Goal: Task Accomplishment & Management: Complete application form

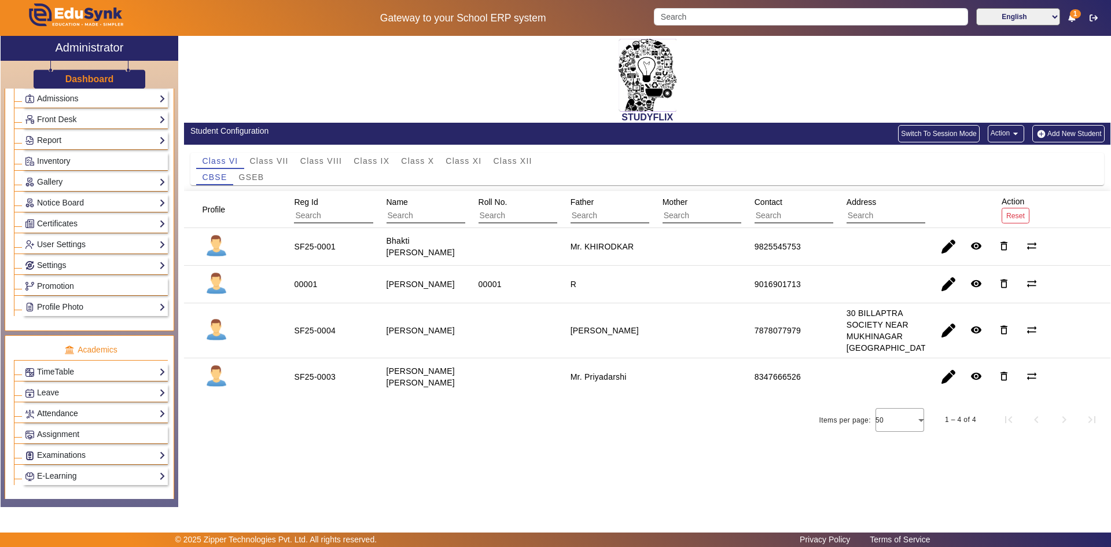
scroll to position [232, 0]
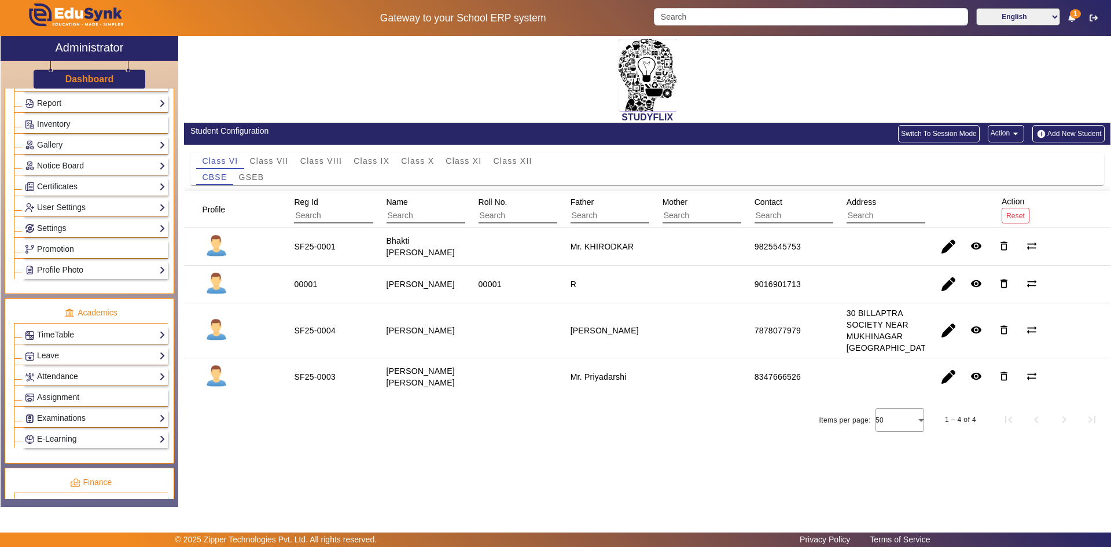
click at [66, 380] on link "Attendance" at bounding box center [95, 376] width 141 height 13
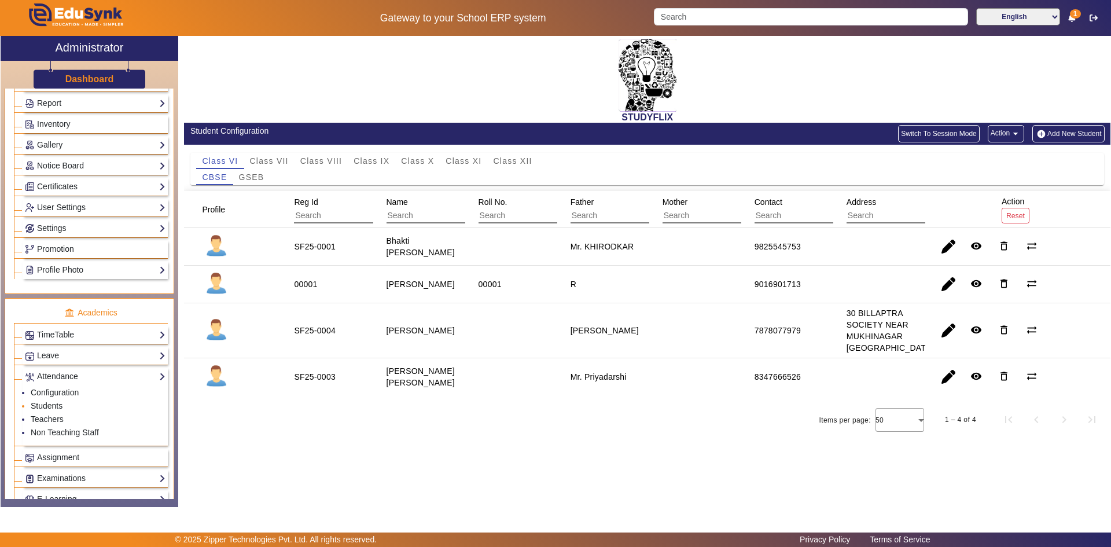
click at [56, 403] on link "Students" at bounding box center [47, 405] width 32 height 9
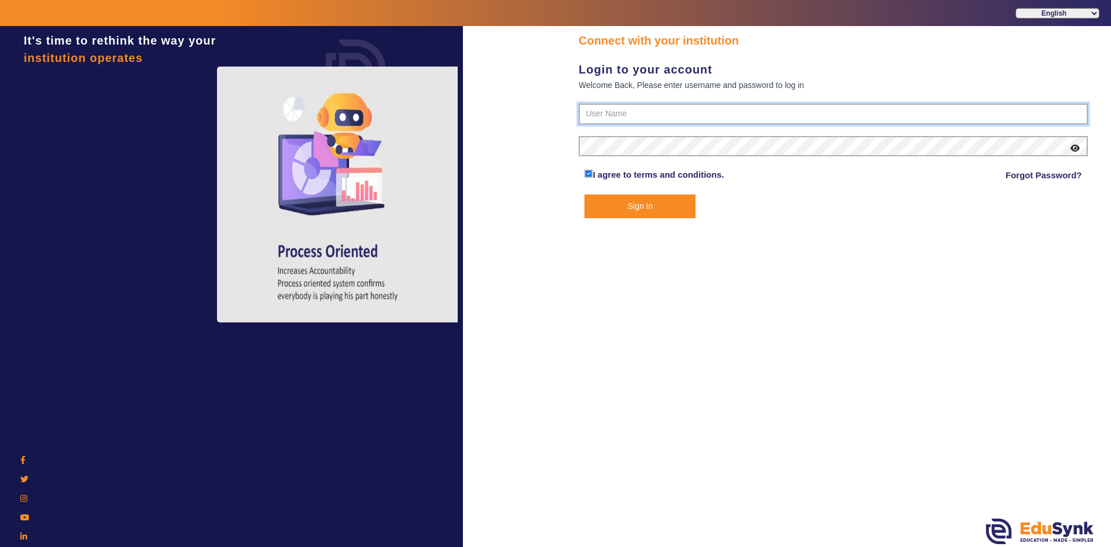
type input "6354922771"
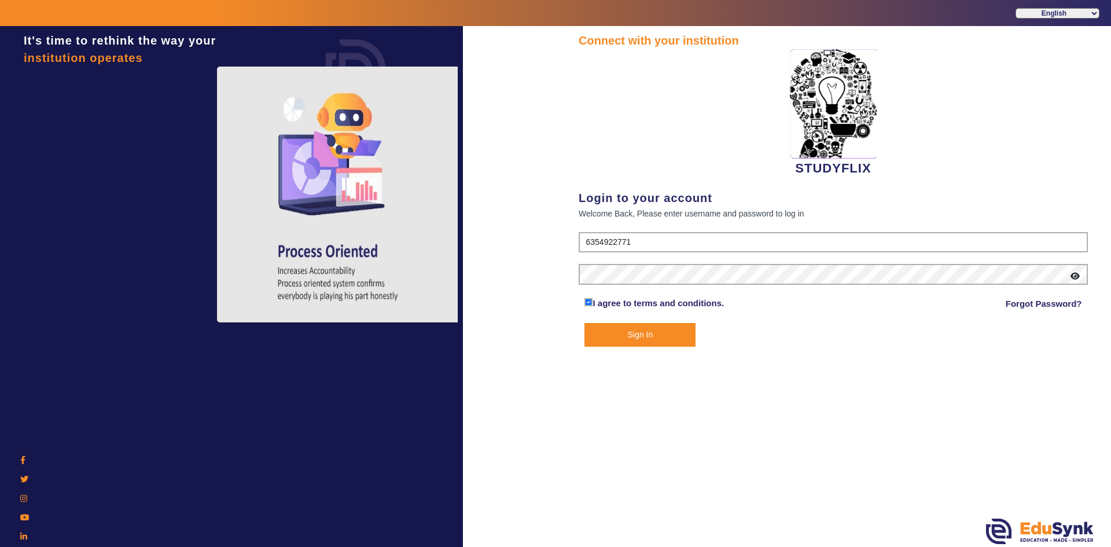
click at [646, 339] on button "Sign In" at bounding box center [640, 335] width 111 height 24
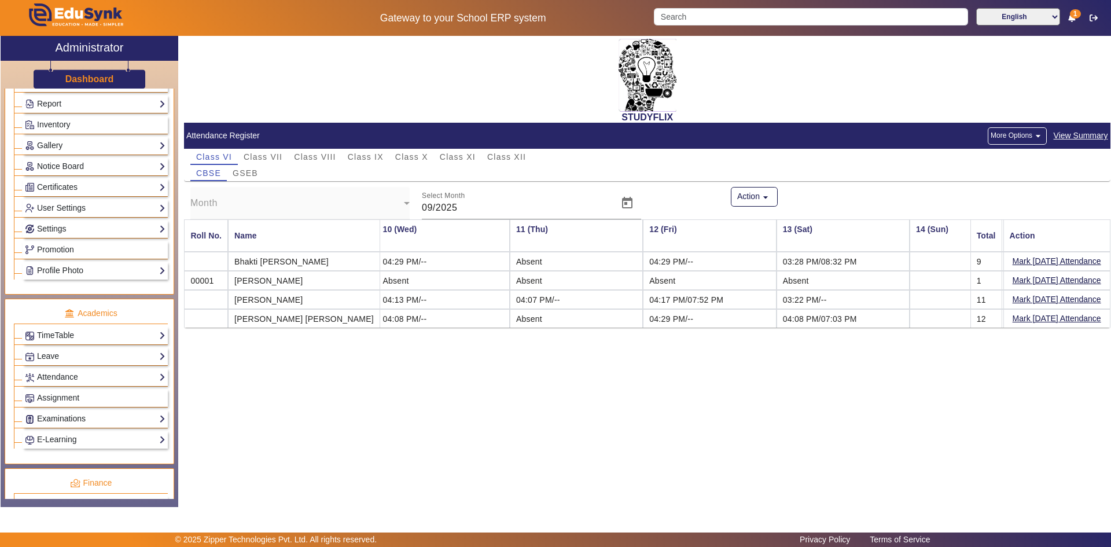
scroll to position [232, 0]
click at [61, 379] on link "Attendance" at bounding box center [95, 376] width 141 height 13
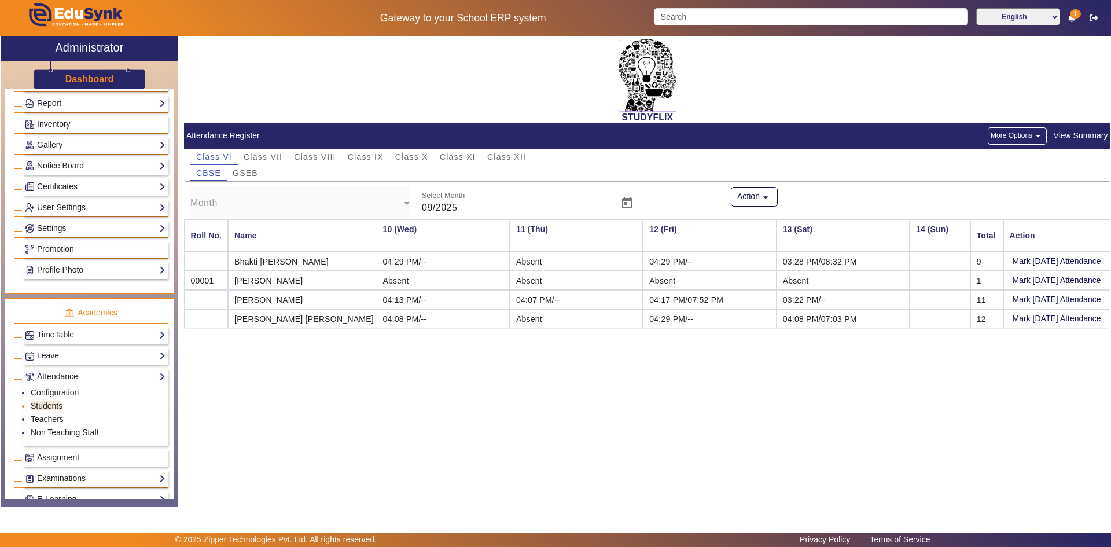
click at [54, 408] on link "Students" at bounding box center [47, 405] width 32 height 9
click at [450, 157] on span "Class XI" at bounding box center [458, 157] width 36 height 8
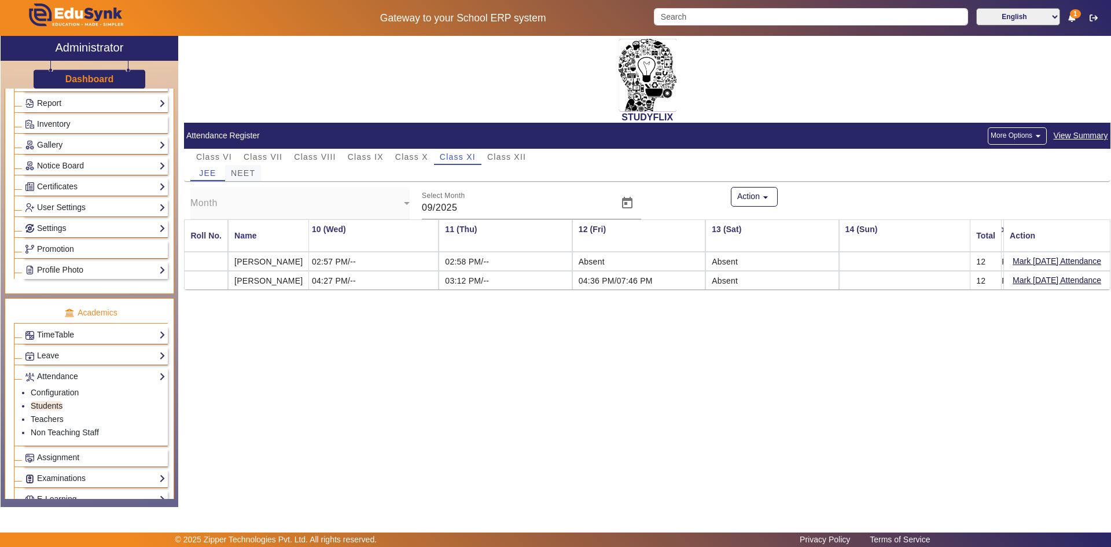
click at [244, 173] on span "NEET" at bounding box center [243, 173] width 24 height 8
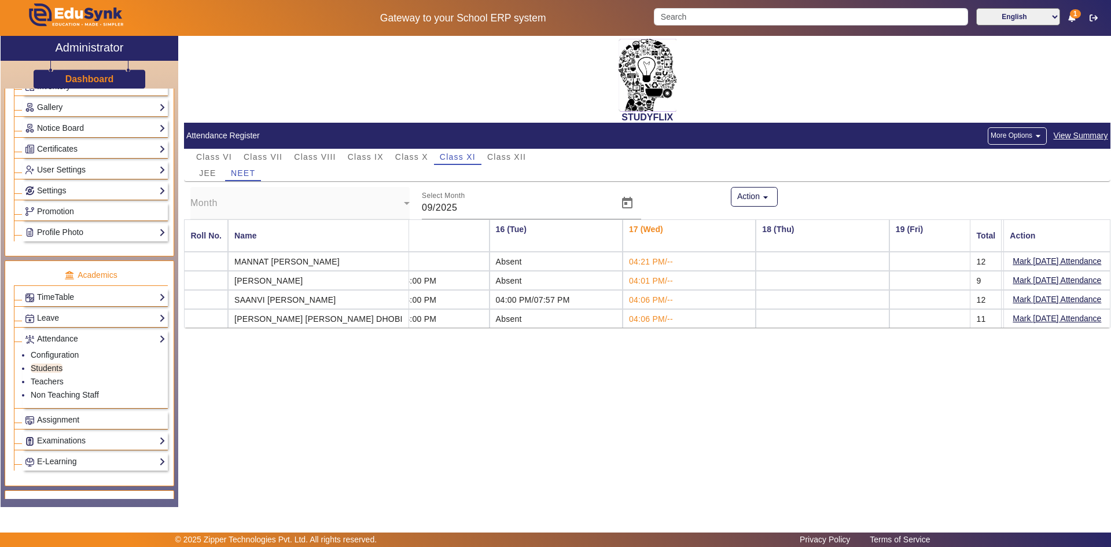
scroll to position [289, 0]
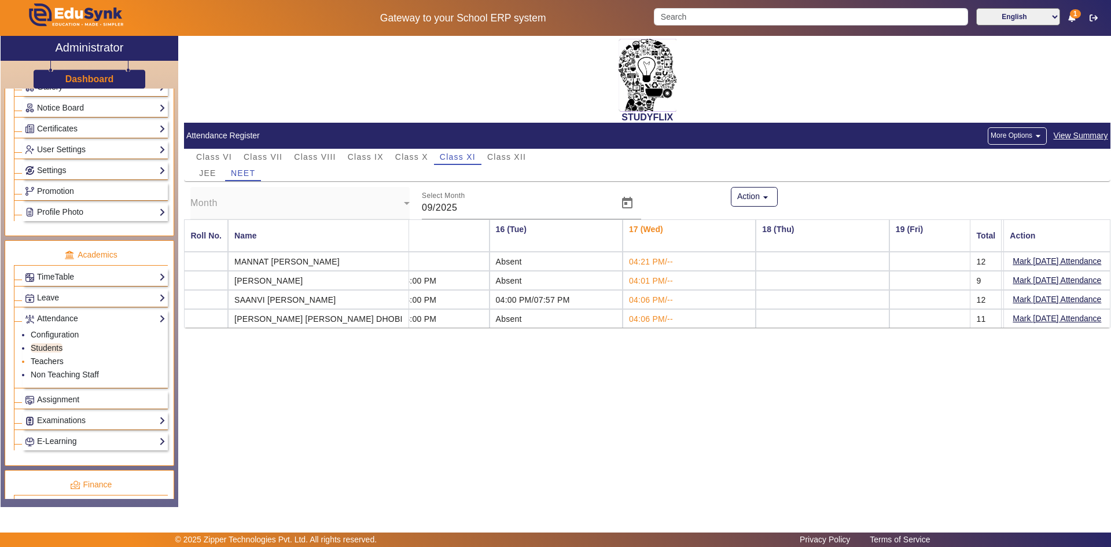
click at [44, 357] on link "Teachers" at bounding box center [47, 361] width 33 height 9
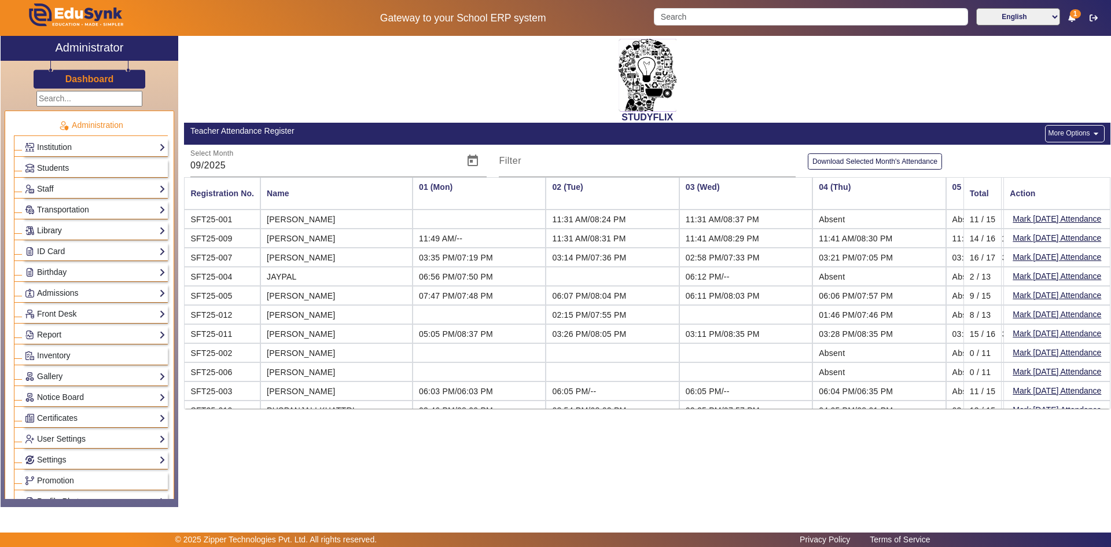
click at [69, 230] on link "Library" at bounding box center [95, 230] width 141 height 13
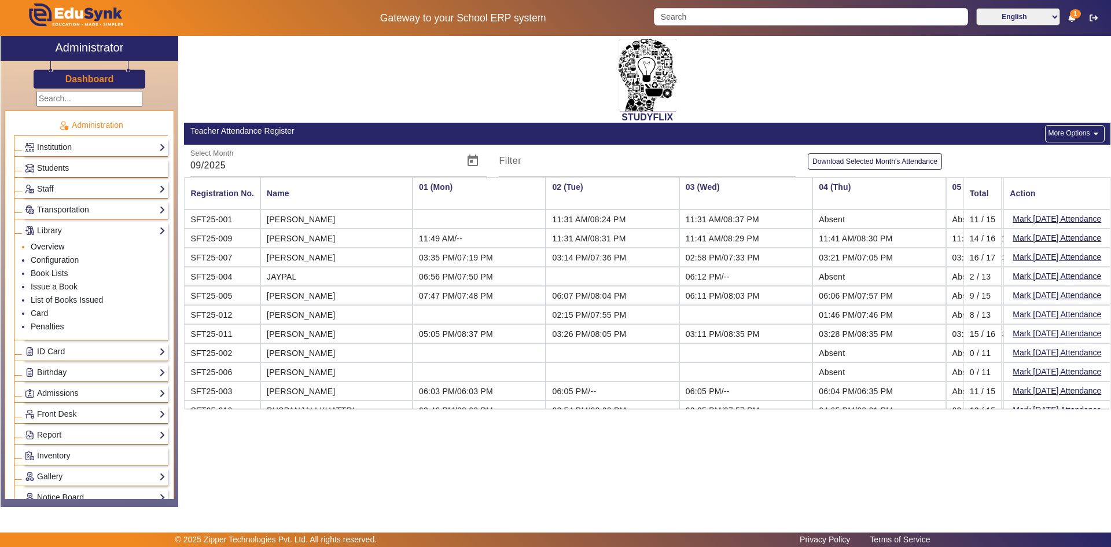
click at [52, 242] on link "Overview" at bounding box center [48, 246] width 34 height 9
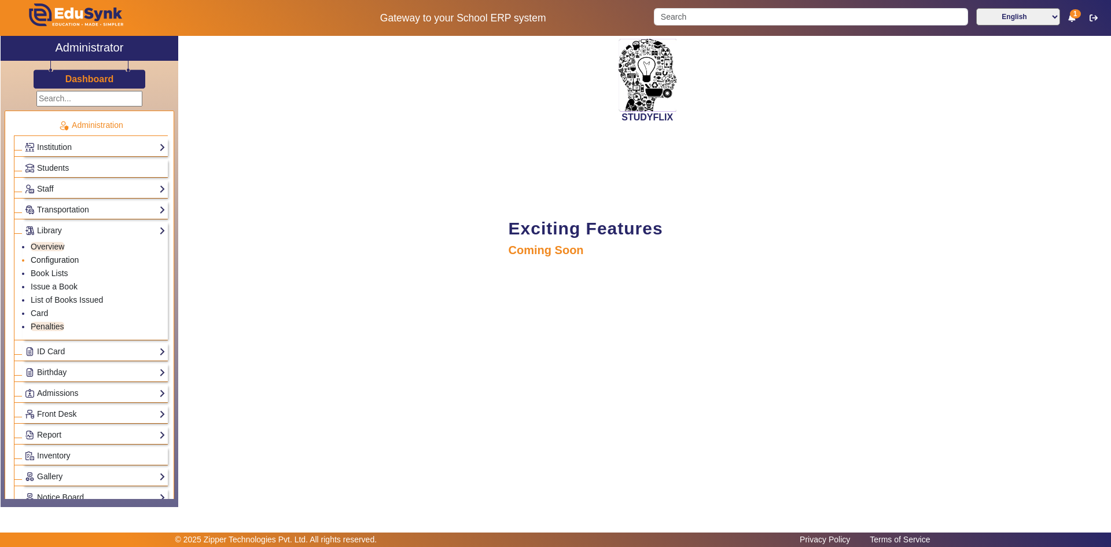
click at [50, 259] on link "Configuration" at bounding box center [55, 259] width 48 height 9
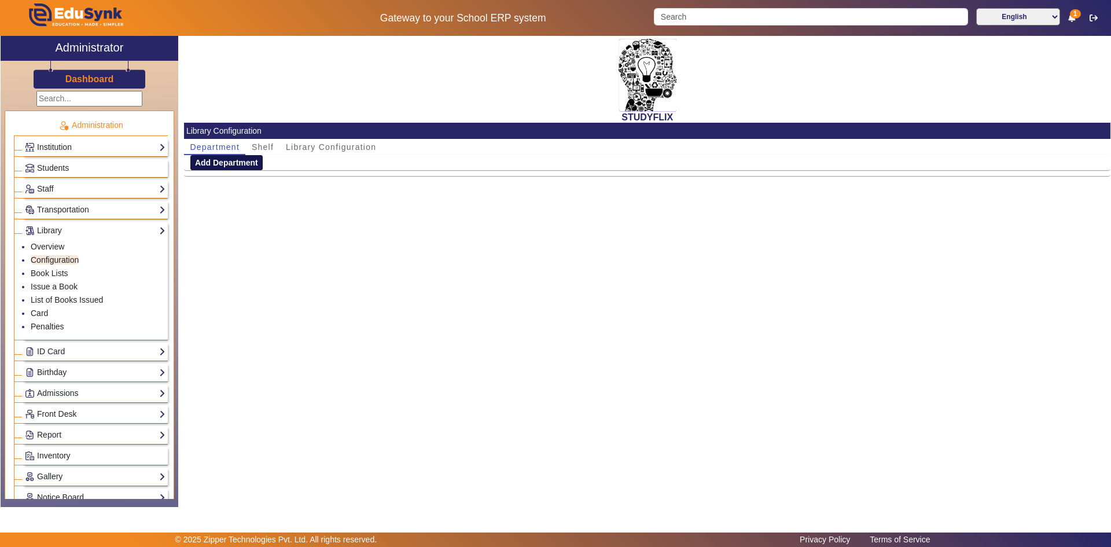
click at [244, 163] on button "Add Department" at bounding box center [226, 162] width 72 height 15
click at [243, 171] on mat-label "Department Name" at bounding box center [230, 171] width 80 height 10
click at [243, 171] on input "Department Name" at bounding box center [299, 176] width 219 height 14
click at [255, 151] on span "Shelf" at bounding box center [263, 147] width 22 height 8
click at [293, 149] on span "Library Configuration" at bounding box center [331, 147] width 90 height 8
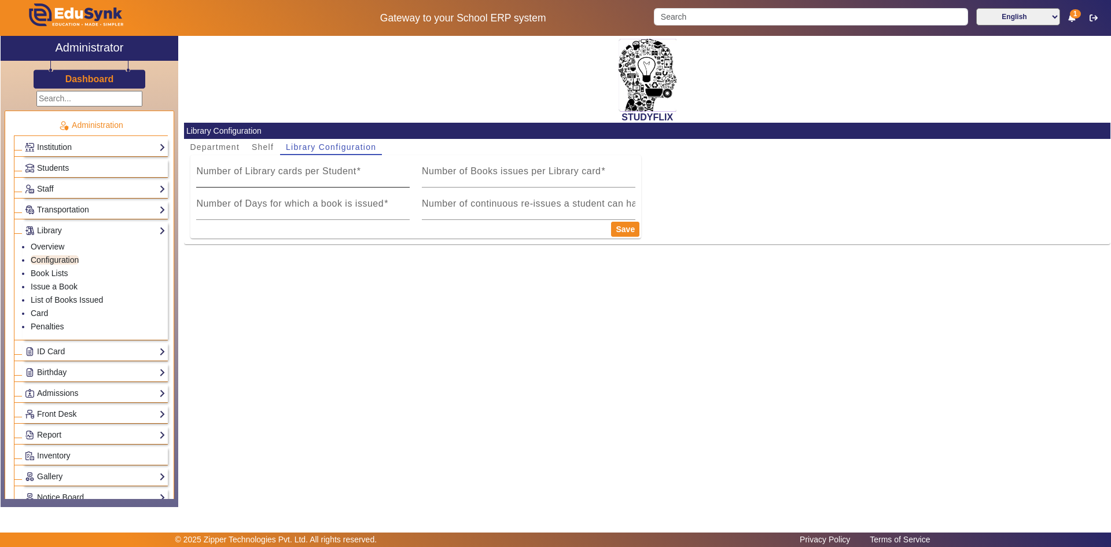
click at [289, 175] on mat-label "Number of Library cards per Student" at bounding box center [276, 171] width 160 height 10
click at [289, 175] on input "Number of Library cards per Student" at bounding box center [303, 176] width 214 height 14
click at [406, 181] on input "-1" at bounding box center [303, 176] width 214 height 14
click at [406, 181] on input "-2" at bounding box center [303, 176] width 214 height 14
click at [406, 174] on input "-1" at bounding box center [303, 176] width 214 height 14
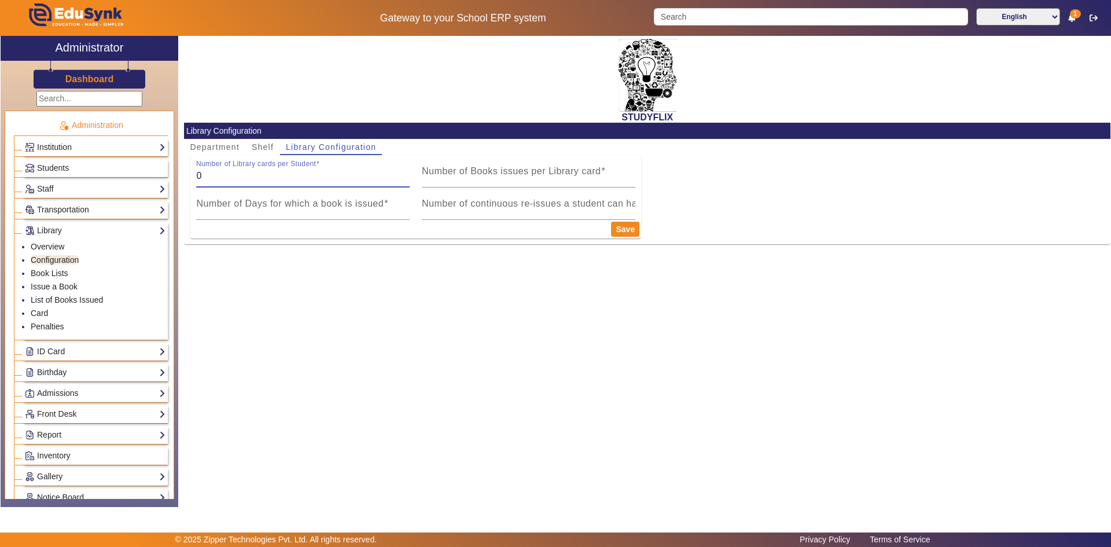
click at [406, 174] on input "0" at bounding box center [303, 176] width 214 height 14
click at [406, 174] on input "1" at bounding box center [303, 176] width 214 height 14
click at [406, 174] on input "2" at bounding box center [303, 176] width 214 height 14
type input "1"
click at [405, 181] on input "1" at bounding box center [303, 176] width 214 height 14
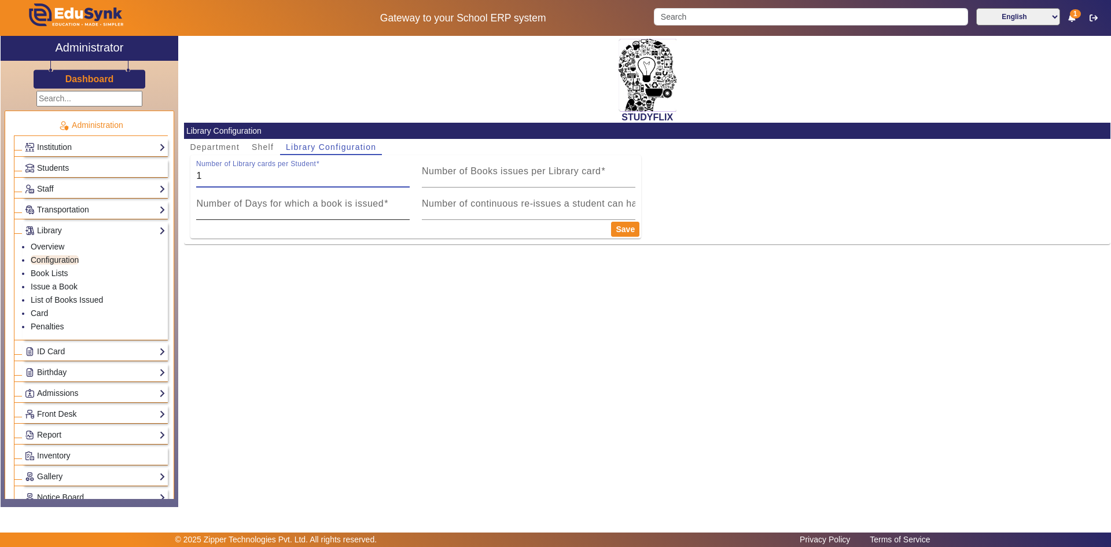
click at [387, 206] on span at bounding box center [386, 204] width 5 height 10
click at [387, 206] on input "Number of Days for which a book is issued" at bounding box center [303, 208] width 214 height 14
click at [50, 270] on link "Book Lists" at bounding box center [50, 273] width 38 height 9
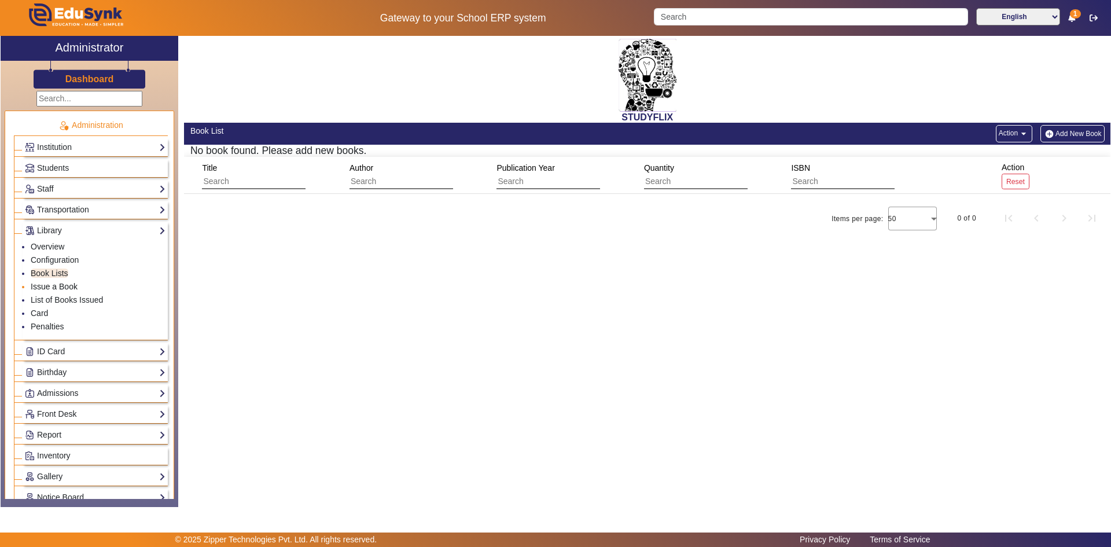
click at [54, 283] on link "Issue a Book" at bounding box center [54, 286] width 47 height 9
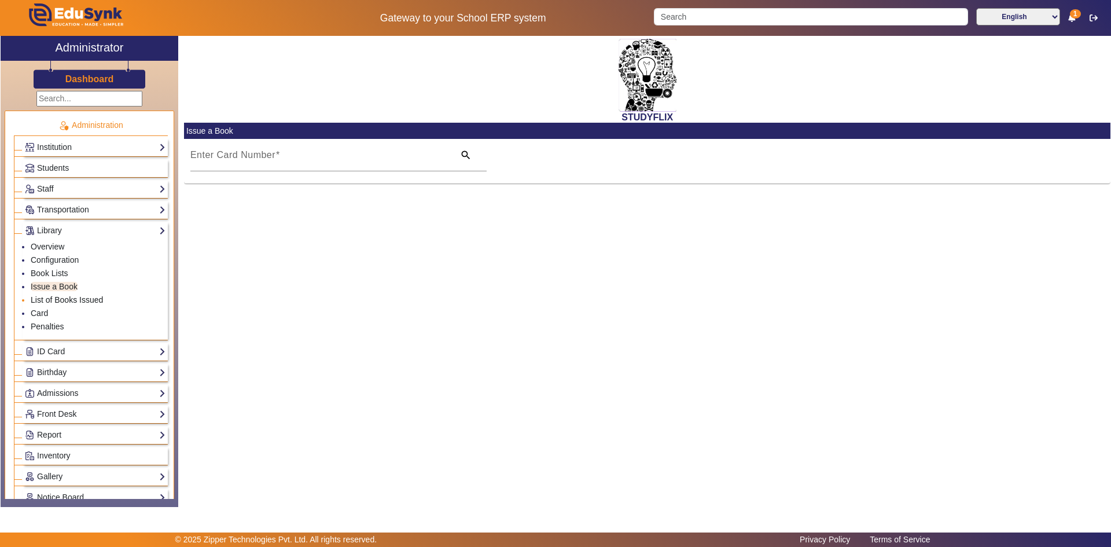
click at [50, 299] on link "List of Books Issued" at bounding box center [67, 299] width 72 height 9
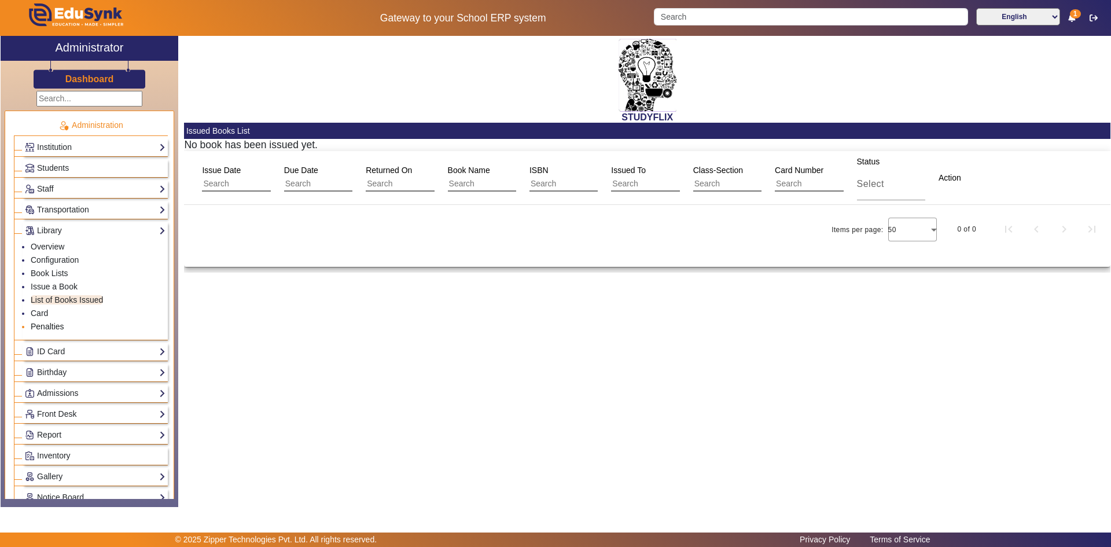
click at [39, 326] on link "Penalties" at bounding box center [48, 326] width 34 height 9
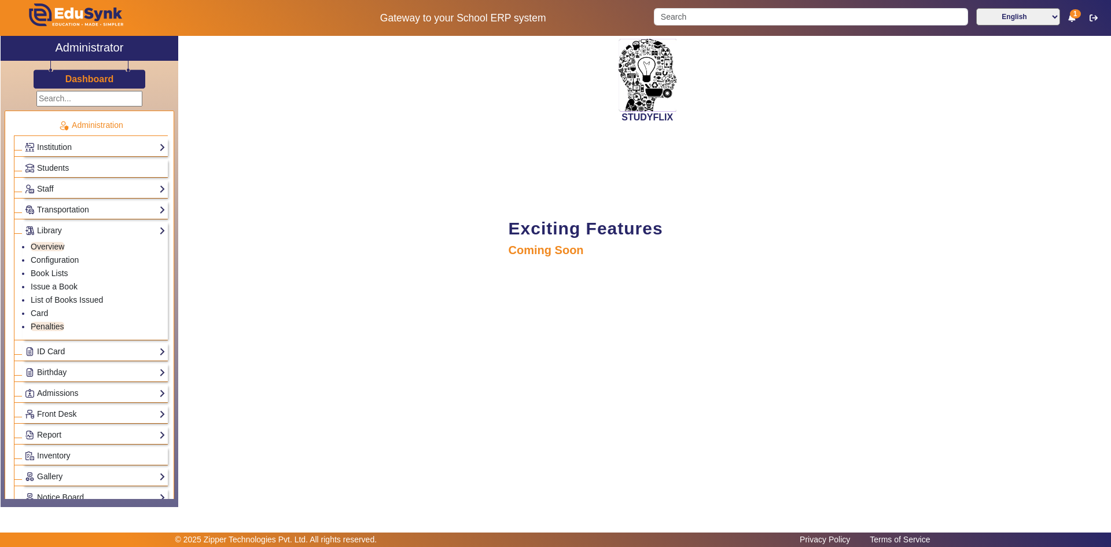
click at [51, 350] on link "ID Card" at bounding box center [95, 351] width 141 height 13
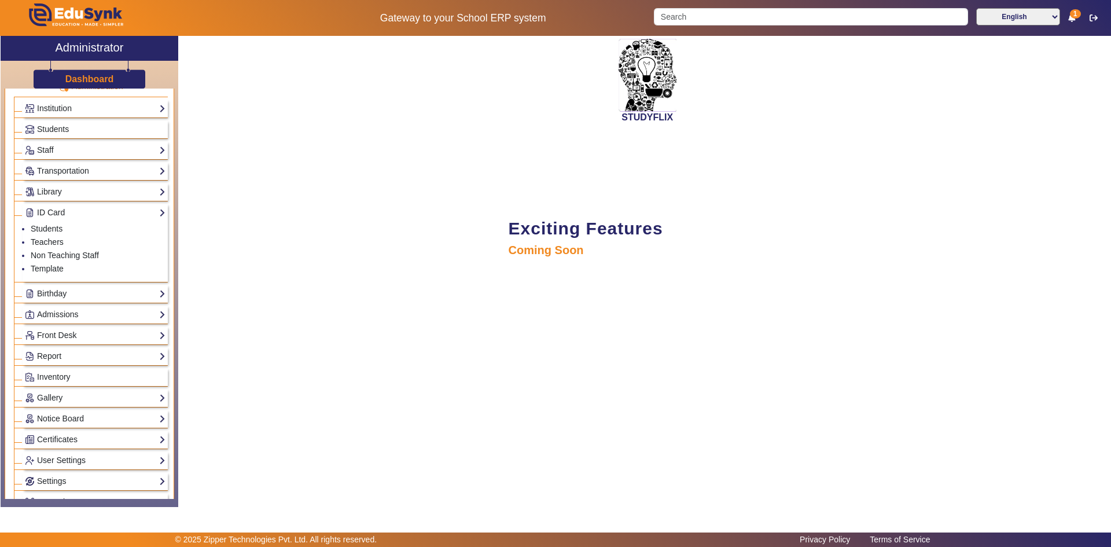
scroll to position [58, 0]
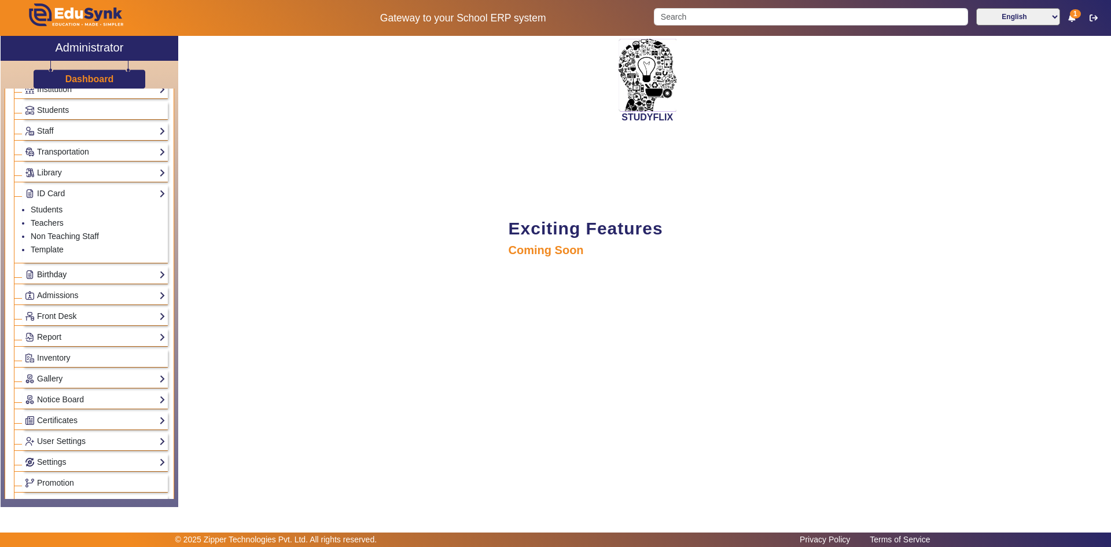
click at [45, 274] on link "Birthday" at bounding box center [95, 274] width 141 height 13
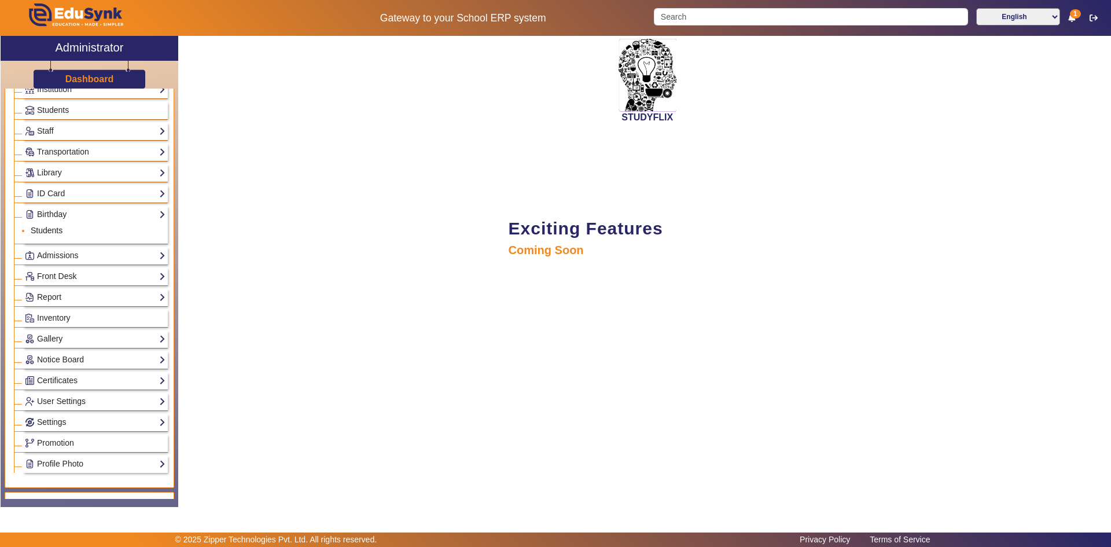
click at [47, 232] on link "Students" at bounding box center [47, 230] width 32 height 9
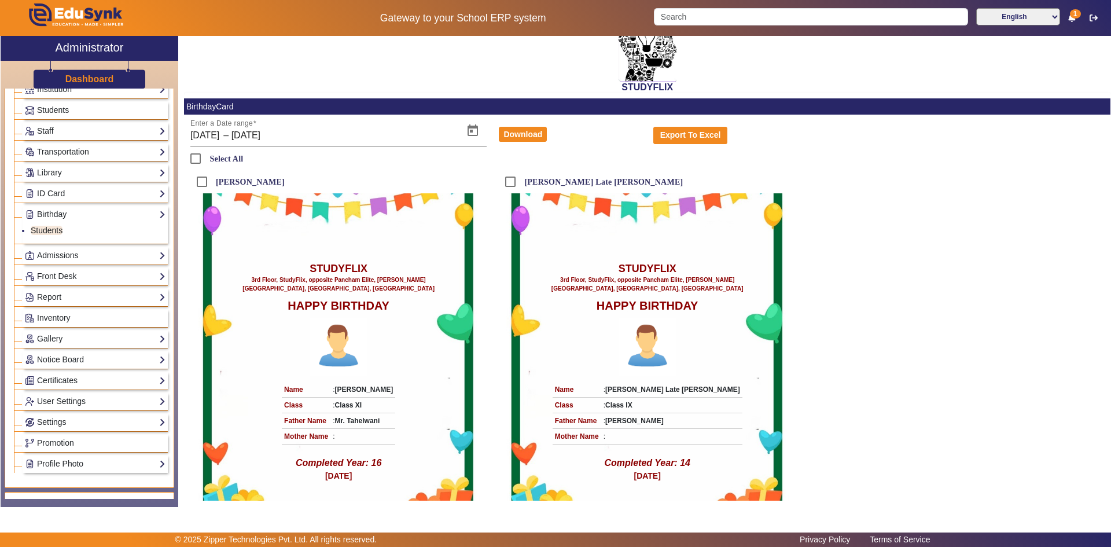
scroll to position [58, 0]
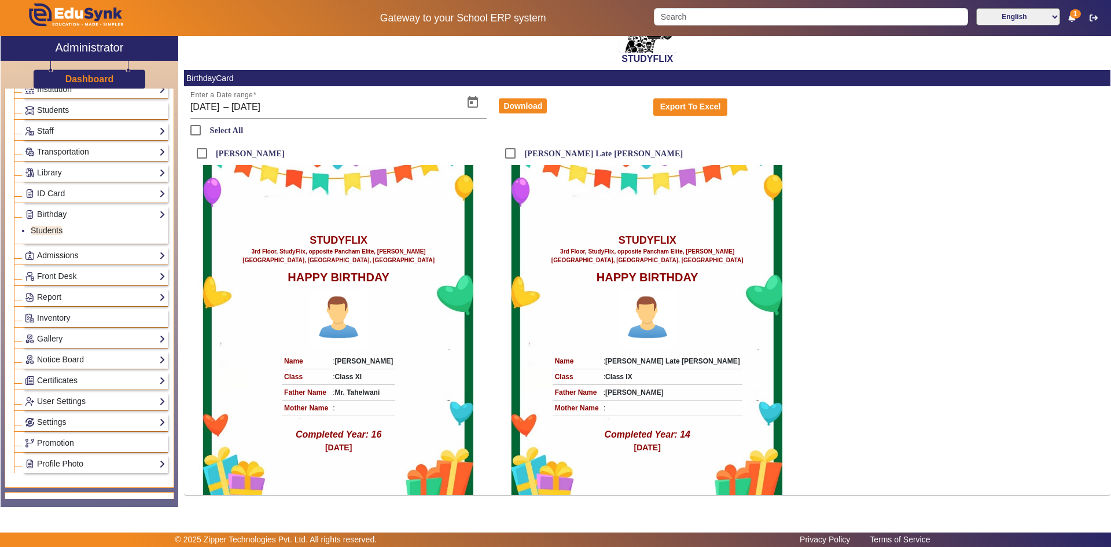
click at [68, 257] on link "Admissions" at bounding box center [95, 255] width 141 height 13
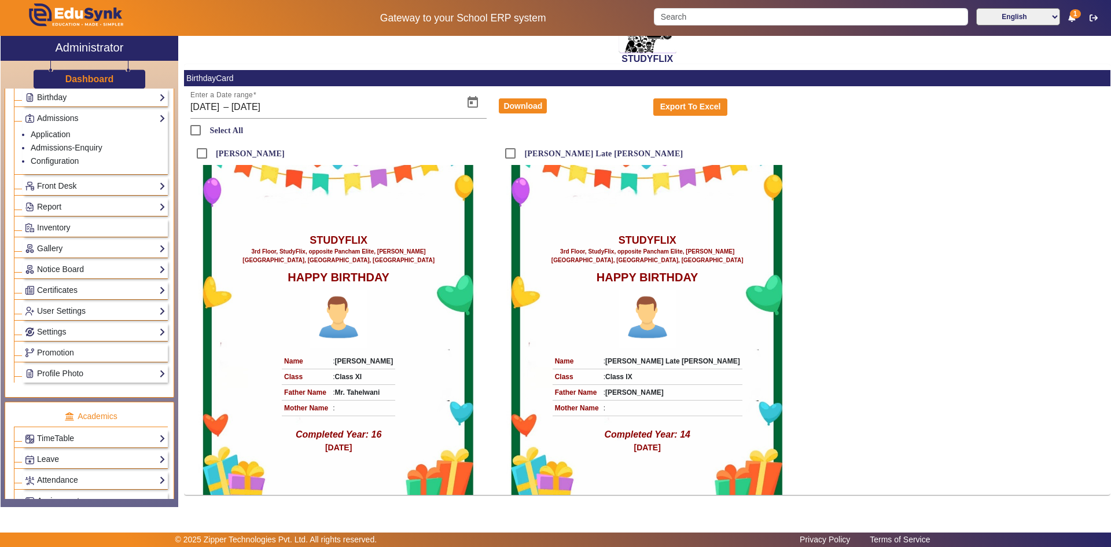
scroll to position [289, 0]
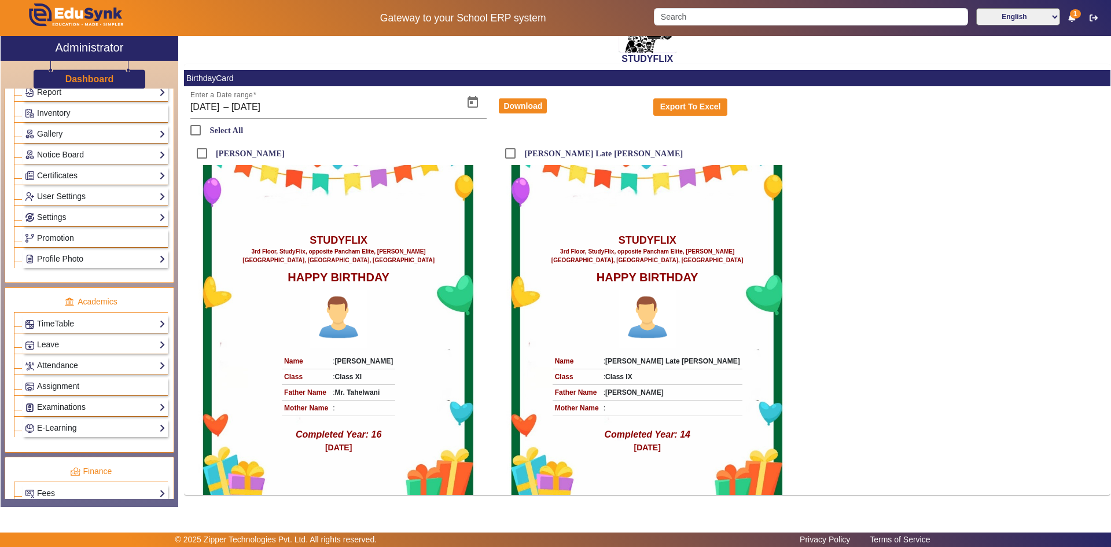
click at [64, 403] on link "Examinations" at bounding box center [95, 407] width 141 height 13
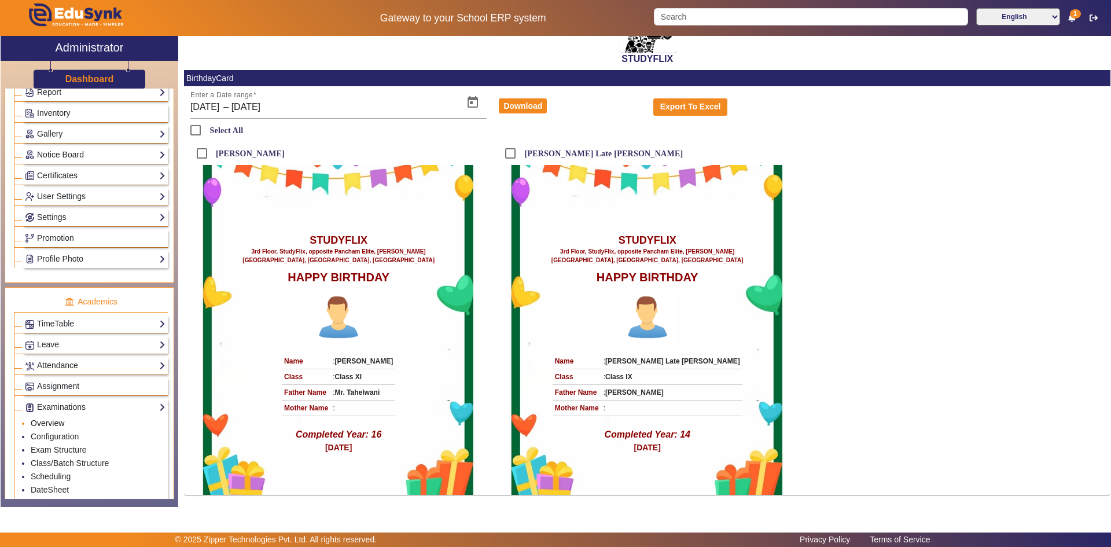
click at [53, 423] on link "Overview" at bounding box center [48, 423] width 34 height 9
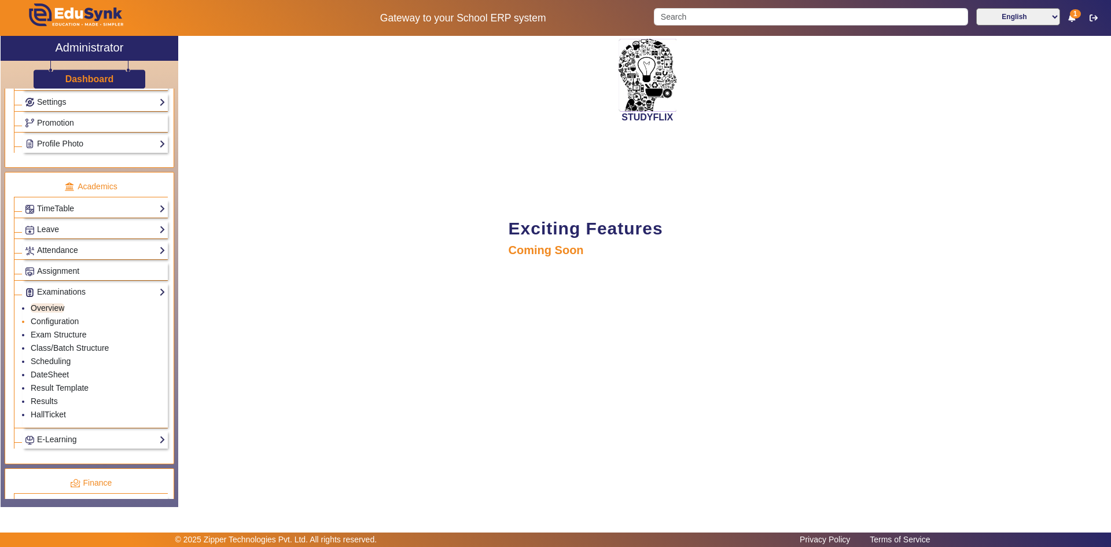
scroll to position [358, 0]
click at [54, 397] on link "Results" at bounding box center [44, 400] width 27 height 9
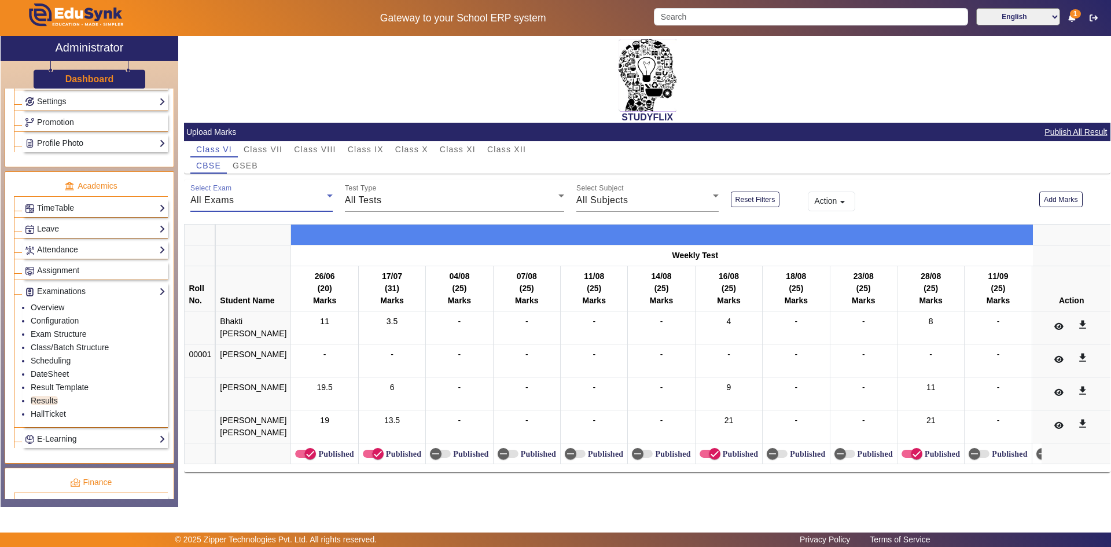
drag, startPoint x: 303, startPoint y: 209, endPoint x: 260, endPoint y: 203, distance: 43.3
click at [260, 203] on div "All Exams" at bounding box center [258, 200] width 137 height 14
click at [260, 203] on div at bounding box center [555, 273] width 1111 height 547
click at [256, 200] on div "All Exams" at bounding box center [258, 200] width 137 height 14
click at [379, 148] on div at bounding box center [555, 273] width 1111 height 547
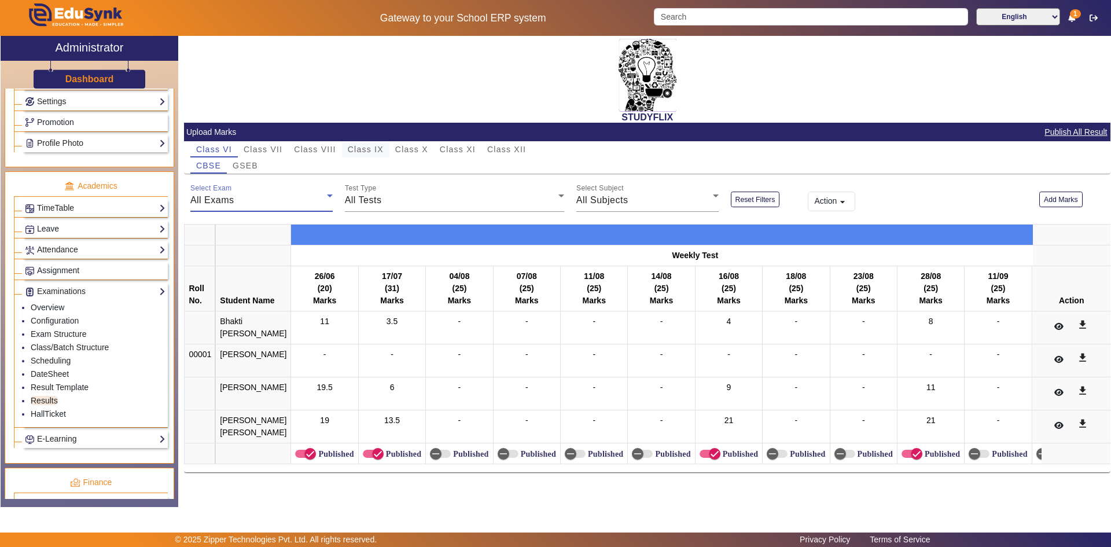
click at [379, 148] on span "Class IX" at bounding box center [366, 149] width 36 height 8
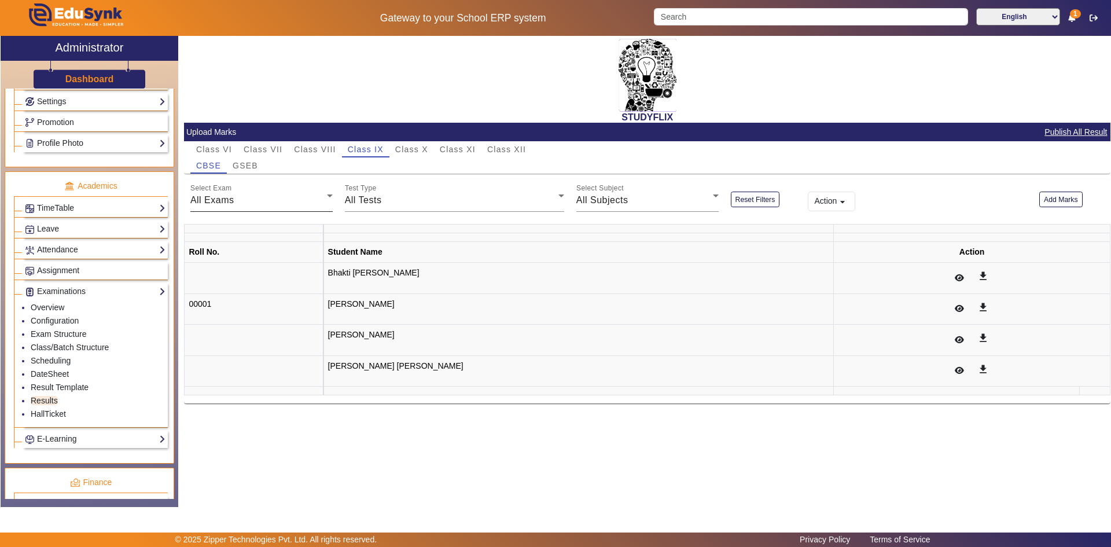
click at [256, 204] on div "All Exams" at bounding box center [258, 200] width 137 height 14
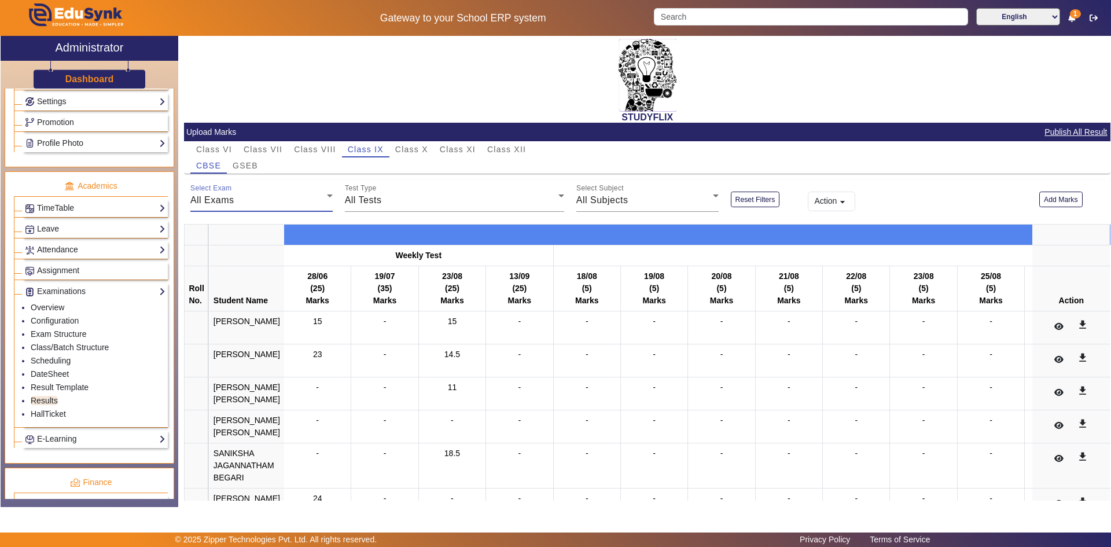
click at [256, 205] on div "All Exams" at bounding box center [258, 200] width 137 height 14
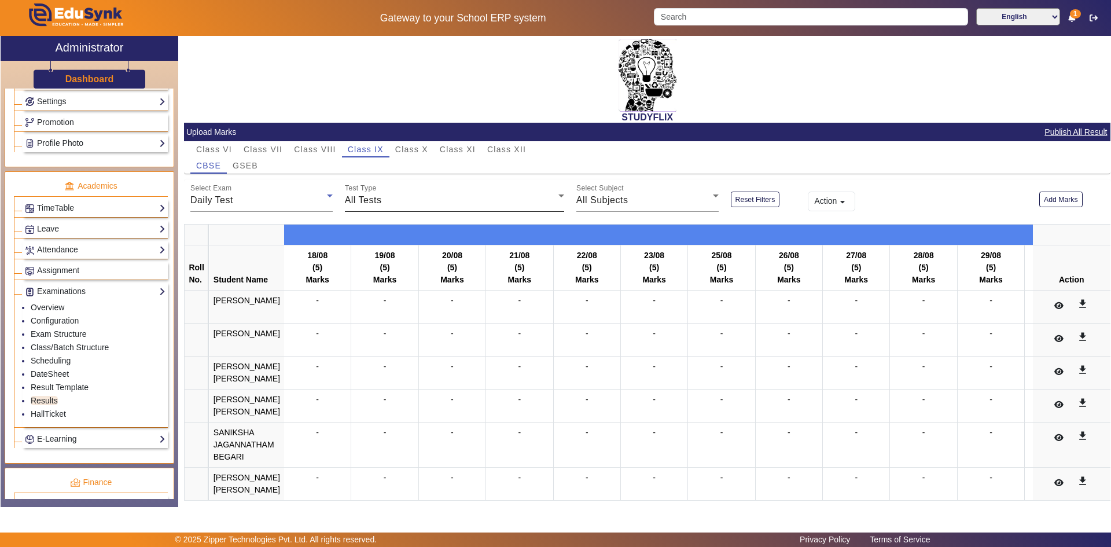
click at [465, 209] on div "Test Type All Tests" at bounding box center [454, 195] width 219 height 32
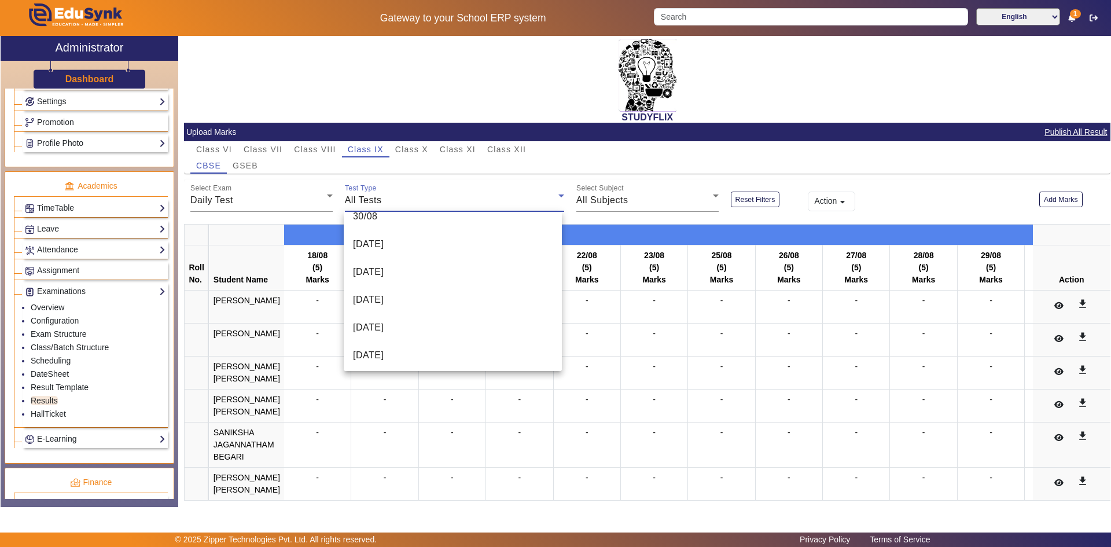
scroll to position [463, 0]
click at [428, 315] on mat-option "[DATE]" at bounding box center [453, 323] width 218 height 28
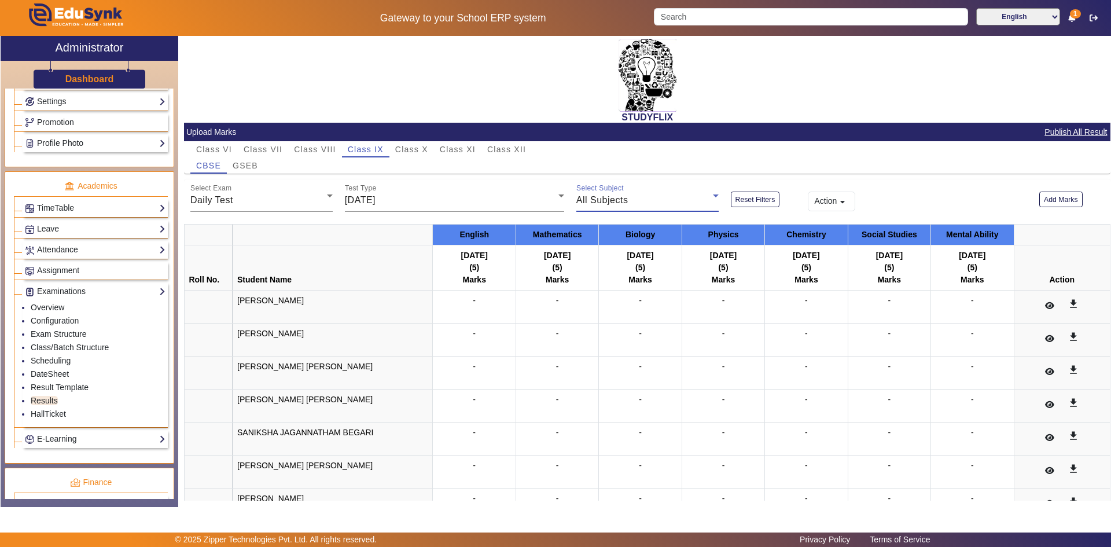
click at [606, 199] on span "All Subjects" at bounding box center [603, 200] width 52 height 10
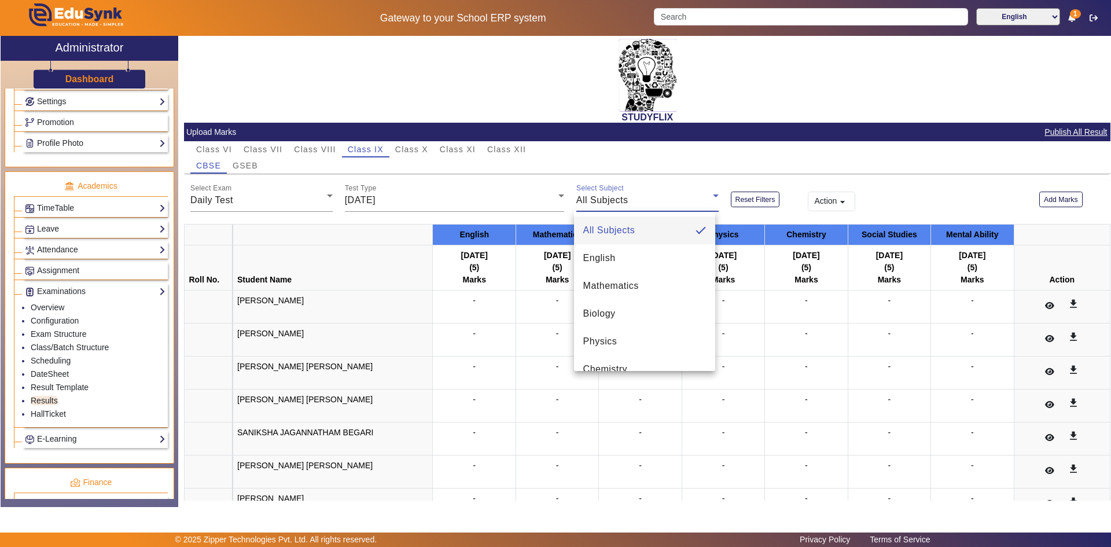
click at [606, 199] on div at bounding box center [555, 273] width 1111 height 547
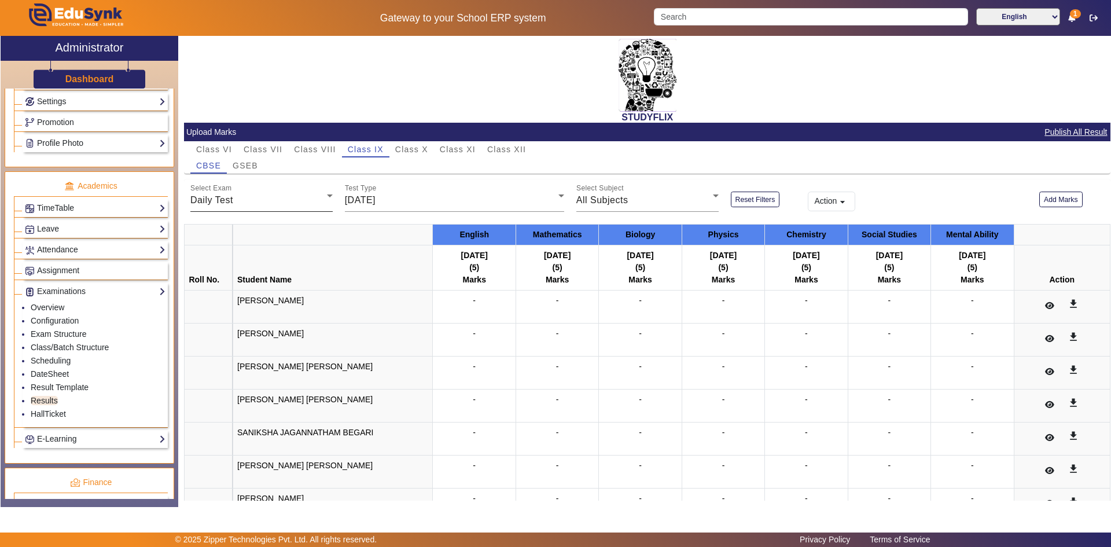
click at [255, 203] on div "Daily Test" at bounding box center [258, 200] width 137 height 14
click at [229, 262] on span "Weekly Test" at bounding box center [226, 258] width 53 height 14
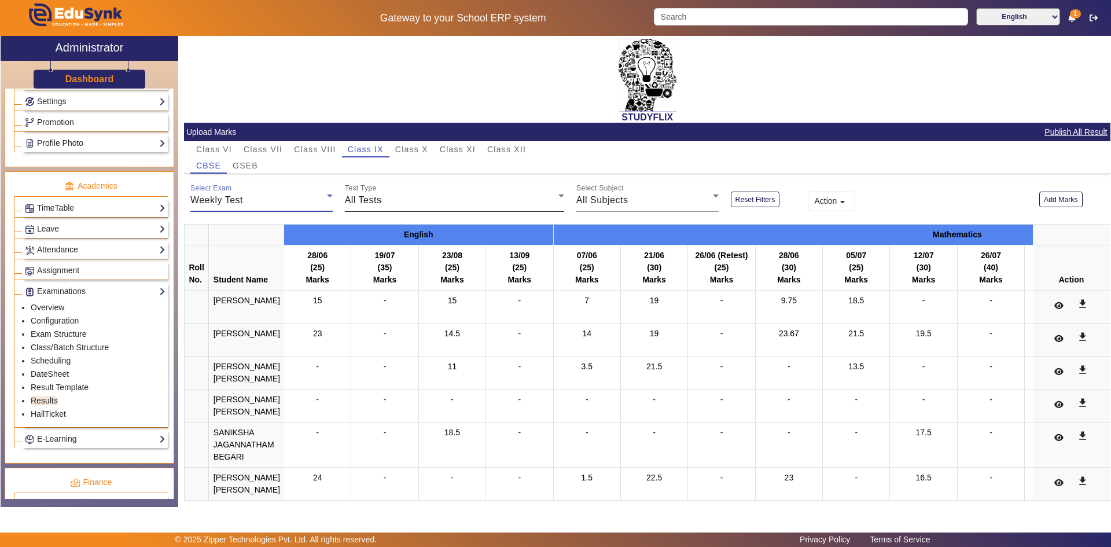
click at [390, 200] on div "All Tests" at bounding box center [452, 200] width 214 height 14
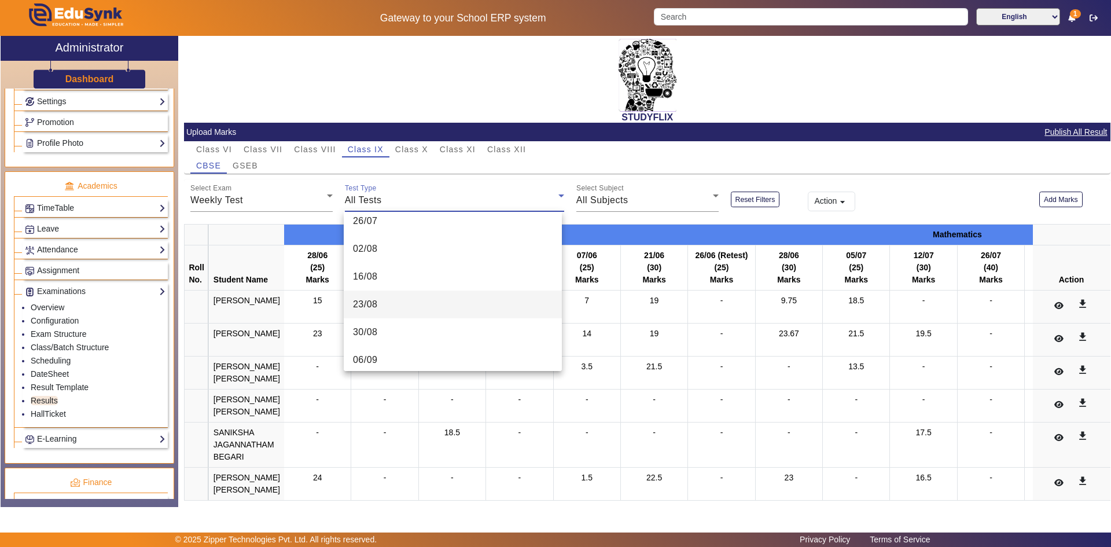
scroll to position [295, 0]
click at [457, 110] on div at bounding box center [555, 273] width 1111 height 547
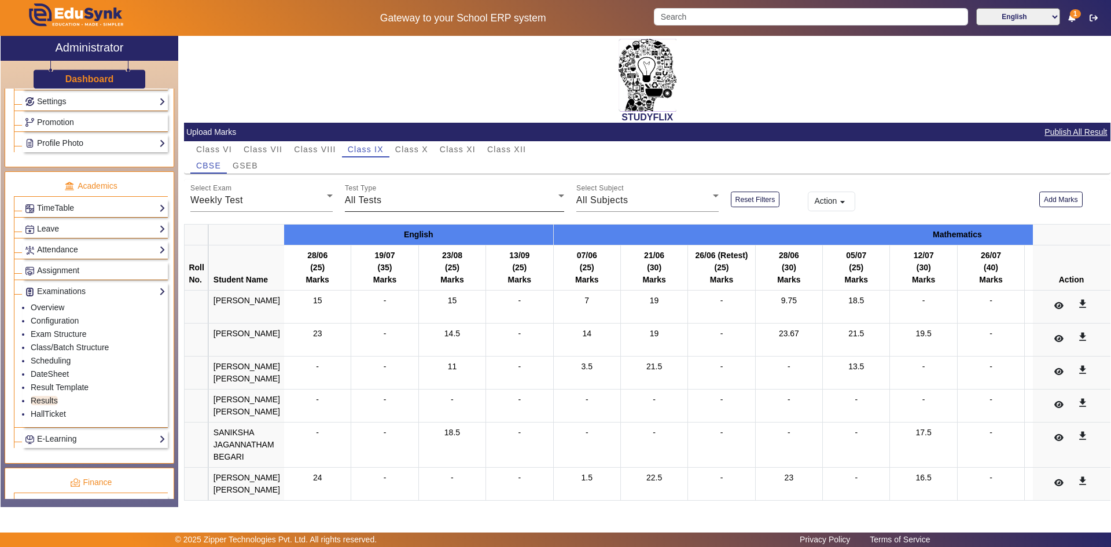
click at [390, 197] on div "All Tests" at bounding box center [452, 200] width 214 height 14
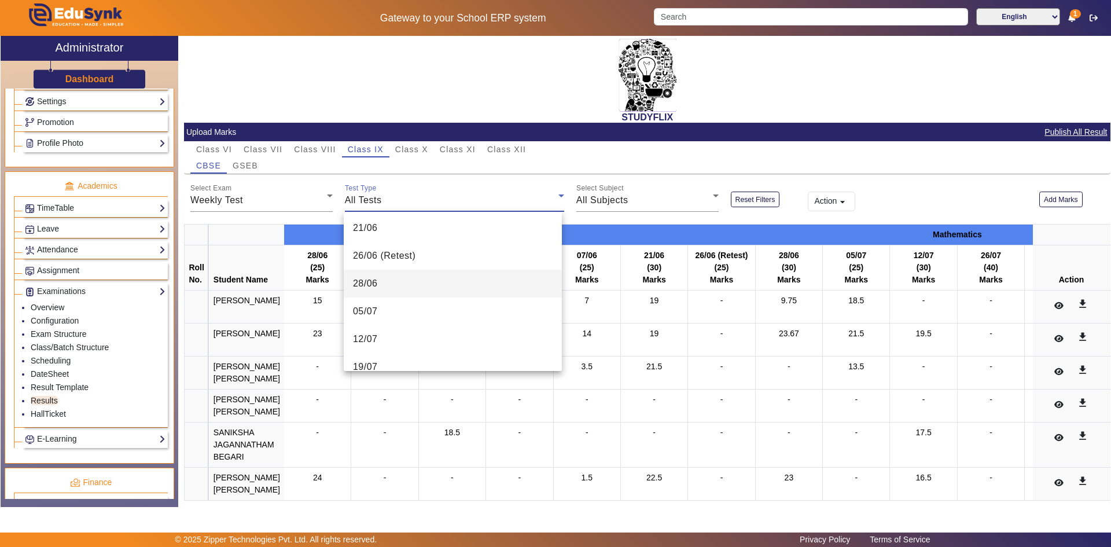
scroll to position [116, 0]
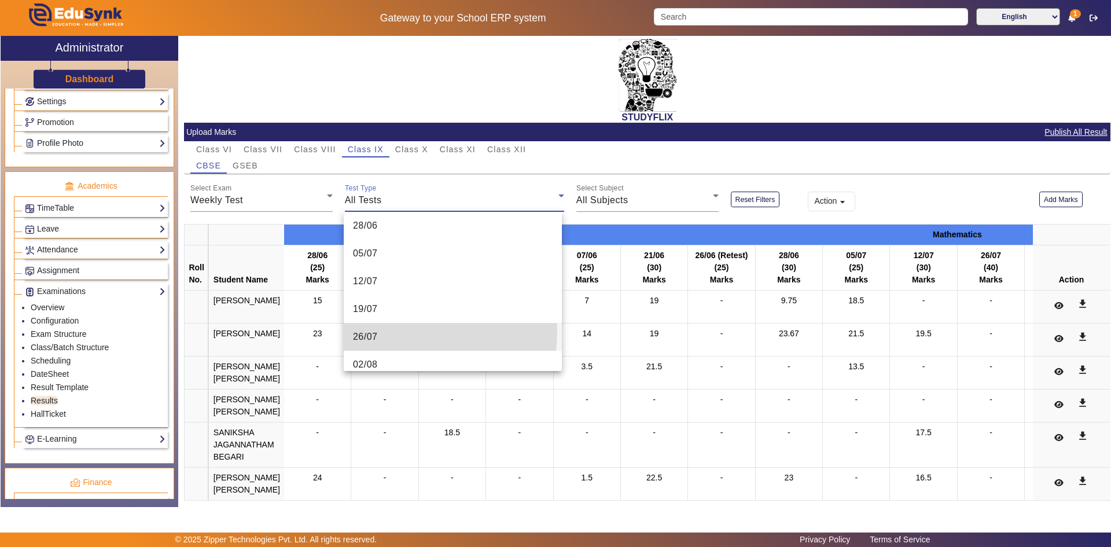
click at [375, 330] on span "26/07" at bounding box center [365, 337] width 25 height 14
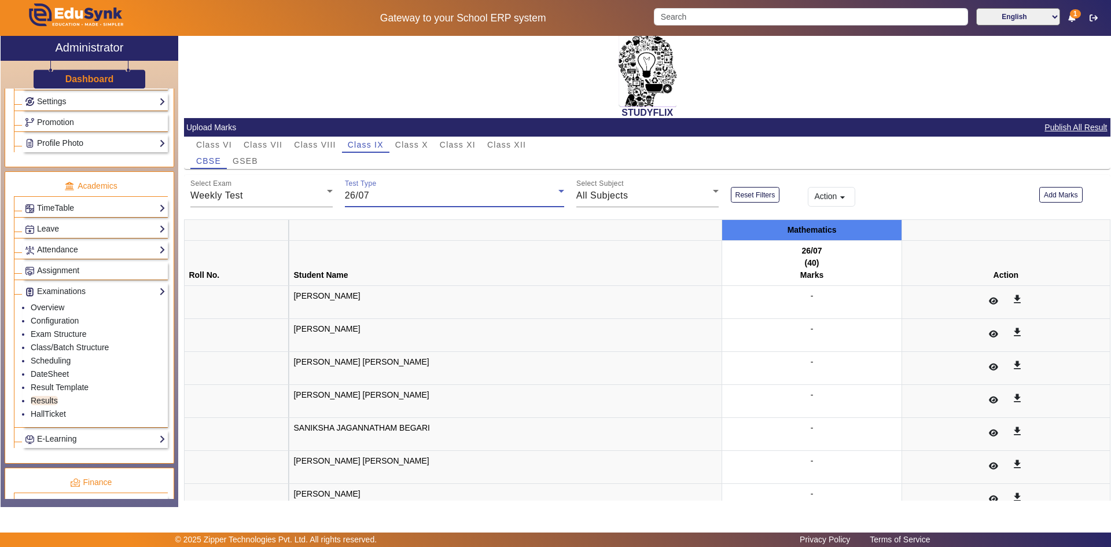
scroll to position [0, 0]
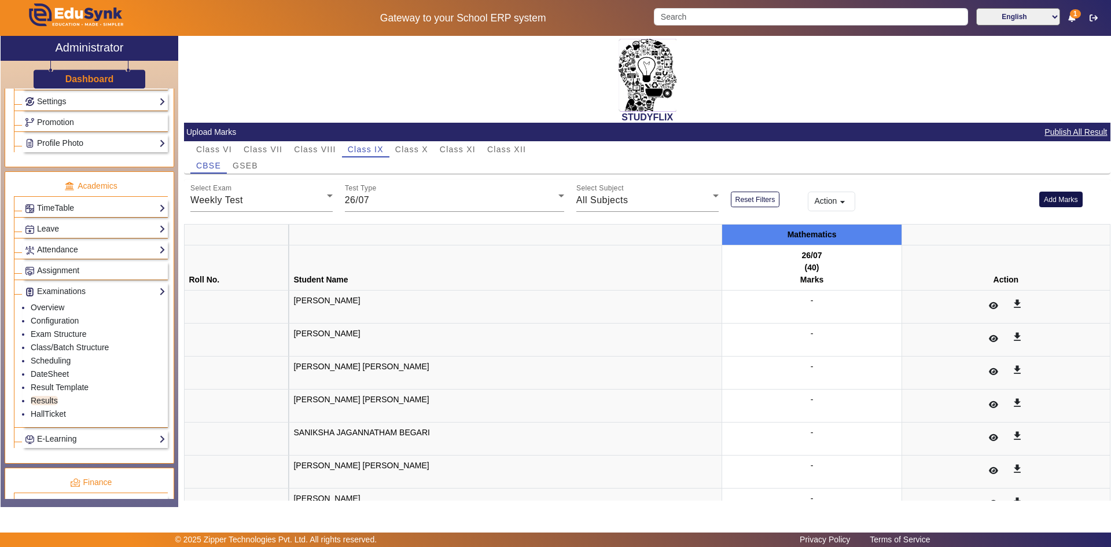
click at [1059, 200] on button "Add Marks" at bounding box center [1061, 200] width 43 height 16
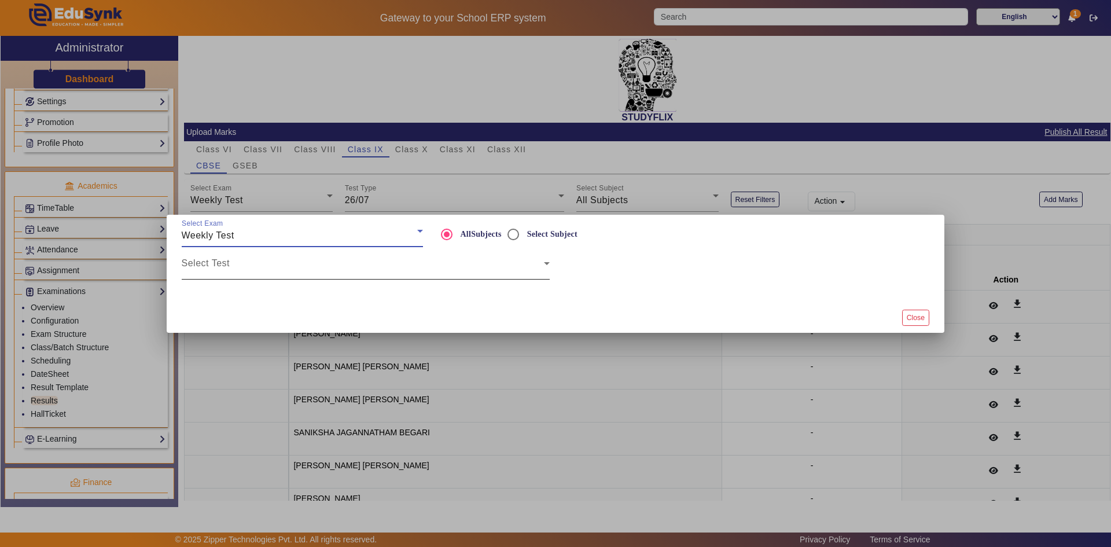
click at [241, 263] on span at bounding box center [363, 268] width 362 height 14
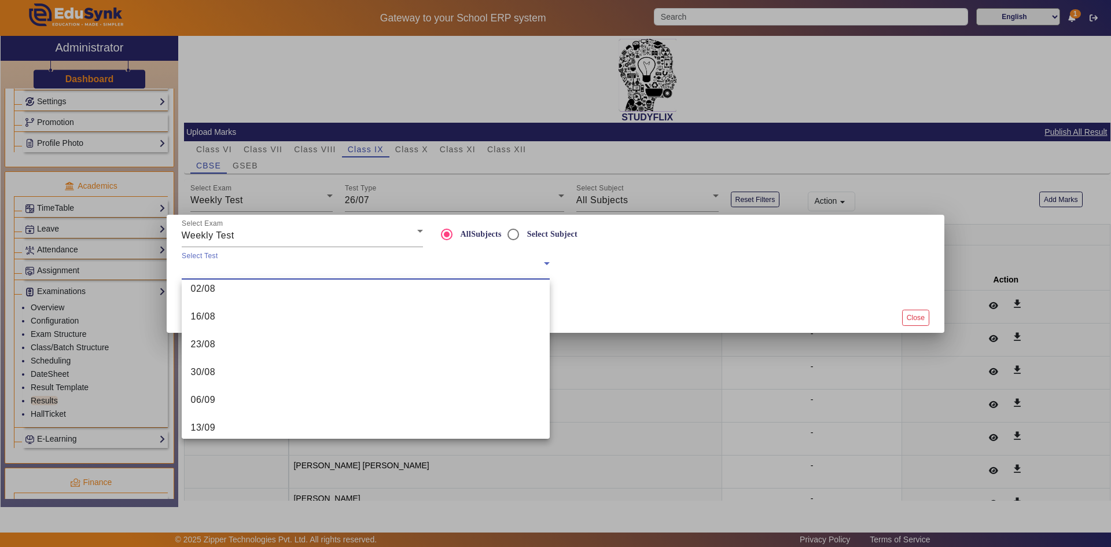
scroll to position [174, 0]
click at [229, 321] on mat-option "26/07" at bounding box center [366, 319] width 368 height 28
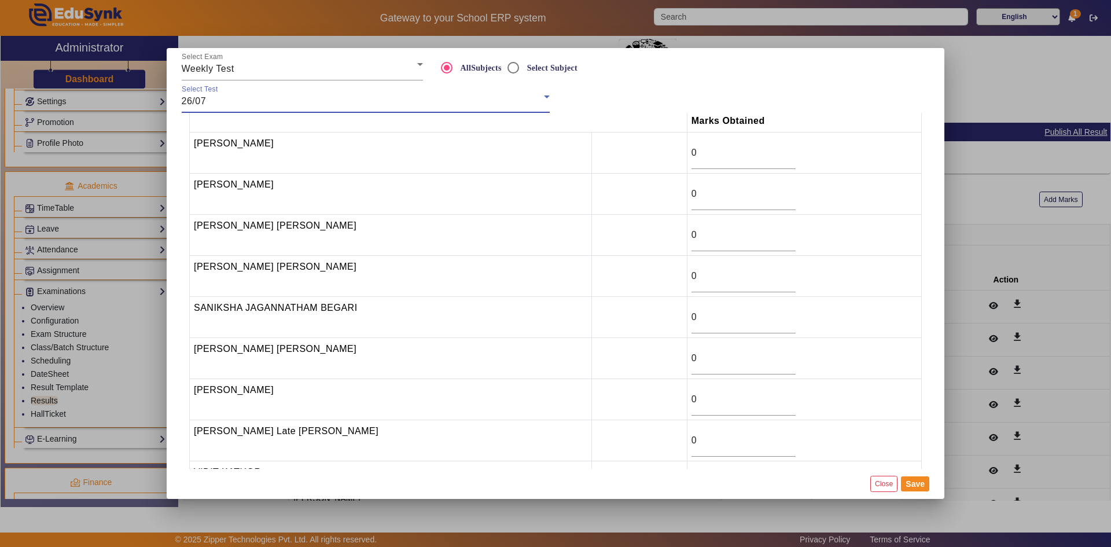
scroll to position [58, 0]
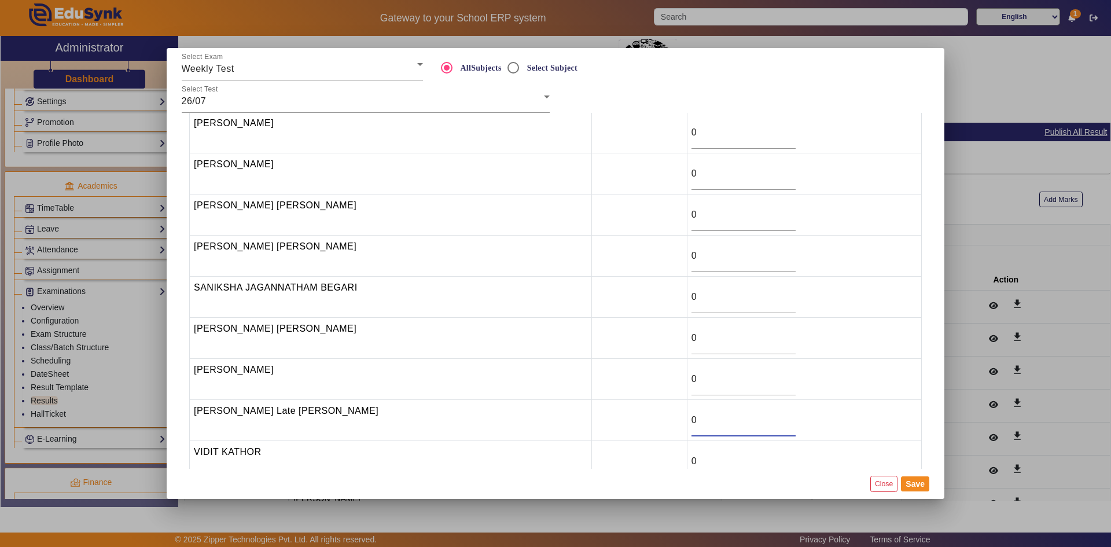
drag, startPoint x: 717, startPoint y: 420, endPoint x: 669, endPoint y: 423, distance: 48.1
click at [687, 423] on td "0" at bounding box center [804, 420] width 234 height 41
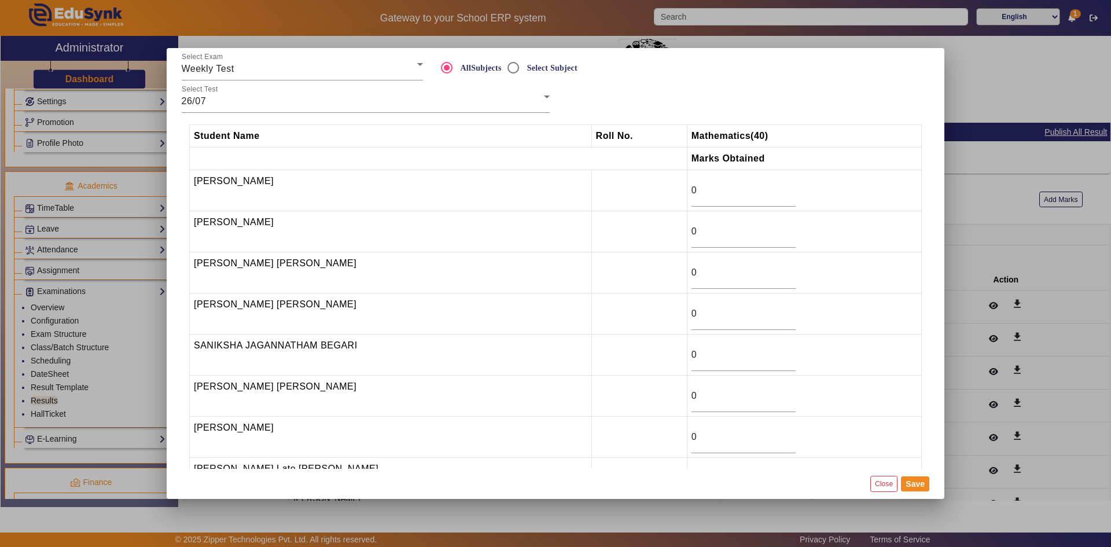
scroll to position [83, 0]
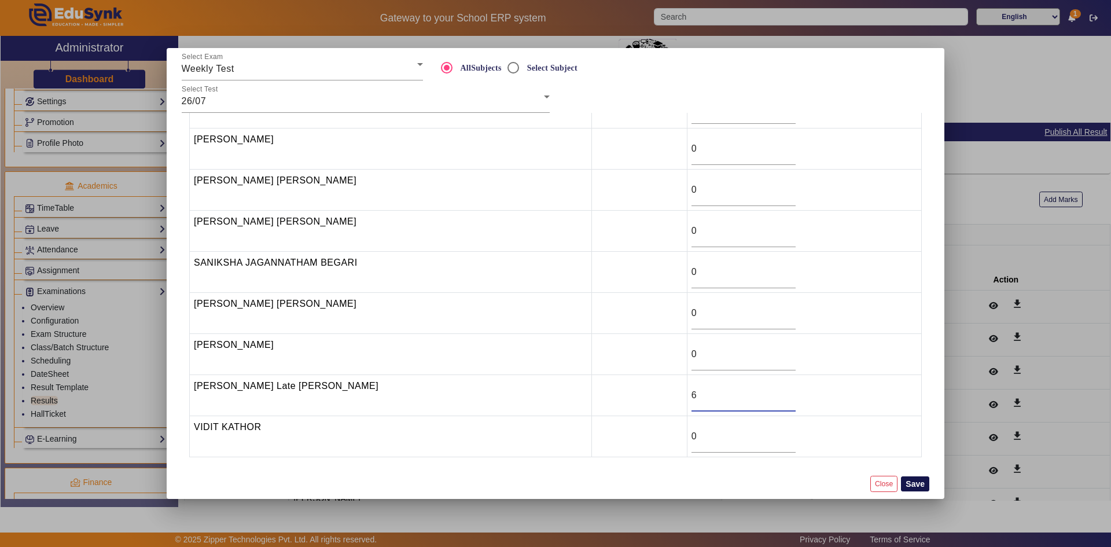
type input "6"
click at [907, 483] on button "Save" at bounding box center [915, 483] width 28 height 15
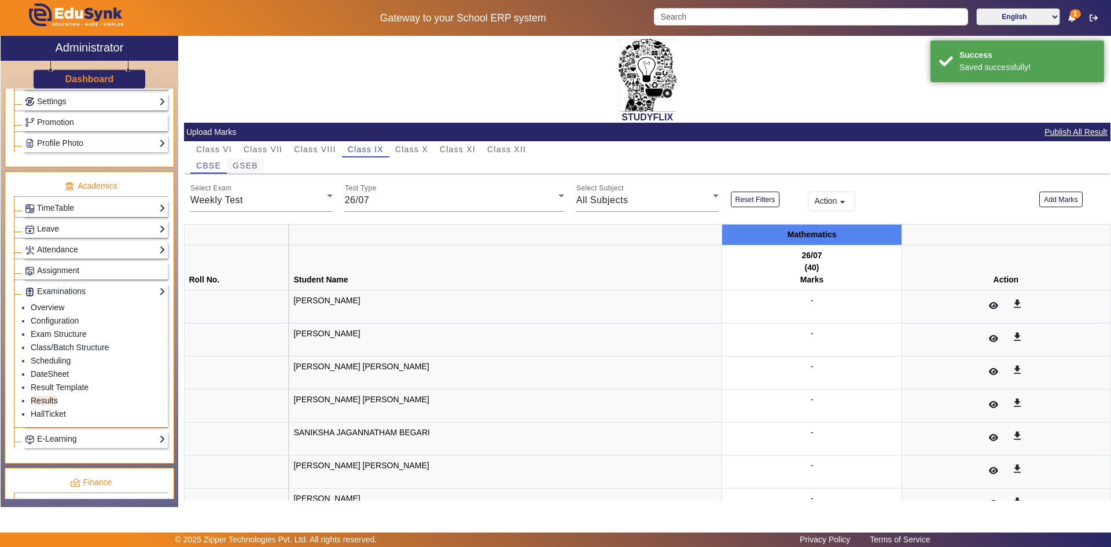
click at [252, 167] on span "GSEB" at bounding box center [245, 166] width 25 height 8
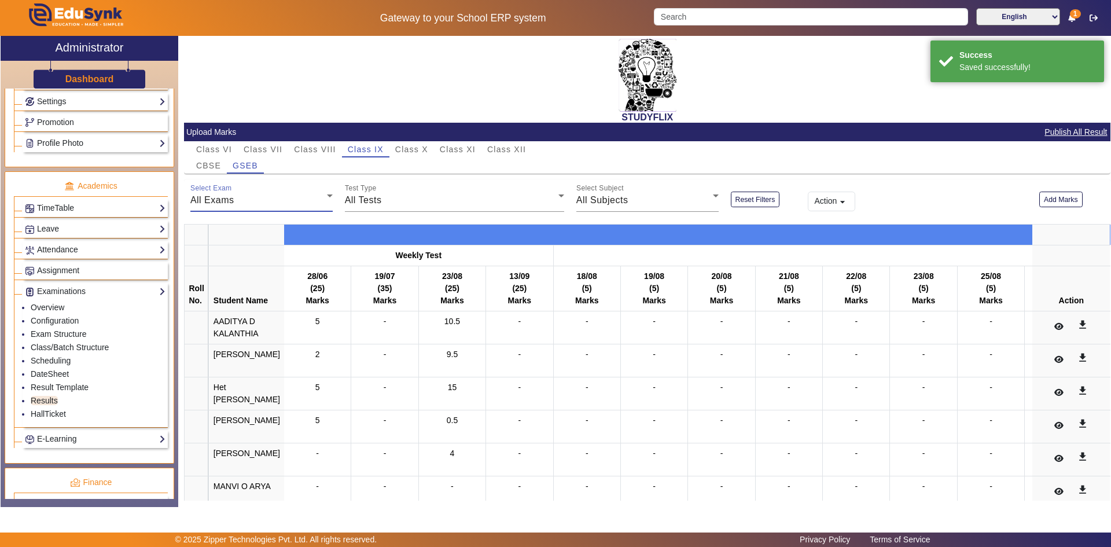
click at [248, 202] on div "All Exams" at bounding box center [258, 200] width 137 height 14
click at [225, 252] on span "Weekly Test" at bounding box center [226, 258] width 53 height 14
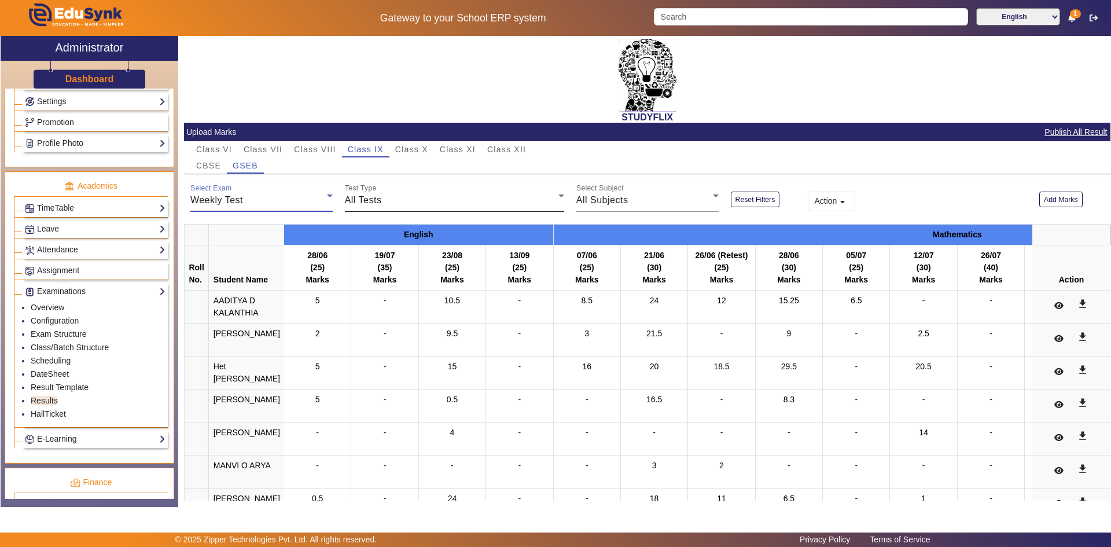
click at [359, 207] on div "All Tests" at bounding box center [452, 200] width 214 height 14
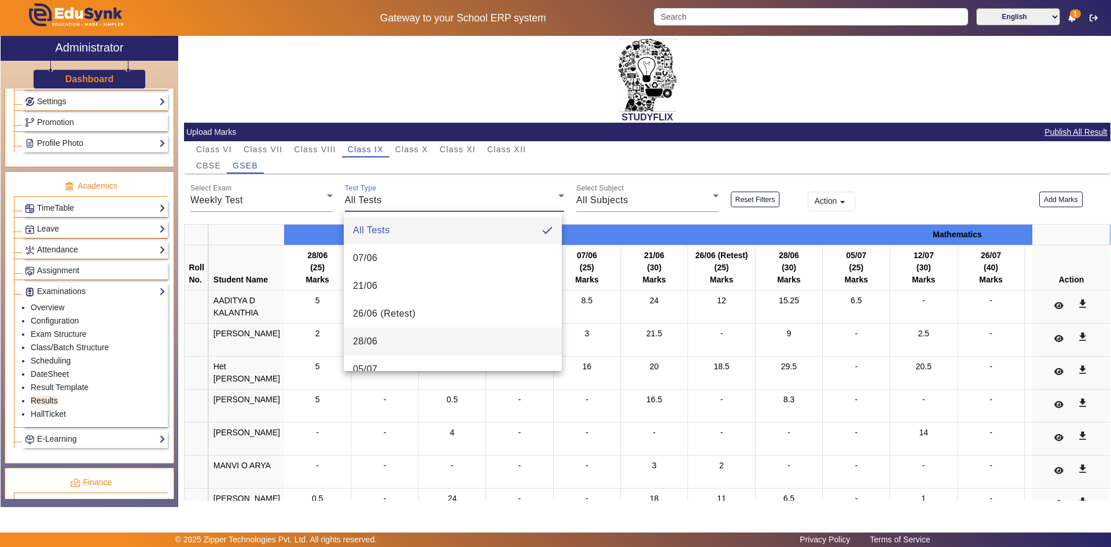
scroll to position [116, 0]
click at [369, 333] on span "26/07" at bounding box center [365, 337] width 25 height 14
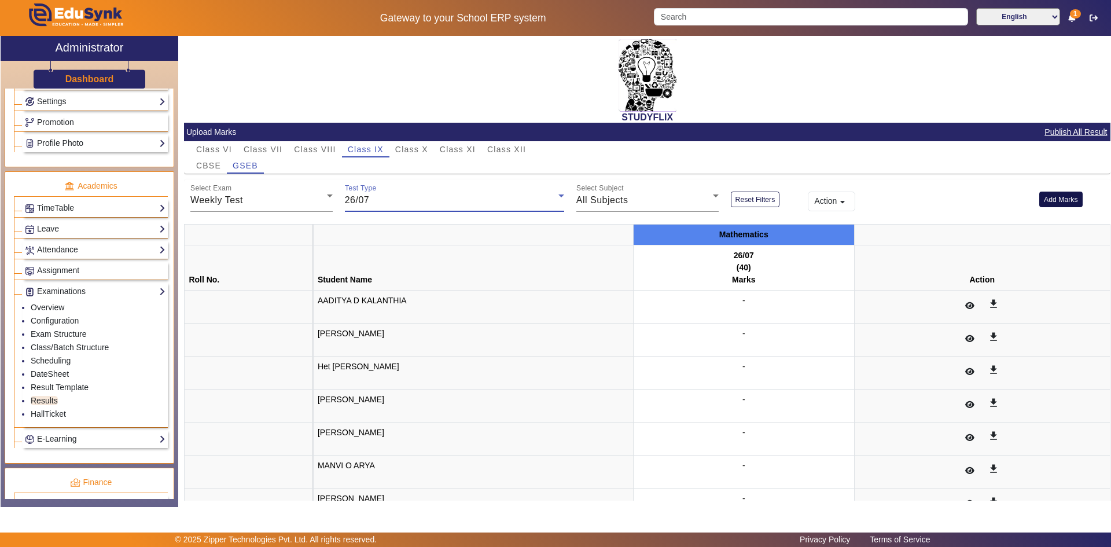
click at [1056, 201] on button "Add Marks" at bounding box center [1061, 200] width 43 height 16
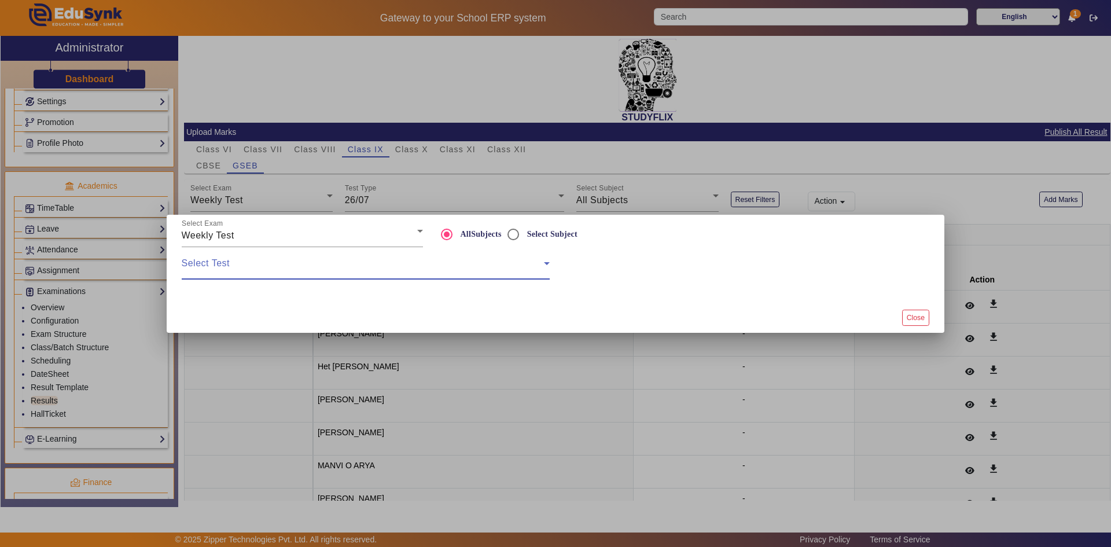
click at [339, 274] on span at bounding box center [363, 268] width 362 height 14
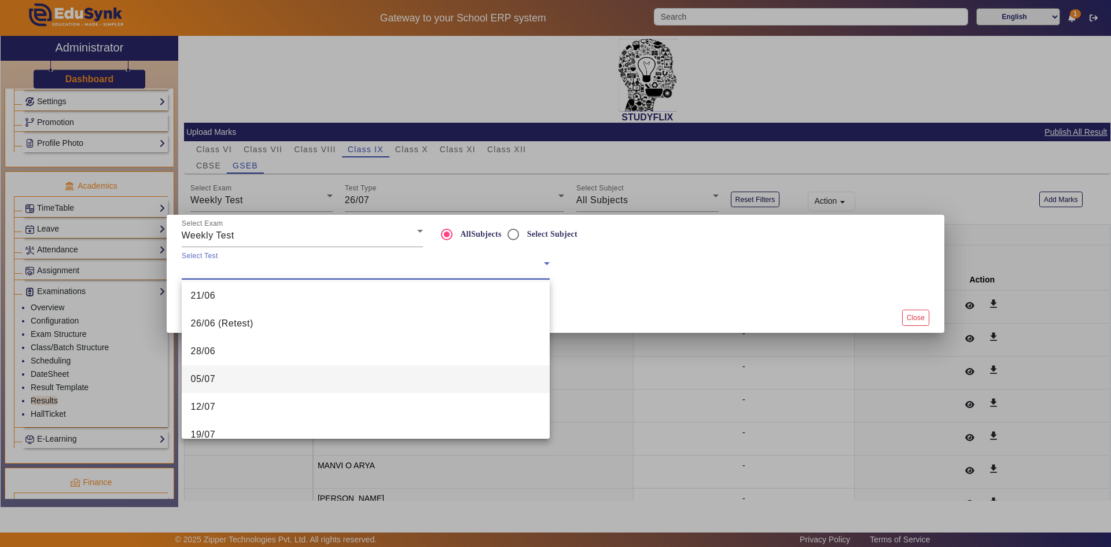
scroll to position [58, 0]
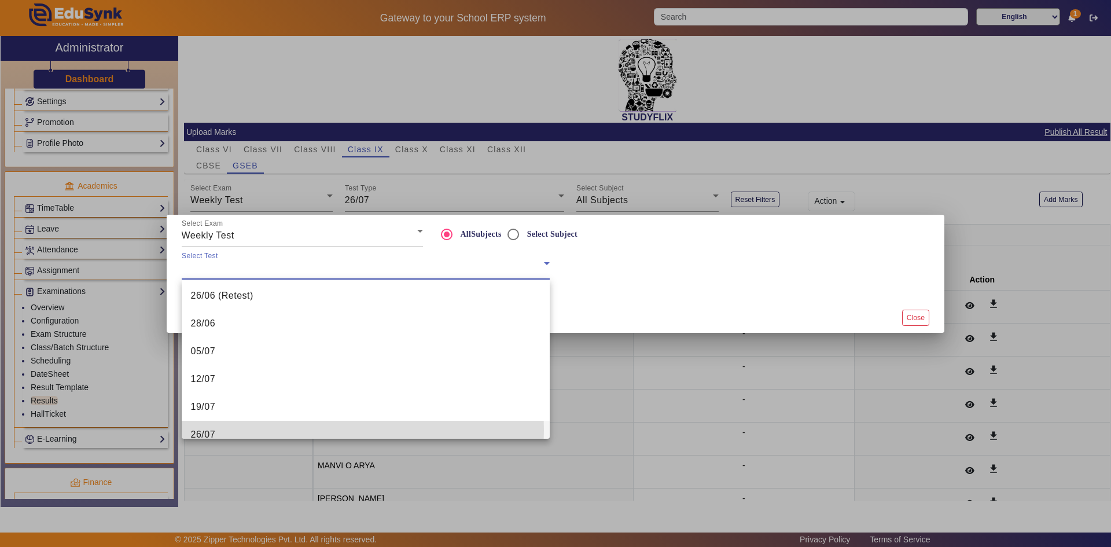
click at [208, 430] on span "26/07" at bounding box center [203, 435] width 25 height 14
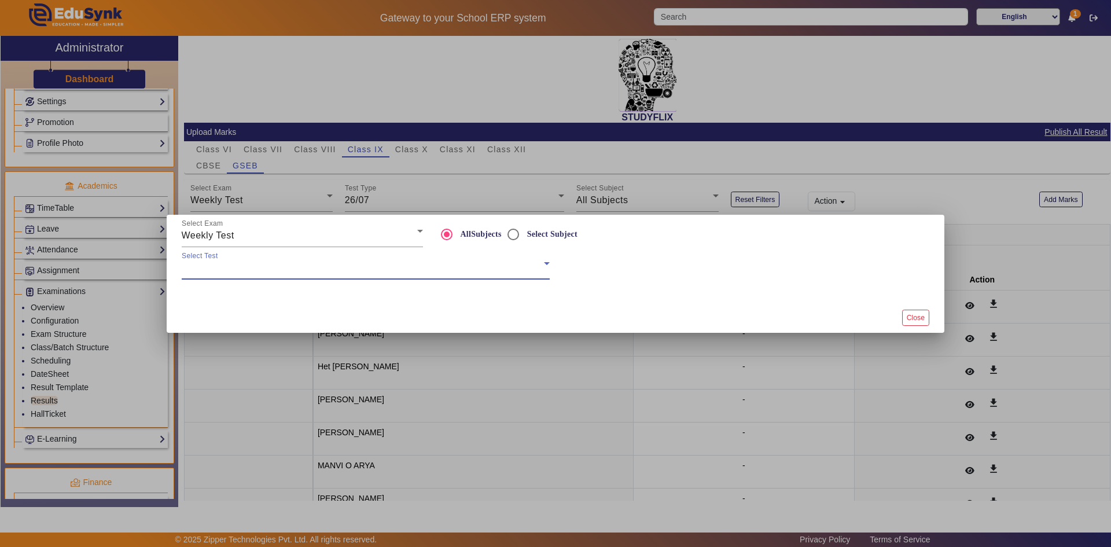
scroll to position [68, 0]
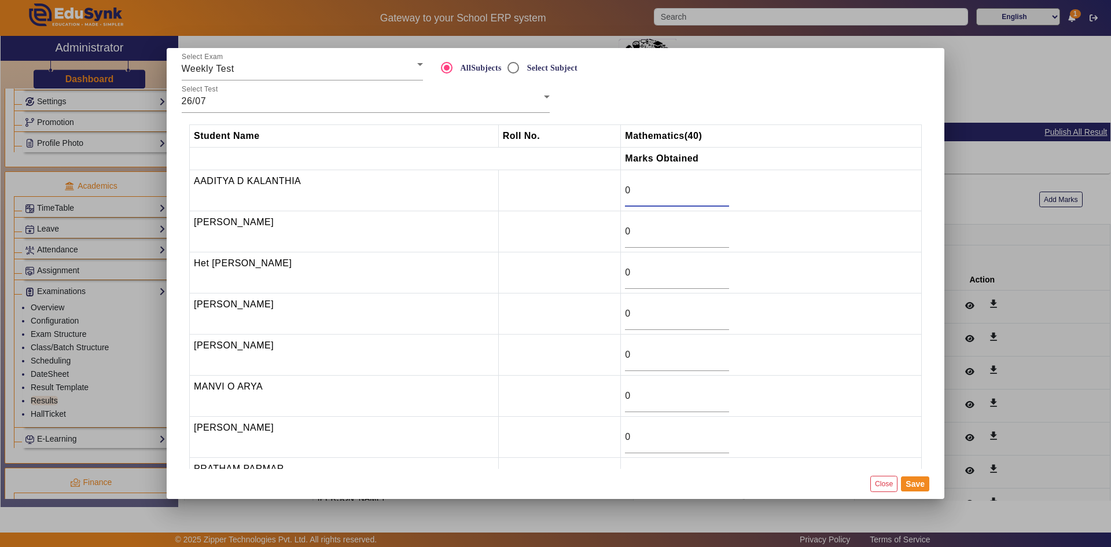
drag, startPoint x: 633, startPoint y: 195, endPoint x: 595, endPoint y: 195, distance: 38.2
click at [596, 195] on tr "[PERSON_NAME] D KALANTHIA 0" at bounding box center [556, 190] width 732 height 41
type input "11"
drag, startPoint x: 637, startPoint y: 236, endPoint x: 614, endPoint y: 235, distance: 23.2
click at [614, 235] on tr "[PERSON_NAME] 0" at bounding box center [556, 231] width 732 height 41
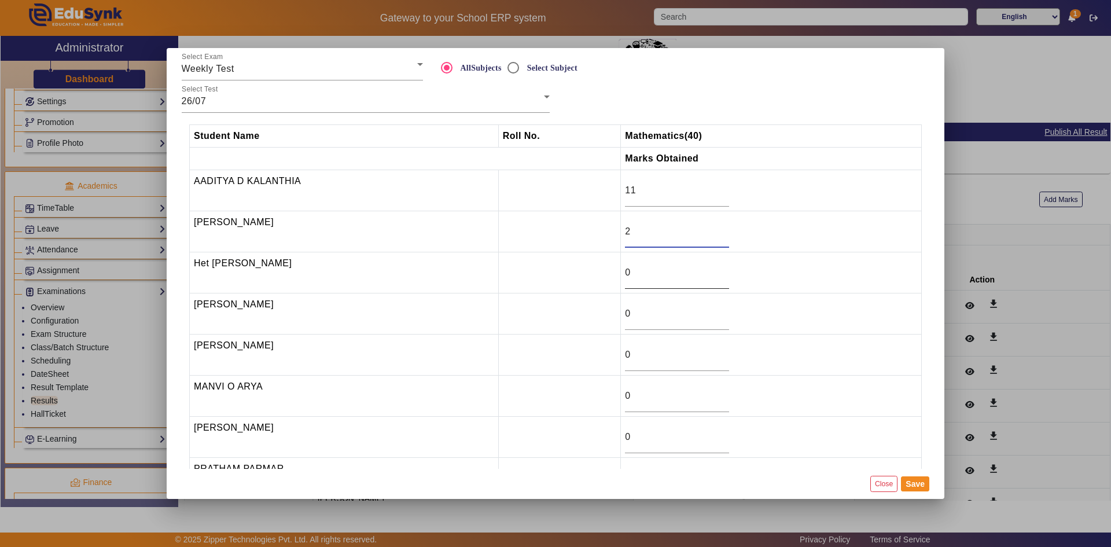
type input "2"
click at [633, 276] on input "0" at bounding box center [677, 273] width 104 height 14
drag, startPoint x: 636, startPoint y: 277, endPoint x: 611, endPoint y: 277, distance: 24.9
click at [611, 277] on tr "Het [PERSON_NAME] 0" at bounding box center [556, 272] width 732 height 41
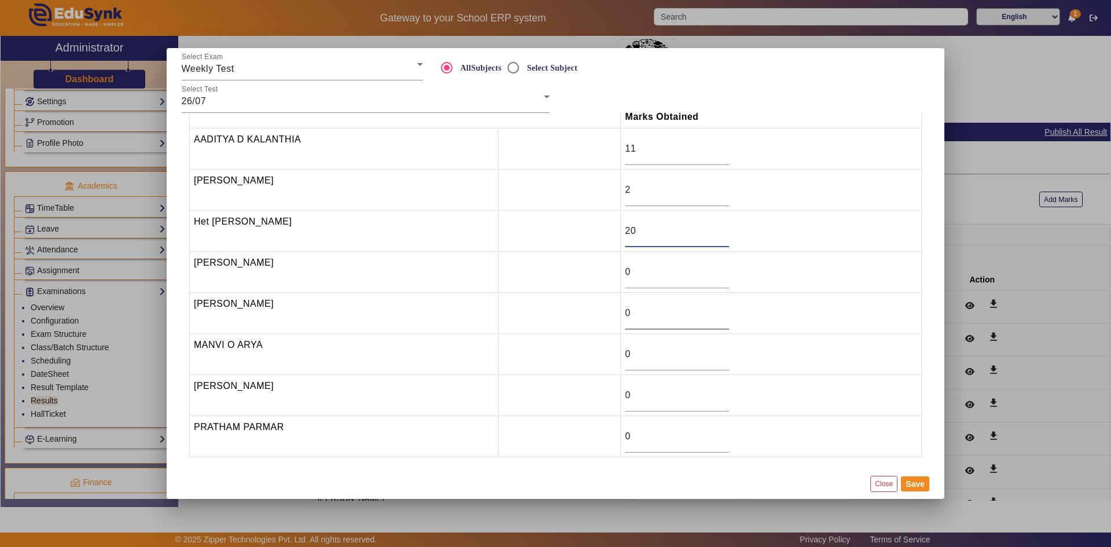
type input "20"
drag, startPoint x: 632, startPoint y: 314, endPoint x: 623, endPoint y: 314, distance: 9.3
click at [625, 314] on input "0" at bounding box center [677, 313] width 104 height 14
type input "4"
drag, startPoint x: 633, startPoint y: 353, endPoint x: 618, endPoint y: 354, distance: 14.5
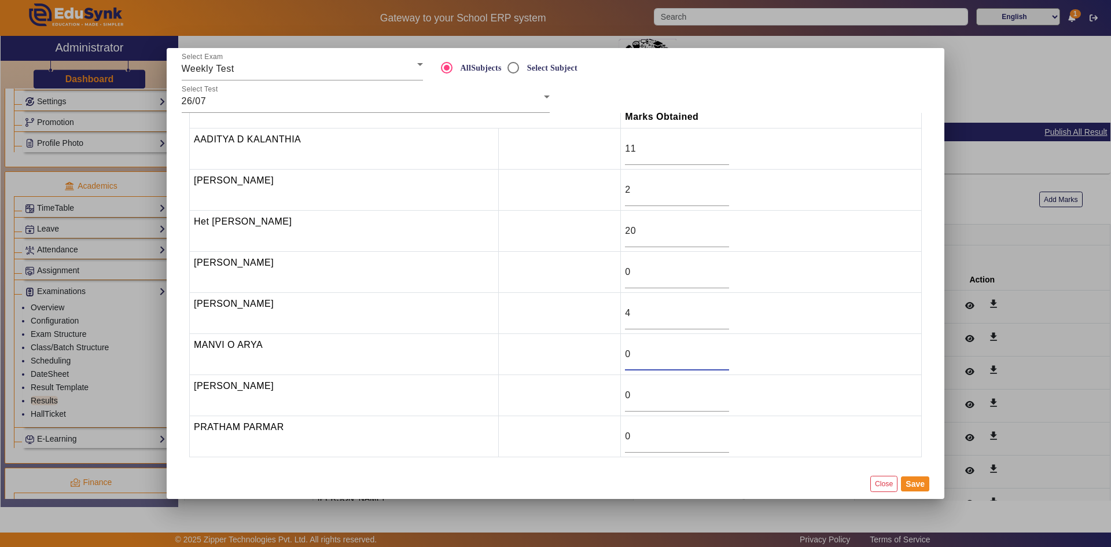
click at [621, 354] on td "0" at bounding box center [771, 354] width 301 height 41
type input "1.5"
drag, startPoint x: 629, startPoint y: 395, endPoint x: 616, endPoint y: 393, distance: 13.4
click at [616, 393] on tr "[PERSON_NAME] 0" at bounding box center [556, 395] width 732 height 41
type input "11"
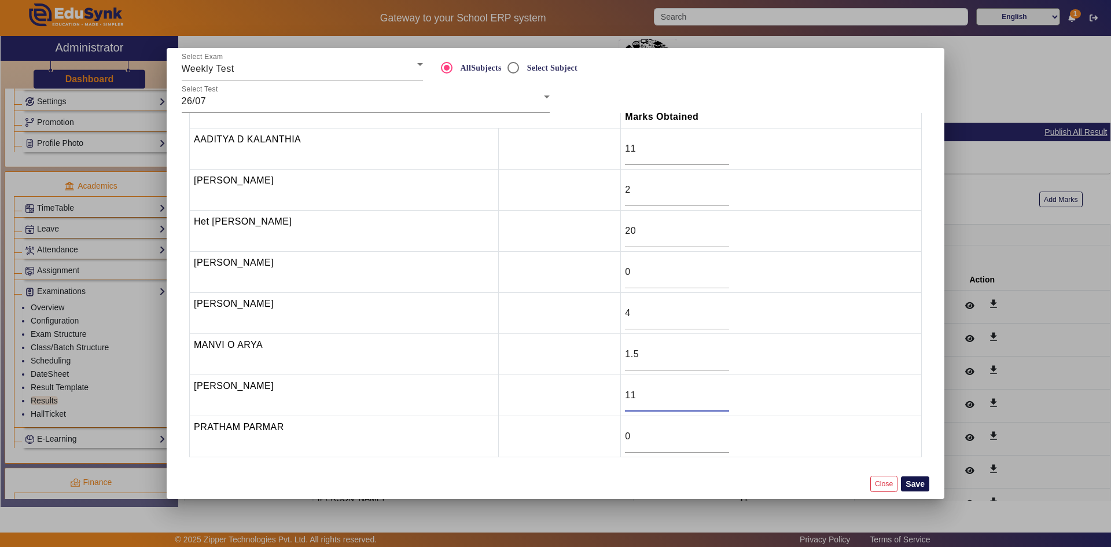
click at [918, 480] on button "Save" at bounding box center [915, 483] width 28 height 15
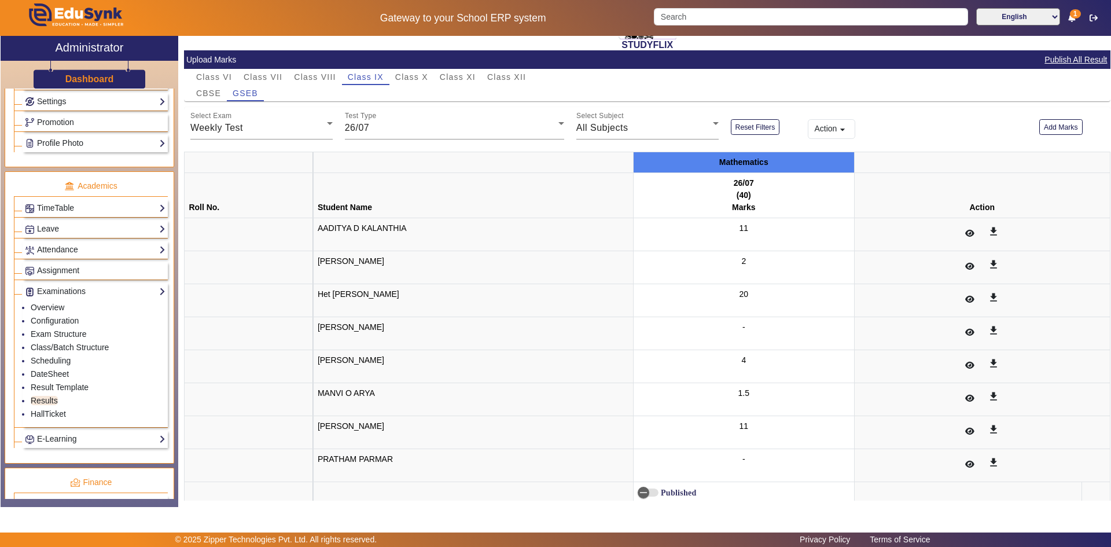
scroll to position [89, 0]
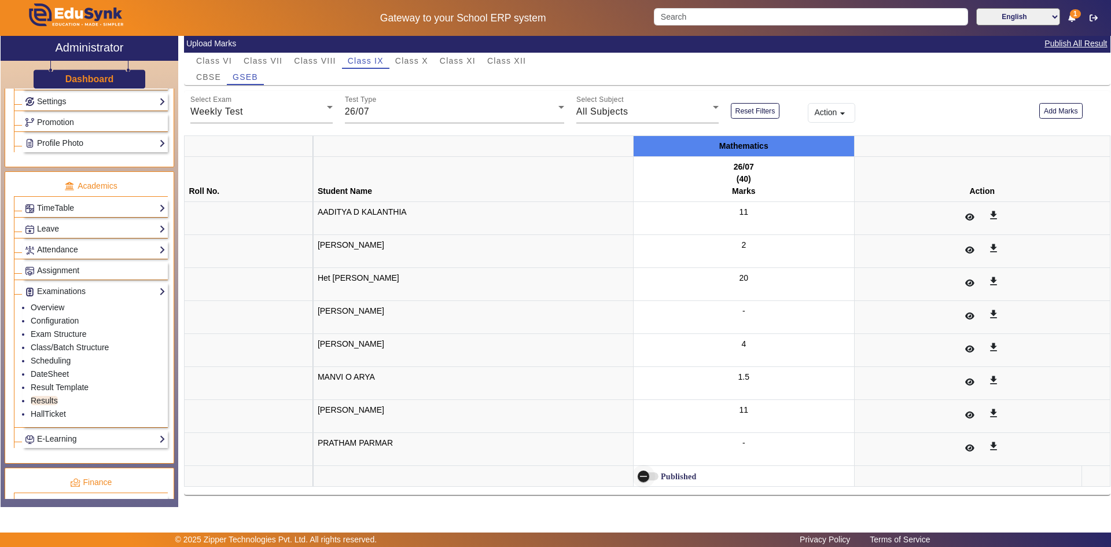
click at [655, 474] on span "button" at bounding box center [648, 476] width 21 height 8
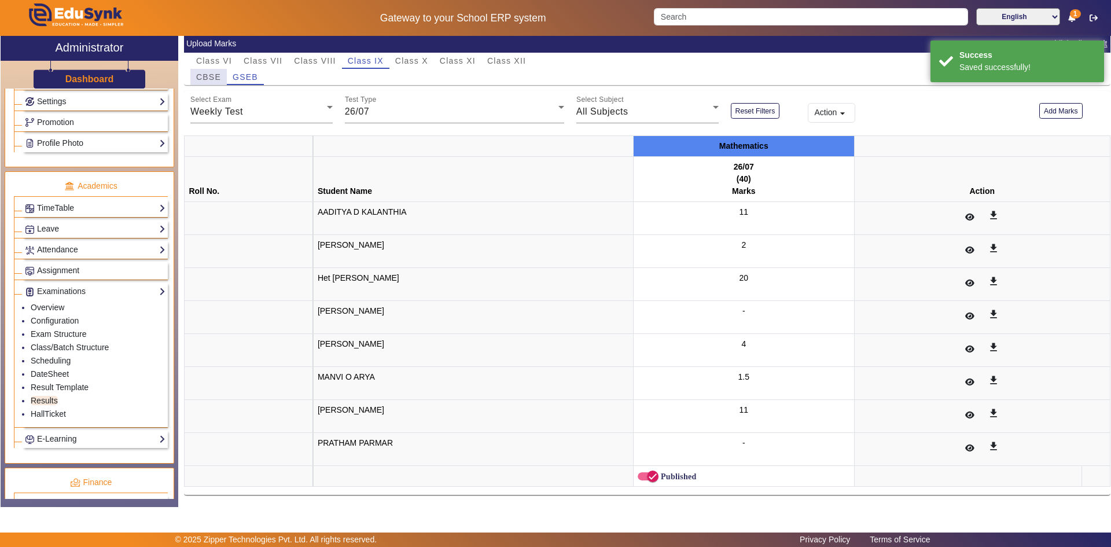
click at [205, 80] on span "CBSE" at bounding box center [208, 77] width 25 height 8
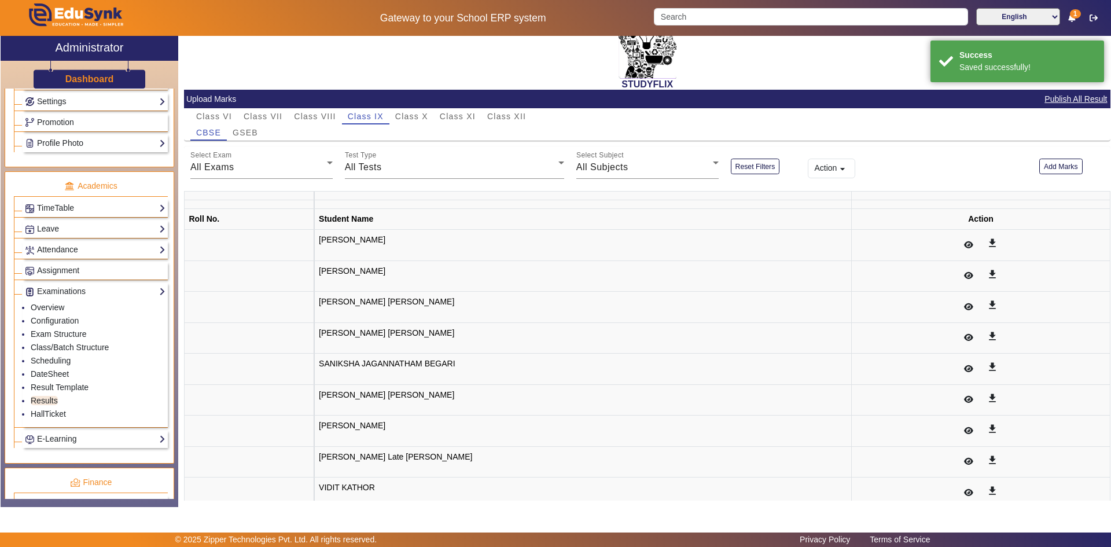
click at [315, 192] on th at bounding box center [583, 196] width 537 height 9
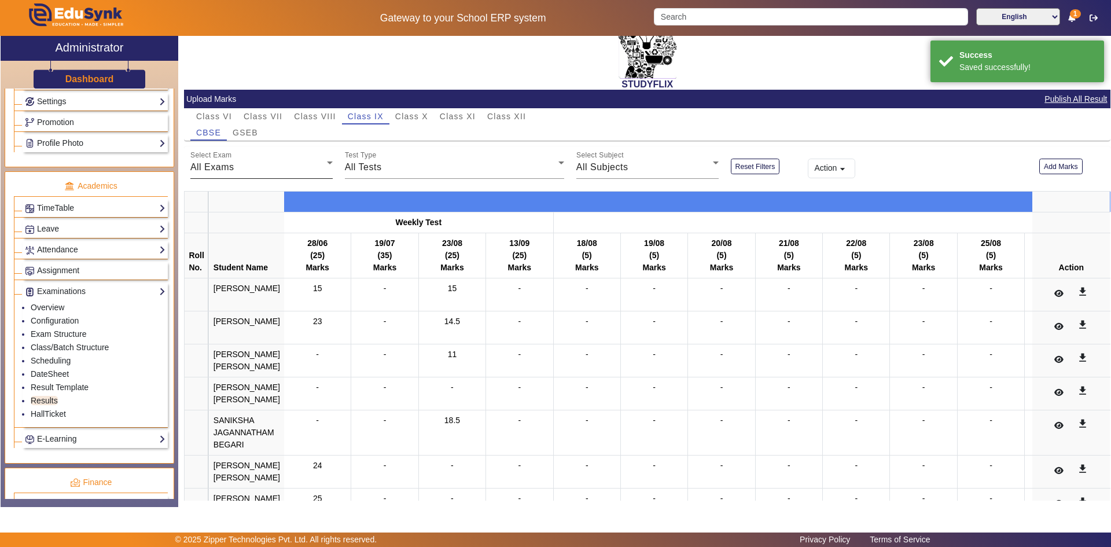
click at [223, 162] on span "All Exams" at bounding box center [212, 167] width 44 height 10
click at [221, 170] on mat-option "Weekly Test" at bounding box center [260, 170] width 141 height 28
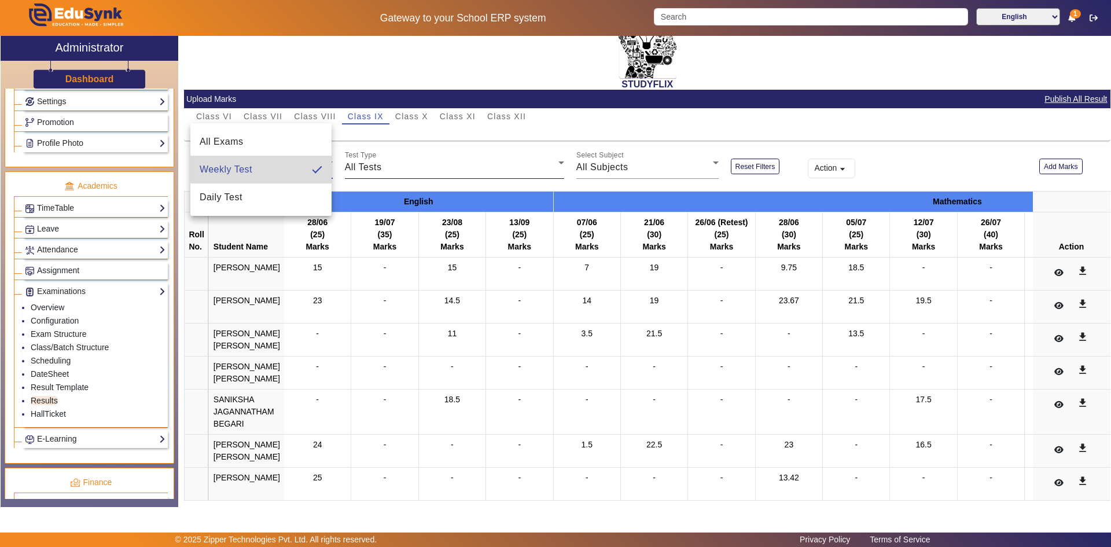
click at [358, 162] on span "All Tests" at bounding box center [363, 167] width 37 height 10
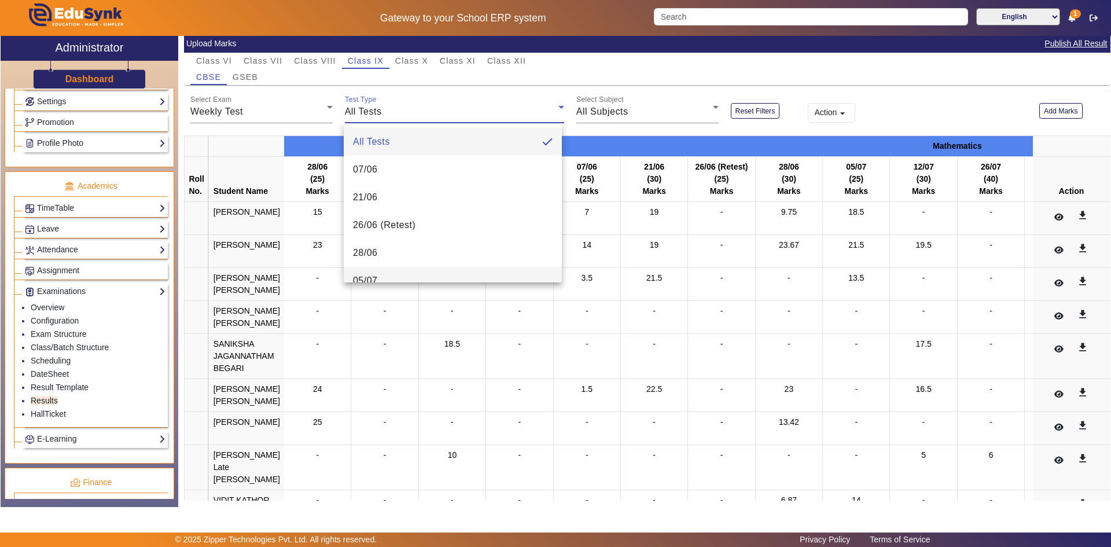
scroll to position [116, 0]
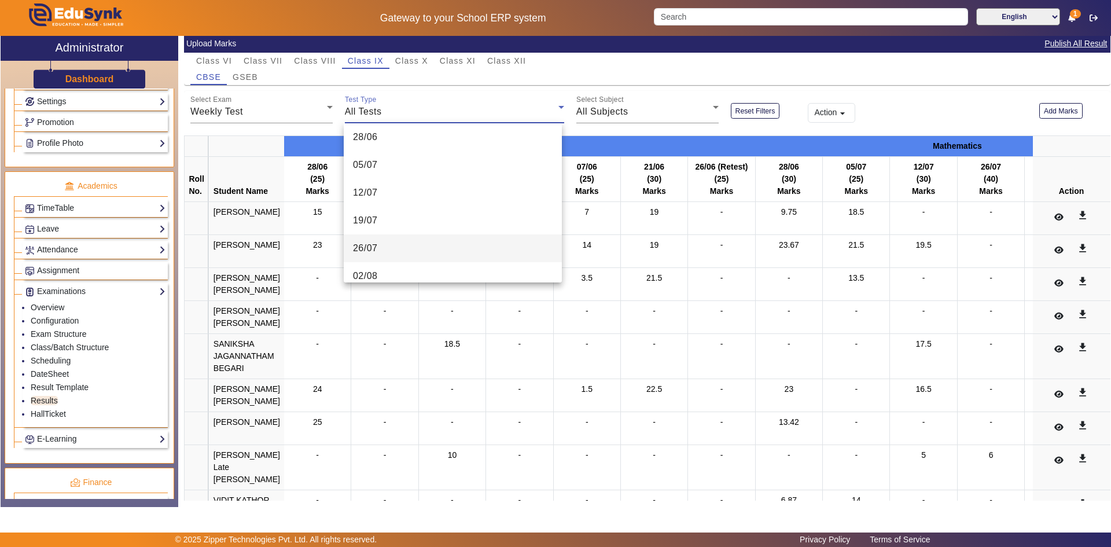
click at [371, 245] on span "26/07" at bounding box center [365, 248] width 25 height 14
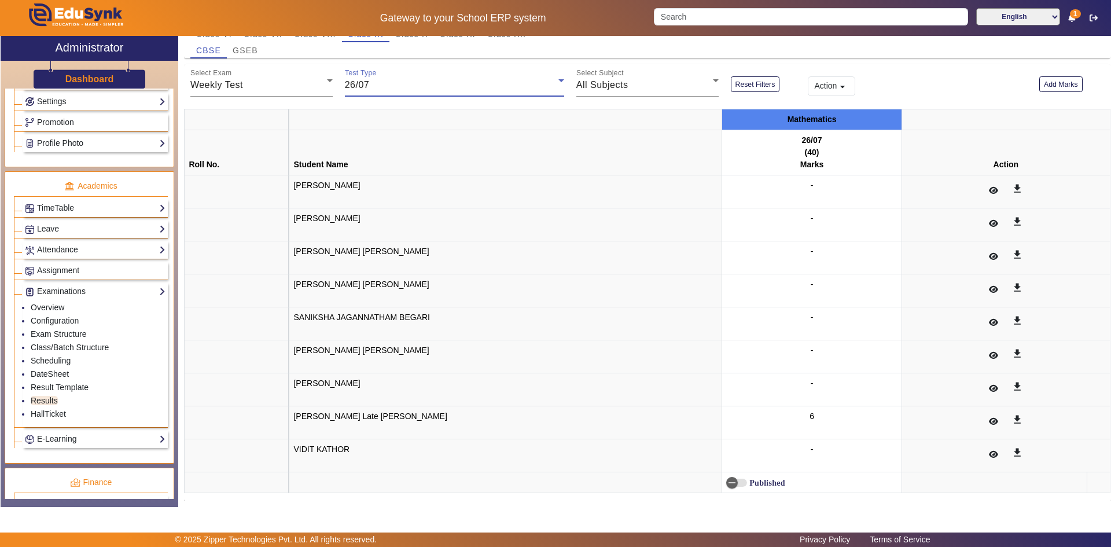
scroll to position [122, 0]
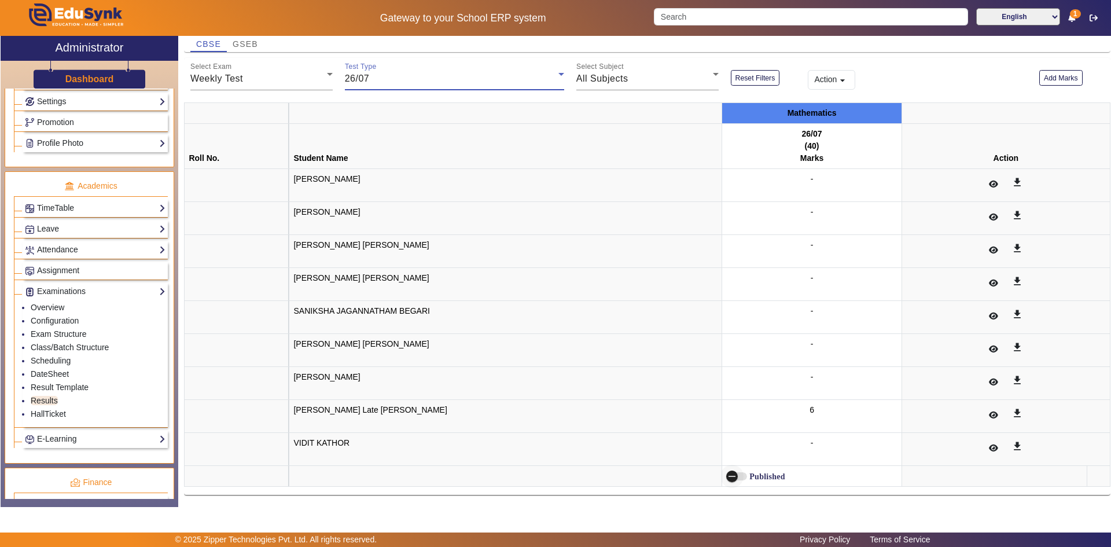
click at [721, 474] on span "button" at bounding box center [732, 476] width 23 height 23
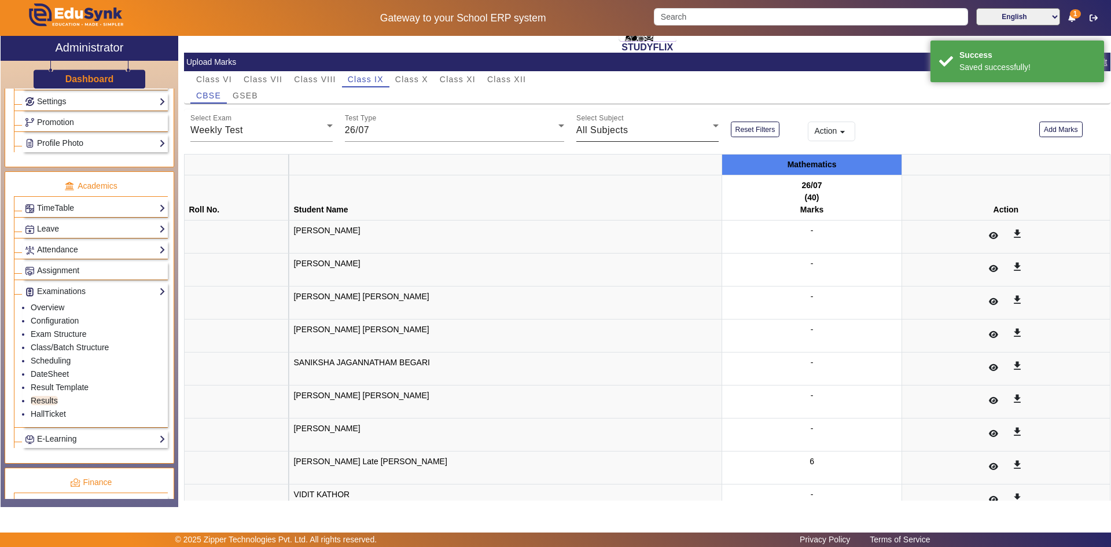
scroll to position [6, 0]
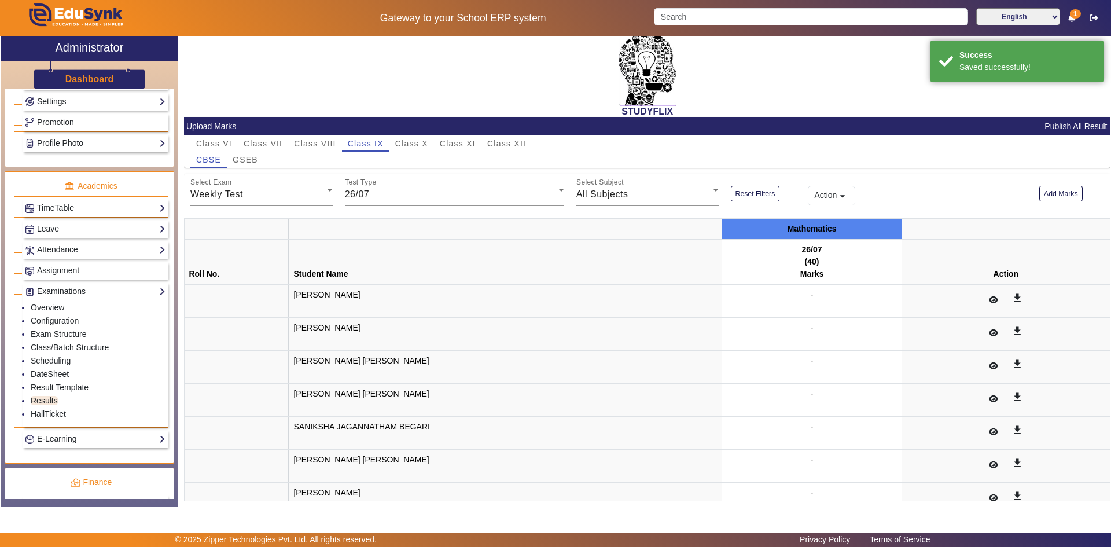
click at [516, 119] on mat-card-header "Upload Marks Publish All Result" at bounding box center [647, 126] width 927 height 19
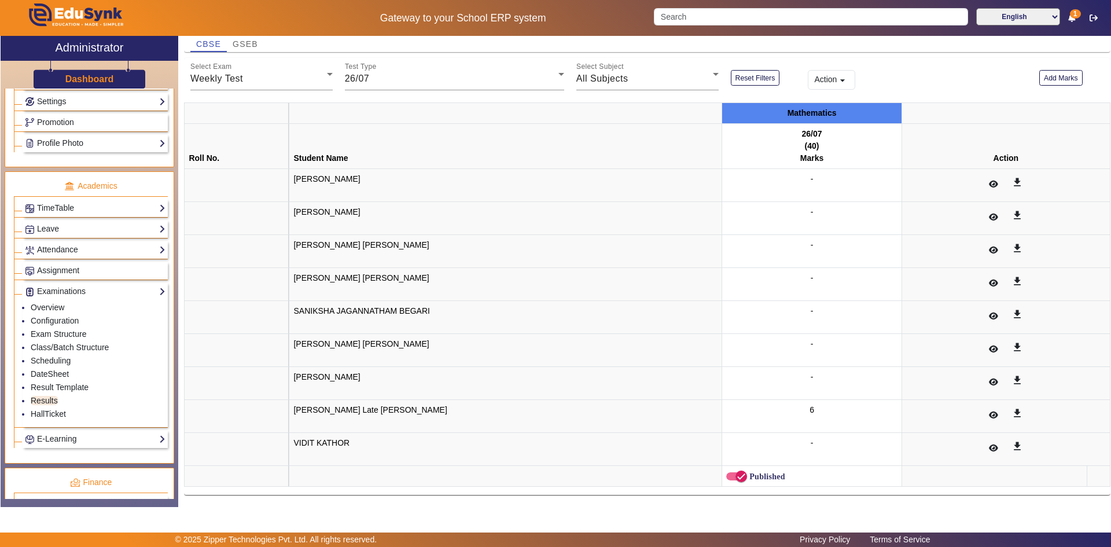
scroll to position [0, 0]
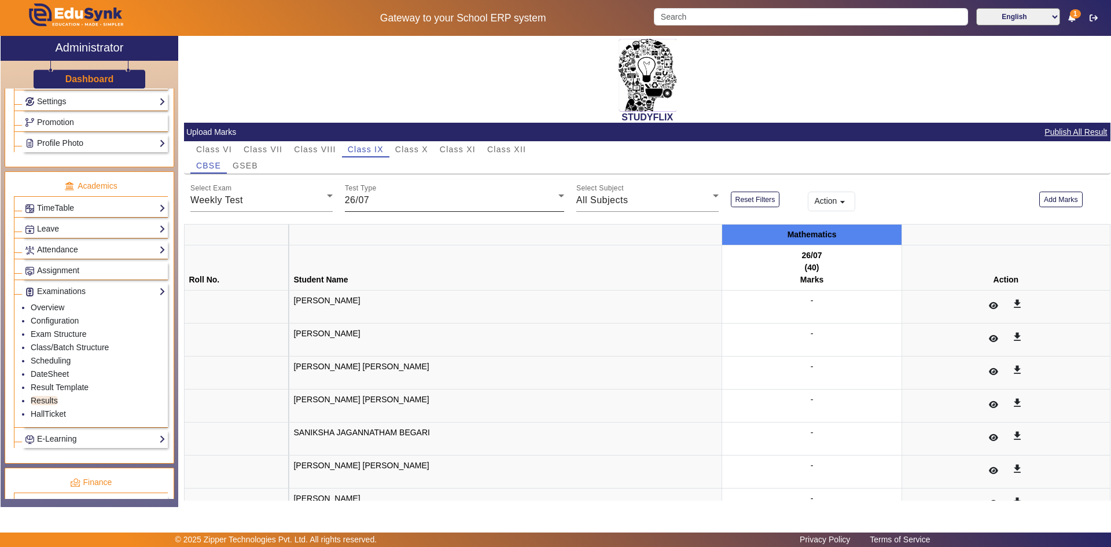
click at [364, 199] on span "26/07" at bounding box center [357, 200] width 25 height 10
click at [374, 332] on span "19/07" at bounding box center [365, 329] width 25 height 14
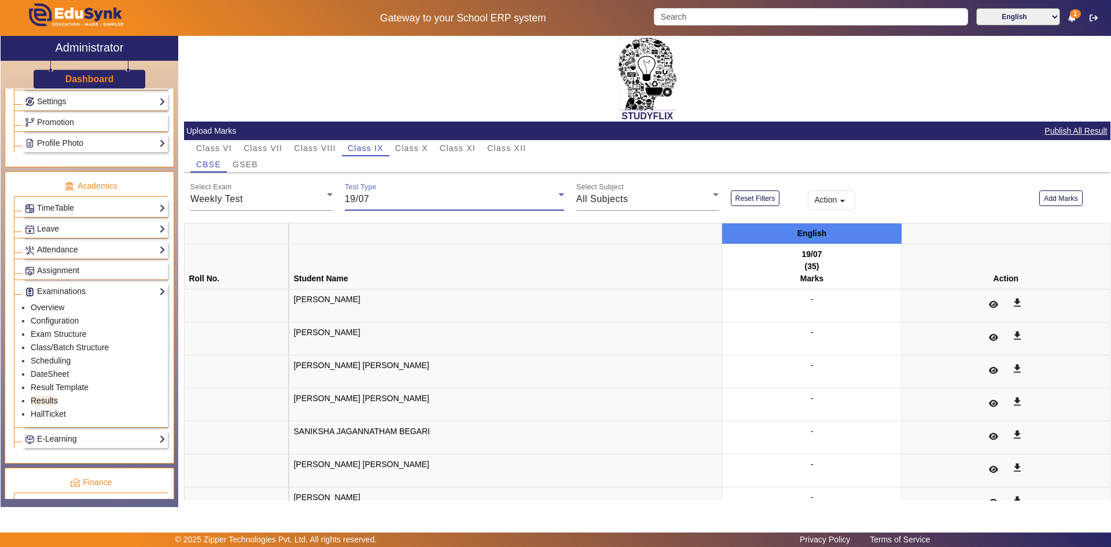
scroll to position [0, 0]
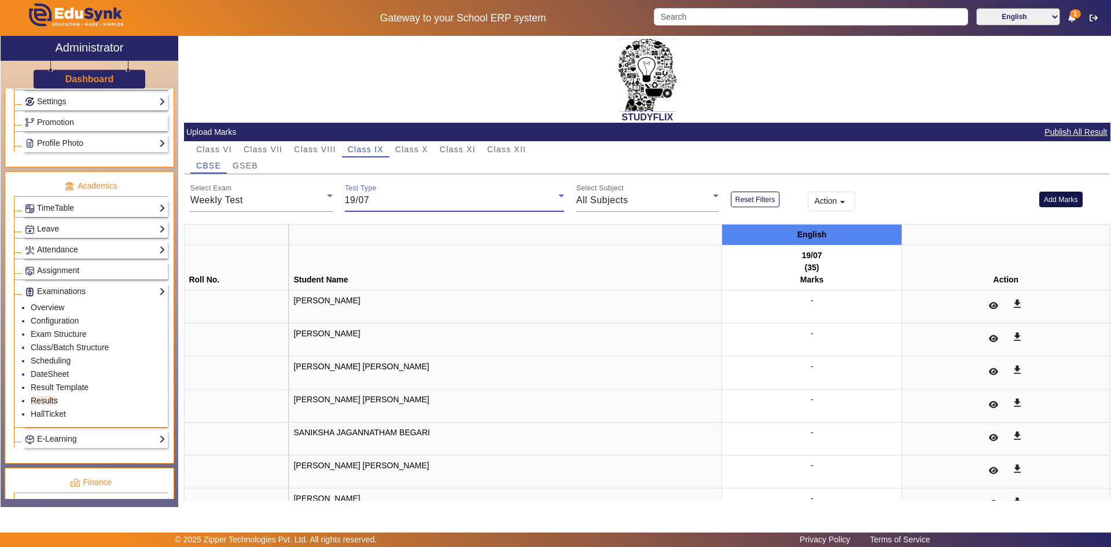
click at [1047, 201] on button "Add Marks" at bounding box center [1061, 200] width 43 height 16
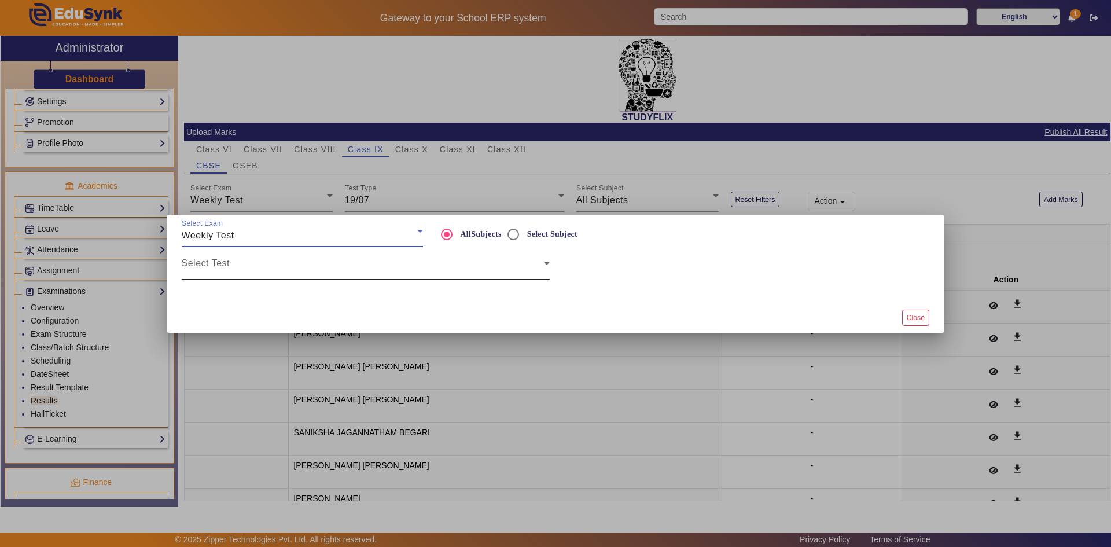
click at [376, 267] on span at bounding box center [363, 268] width 362 height 14
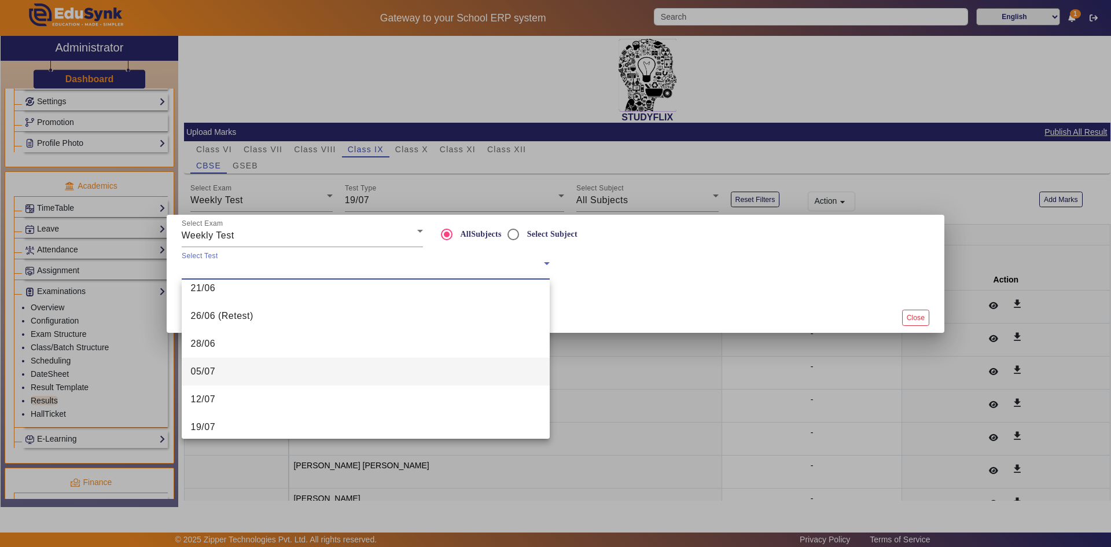
scroll to position [58, 0]
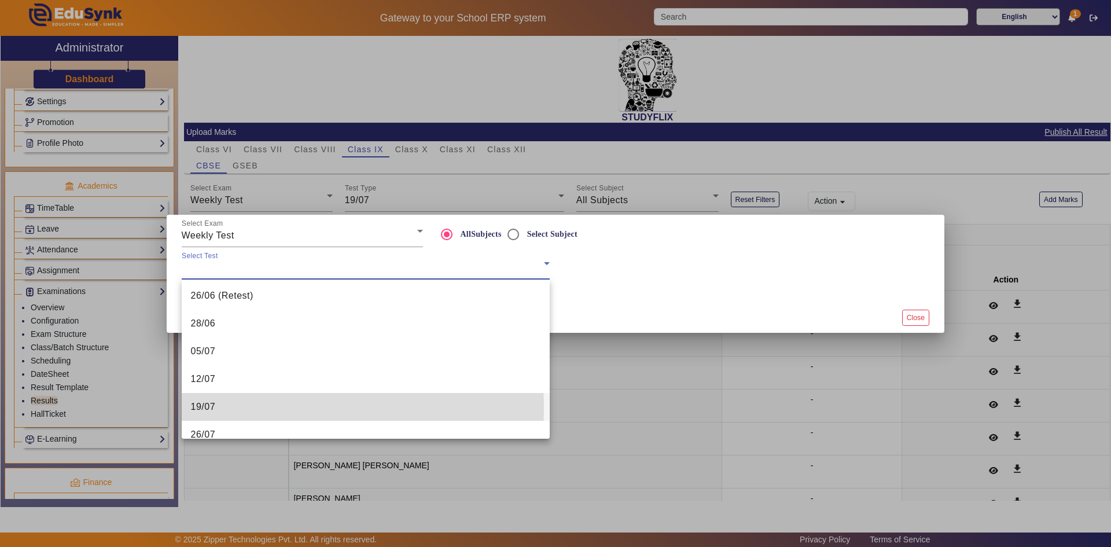
click at [233, 409] on mat-option "19/07" at bounding box center [366, 407] width 368 height 28
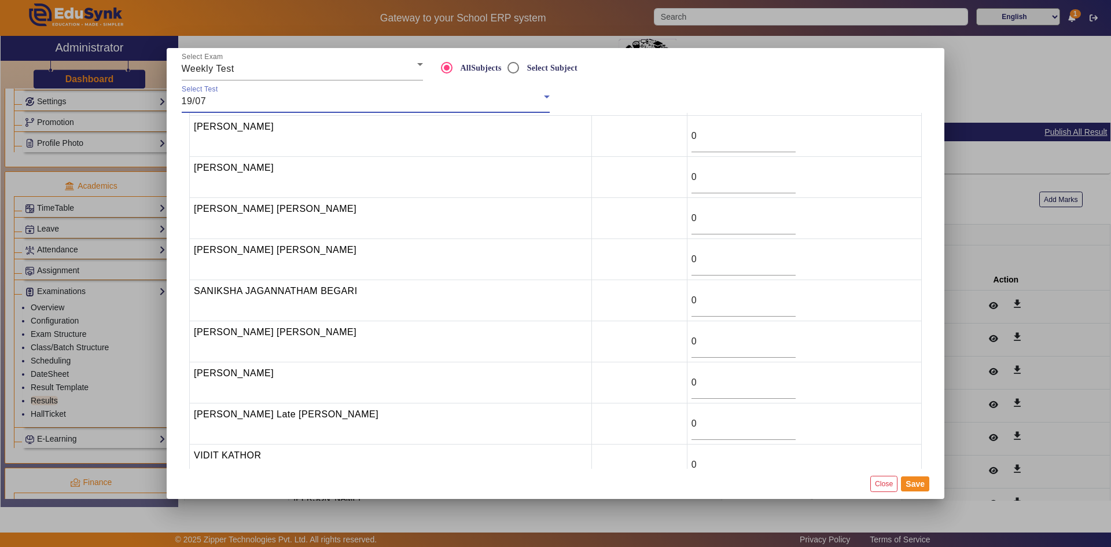
scroll to position [83, 0]
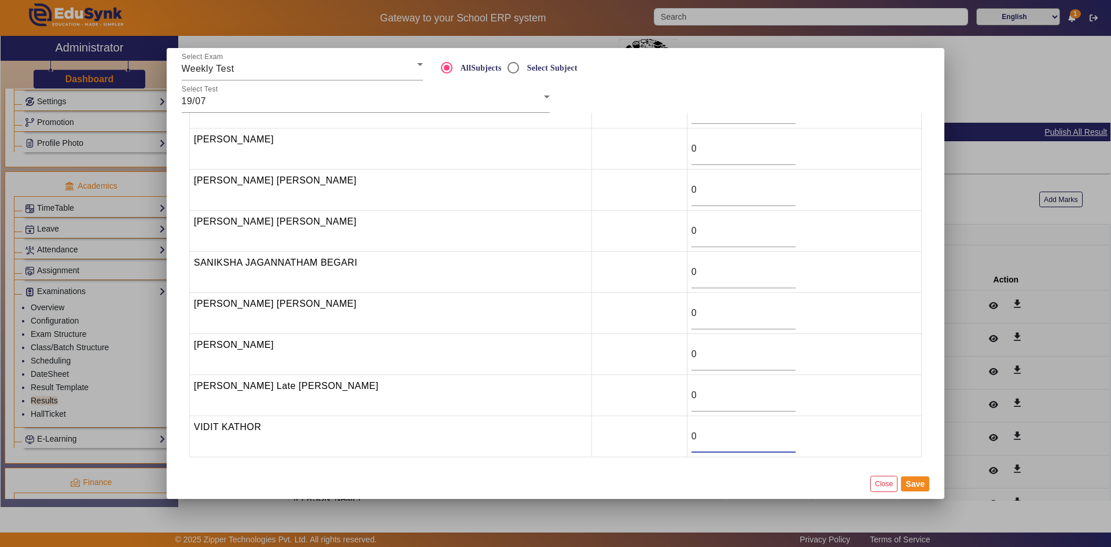
drag, startPoint x: 682, startPoint y: 435, endPoint x: 667, endPoint y: 438, distance: 15.3
click at [667, 438] on tr "[PERSON_NAME] KATHOR 0" at bounding box center [556, 436] width 732 height 41
type input "18.5"
click at [692, 395] on input "0" at bounding box center [744, 395] width 104 height 14
drag, startPoint x: 678, startPoint y: 399, endPoint x: 666, endPoint y: 398, distance: 12.2
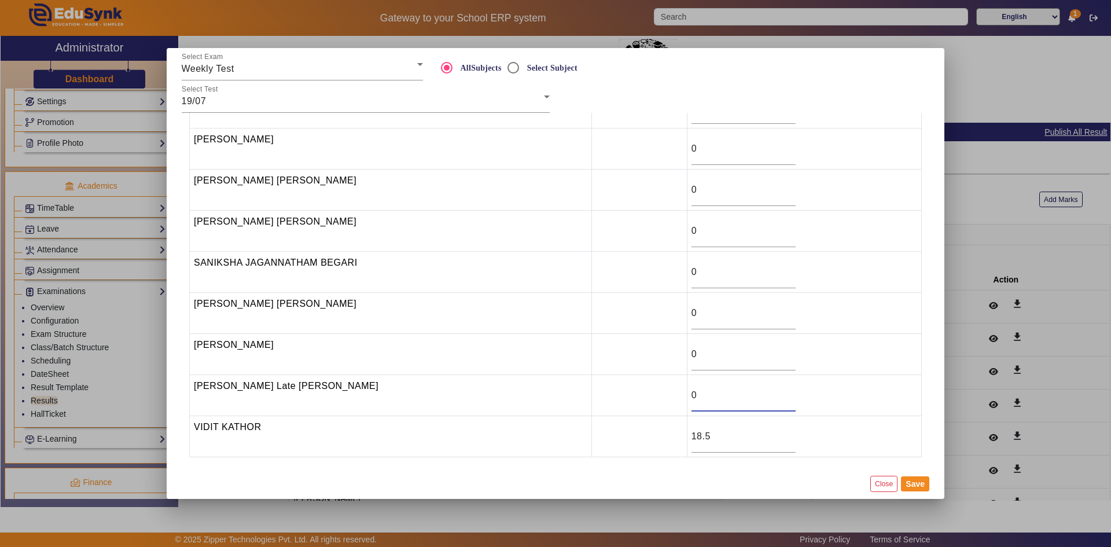
click at [666, 398] on tr "[PERSON_NAME] Late [PERSON_NAME] 0" at bounding box center [556, 395] width 732 height 41
type input "24.5"
drag, startPoint x: 692, startPoint y: 355, endPoint x: 663, endPoint y: 354, distance: 28.9
click at [663, 354] on tr "[PERSON_NAME] 0" at bounding box center [556, 354] width 732 height 41
click at [687, 310] on td "0" at bounding box center [804, 313] width 234 height 41
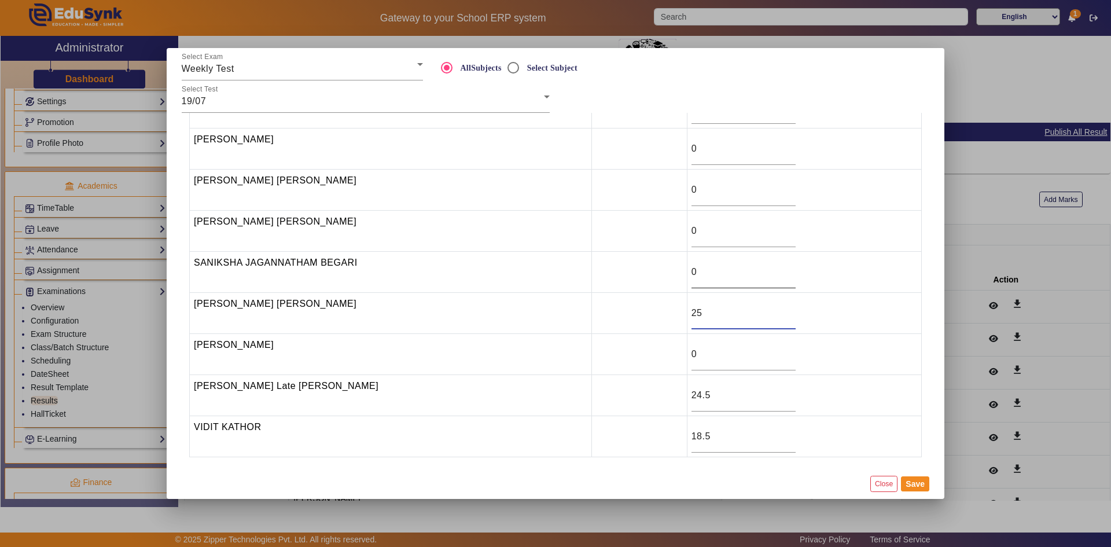
type input "25"
click at [692, 271] on input "0" at bounding box center [744, 272] width 104 height 14
type input "23"
drag, startPoint x: 703, startPoint y: 234, endPoint x: 672, endPoint y: 237, distance: 30.8
click at [687, 237] on td "0" at bounding box center [804, 231] width 234 height 41
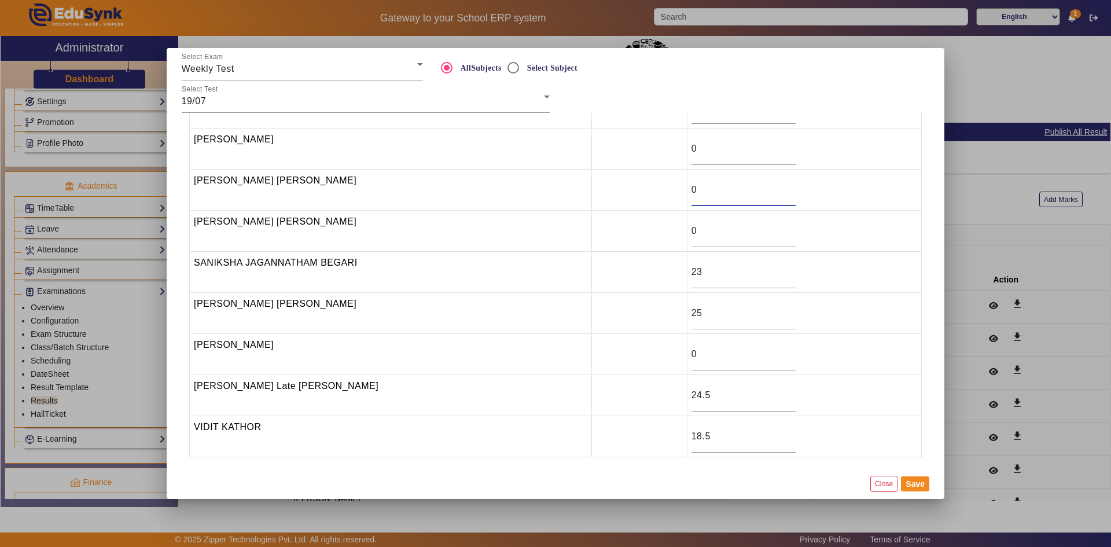
drag, startPoint x: 682, startPoint y: 185, endPoint x: 670, endPoint y: 189, distance: 12.5
click at [687, 189] on td "0" at bounding box center [804, 190] width 234 height 41
drag, startPoint x: 682, startPoint y: 148, endPoint x: 674, endPoint y: 148, distance: 8.1
click at [692, 148] on input "0" at bounding box center [744, 149] width 104 height 14
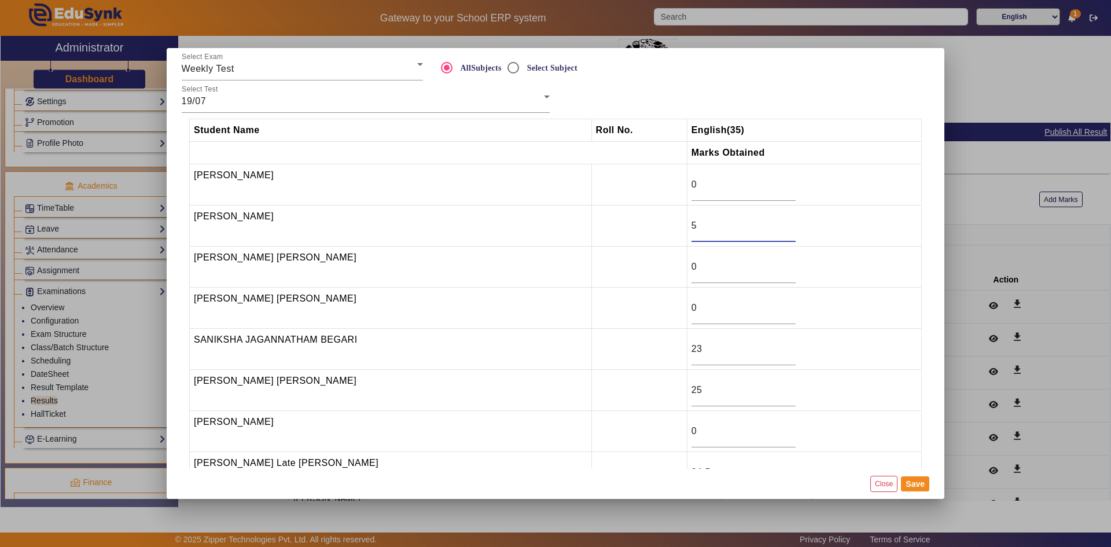
scroll to position [0, 0]
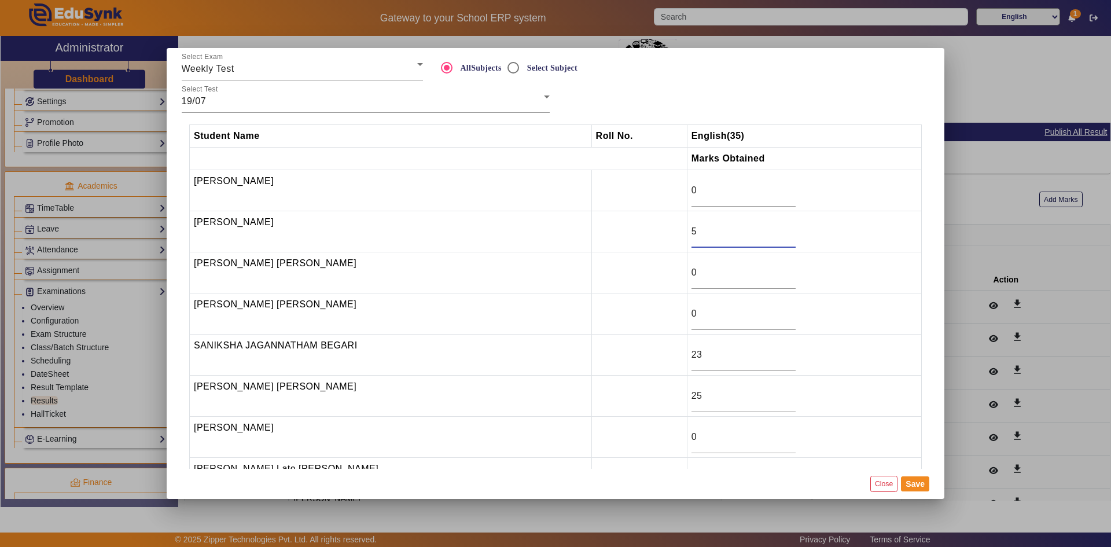
drag, startPoint x: 678, startPoint y: 235, endPoint x: 666, endPoint y: 237, distance: 11.7
click at [666, 237] on tr "[PERSON_NAME] 5" at bounding box center [556, 231] width 732 height 41
type input "24"
click at [921, 479] on button "Save" at bounding box center [915, 483] width 28 height 15
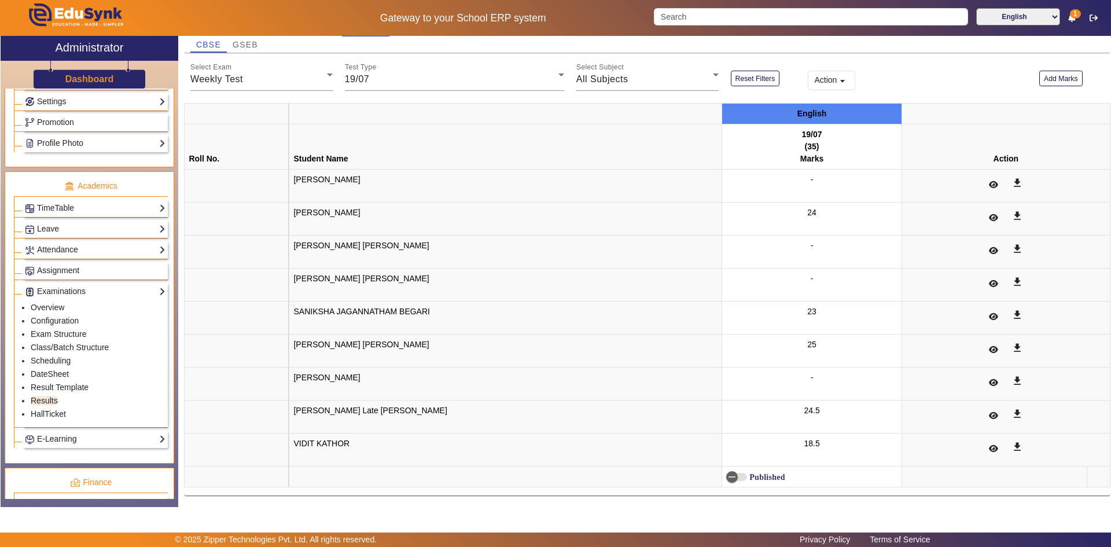
scroll to position [122, 0]
click at [721, 475] on span "button" at bounding box center [732, 476] width 23 height 23
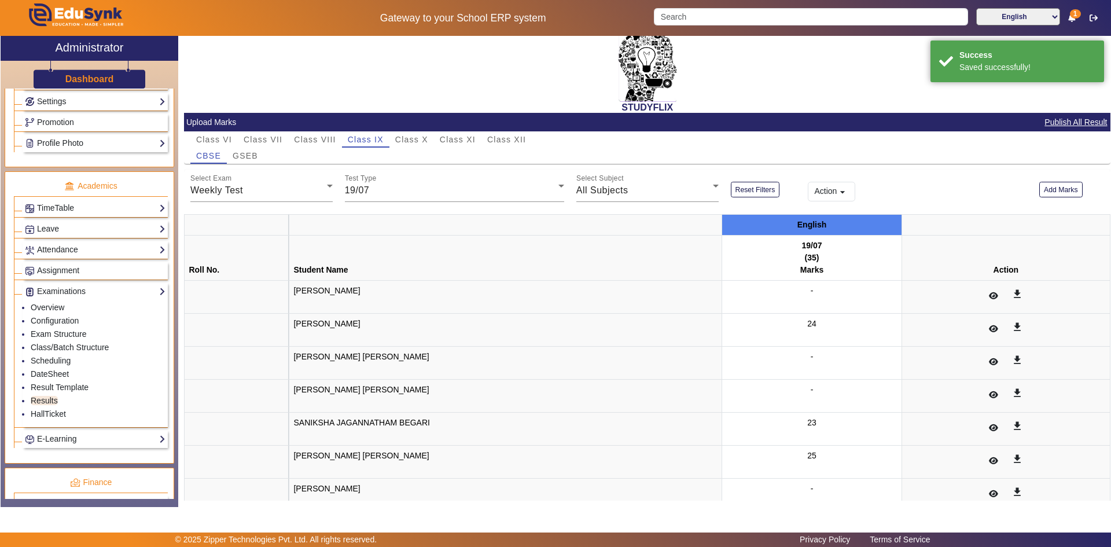
scroll to position [0, 0]
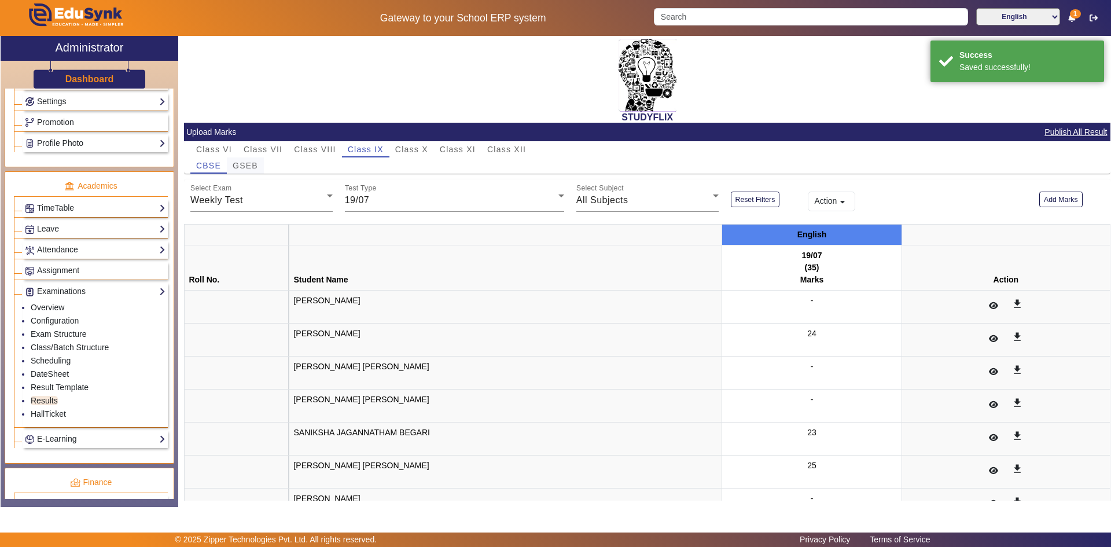
click at [246, 163] on span "GSEB" at bounding box center [245, 166] width 25 height 8
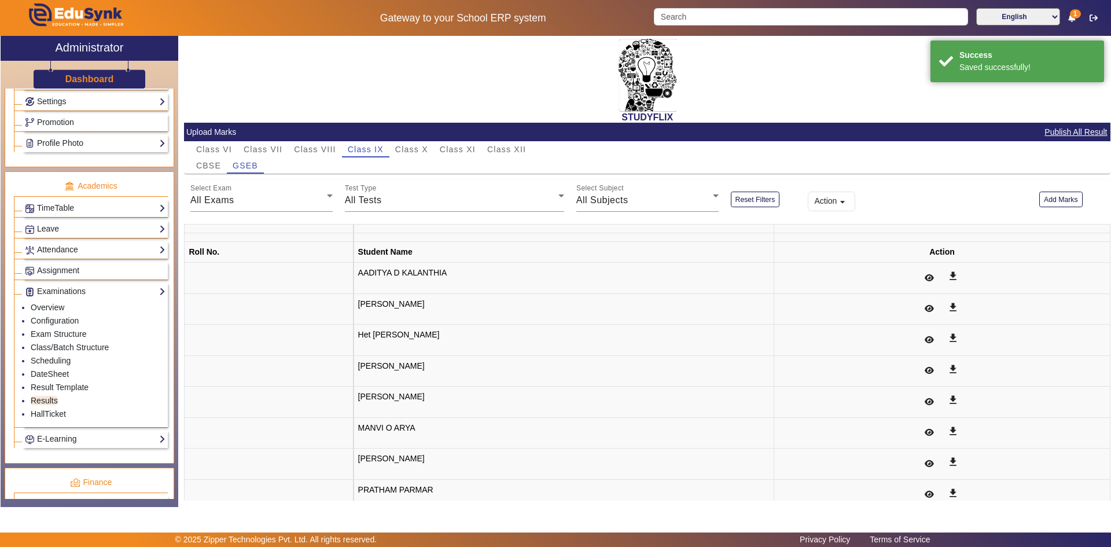
click at [237, 202] on div "All Exams" at bounding box center [258, 200] width 137 height 14
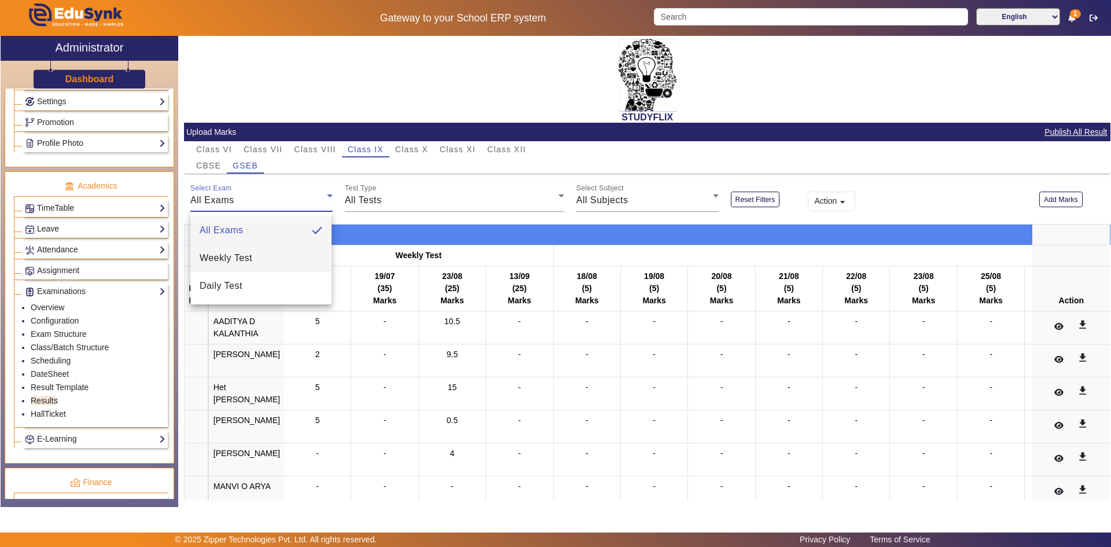
click at [248, 260] on span "Weekly Test" at bounding box center [226, 258] width 53 height 14
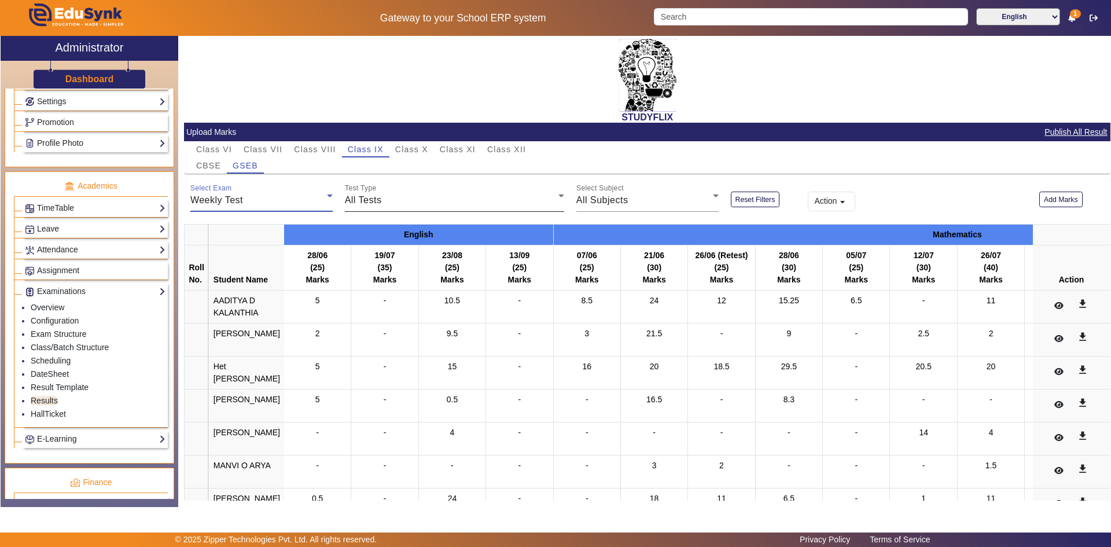
click at [366, 197] on span "All Tests" at bounding box center [363, 200] width 37 height 10
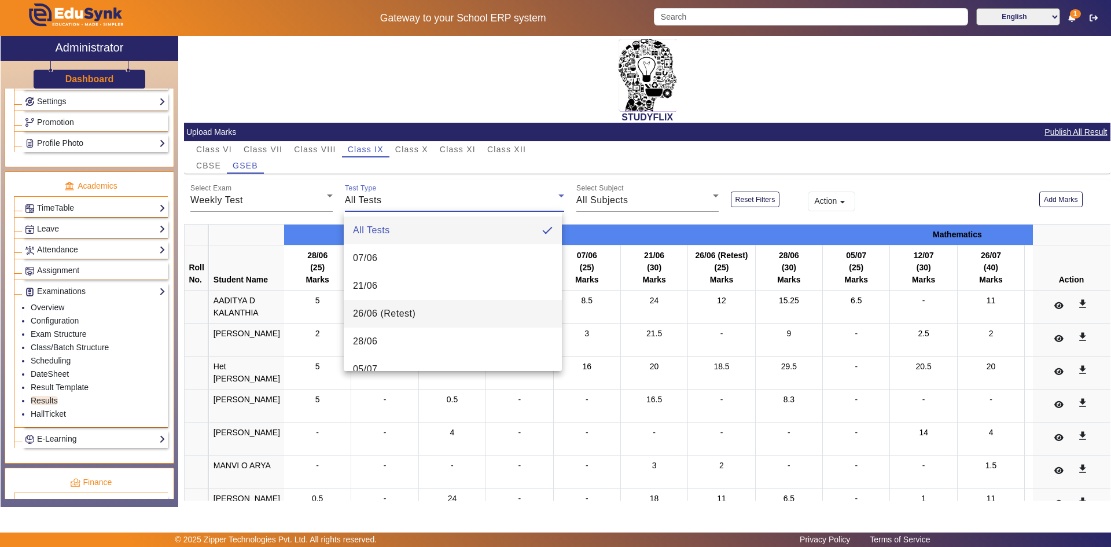
scroll to position [116, 0]
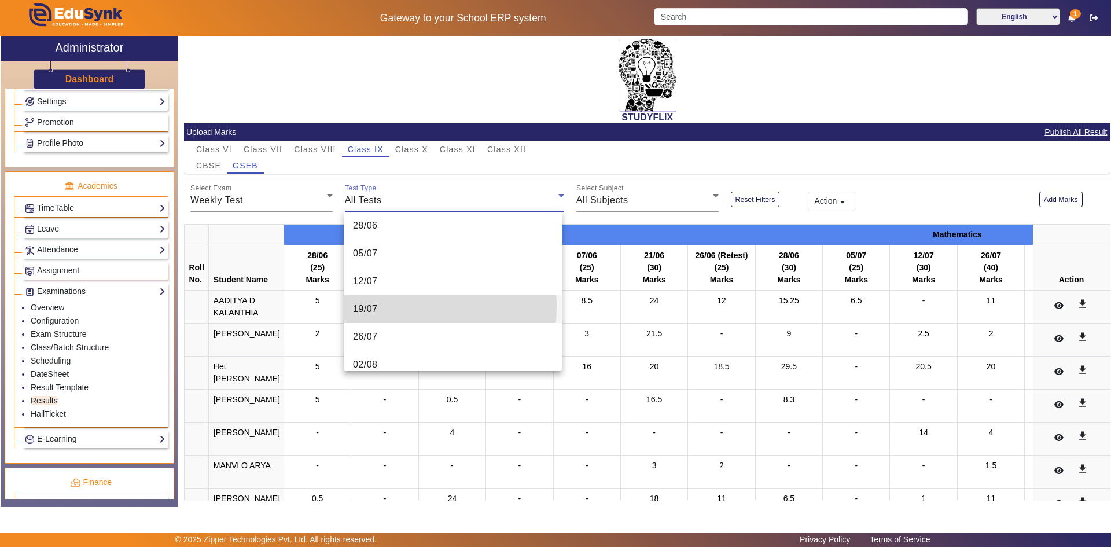
click at [368, 306] on span "19/07" at bounding box center [365, 309] width 25 height 14
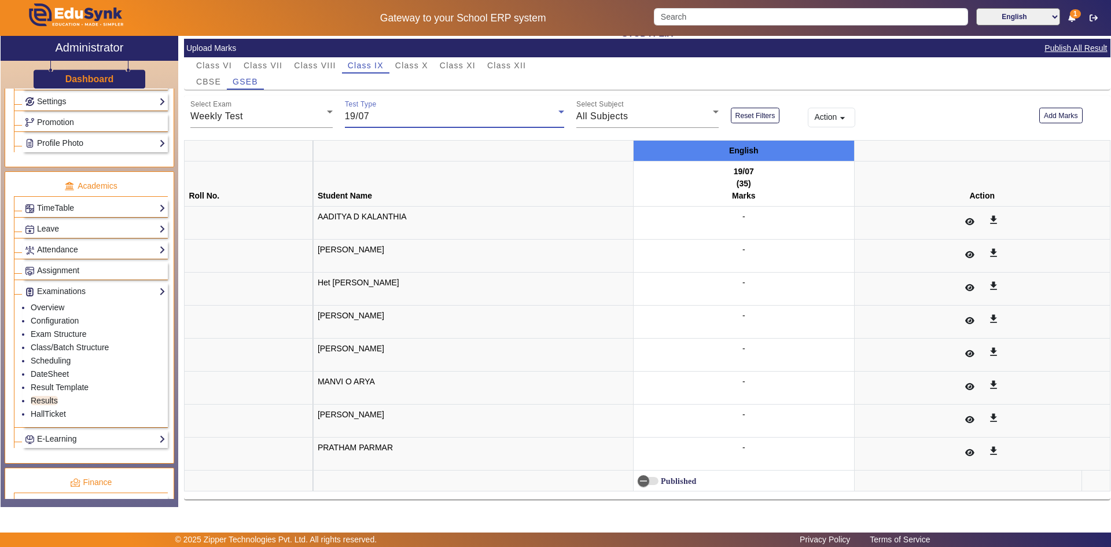
scroll to position [89, 0]
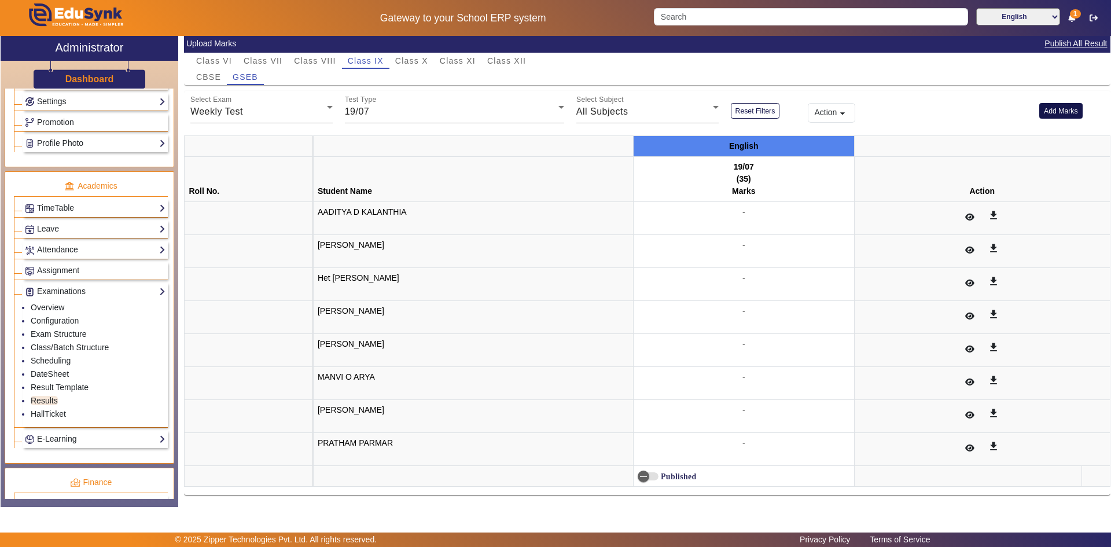
click at [1047, 112] on button "Add Marks" at bounding box center [1061, 111] width 43 height 16
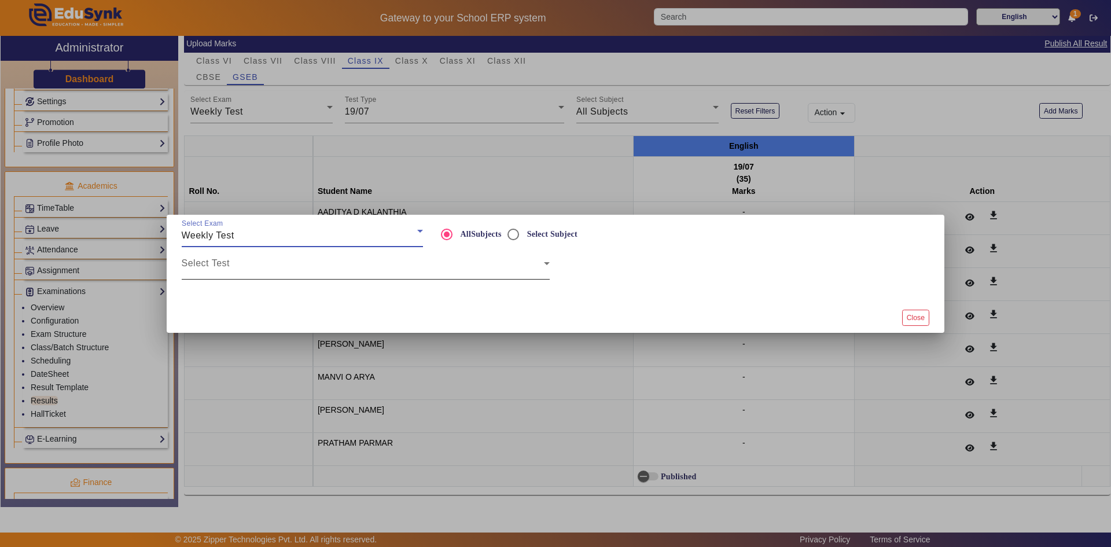
click at [300, 269] on span at bounding box center [363, 268] width 362 height 14
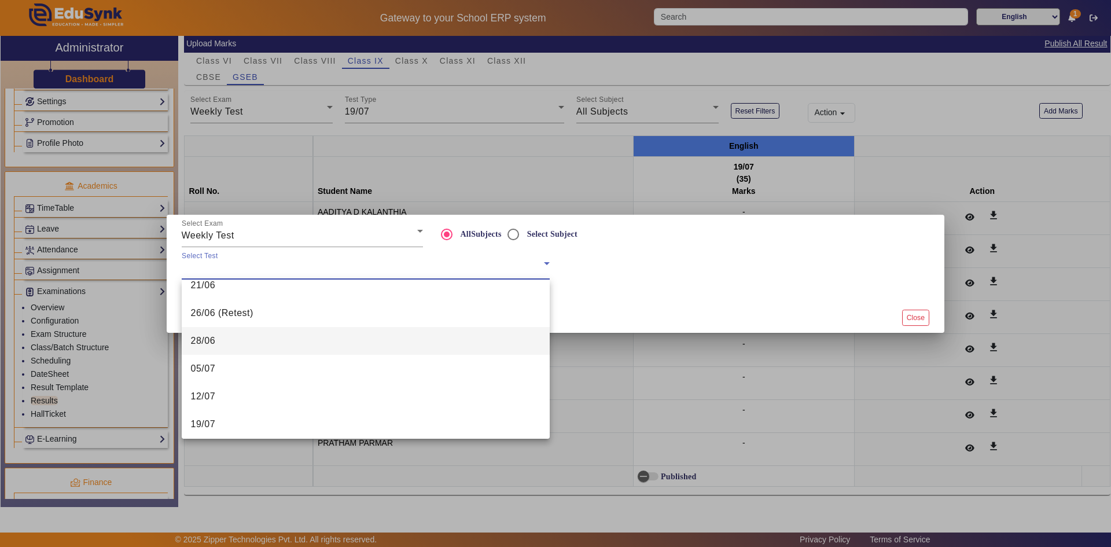
scroll to position [58, 0]
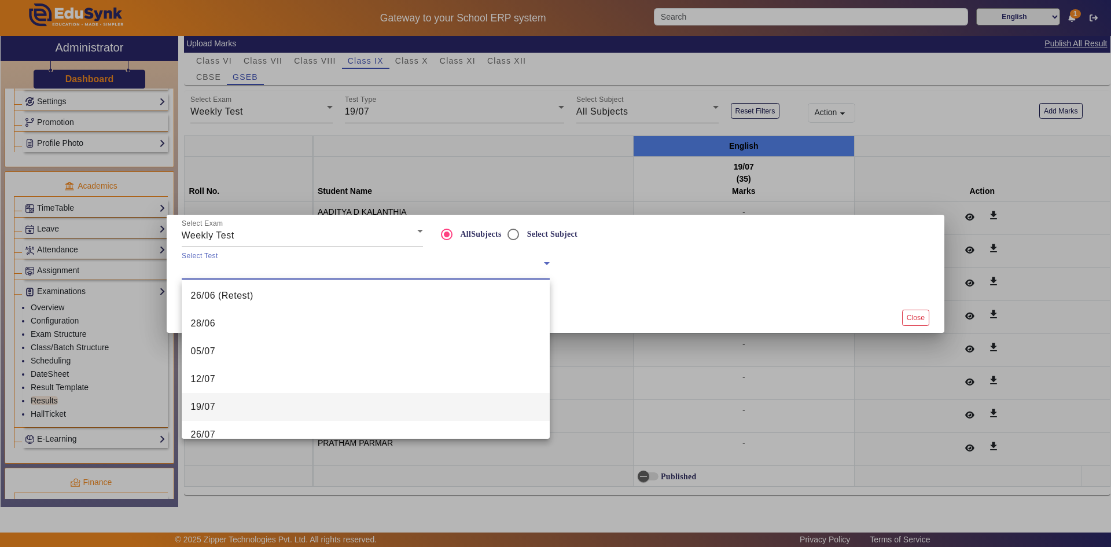
click at [234, 411] on mat-option "19/07" at bounding box center [366, 407] width 368 height 28
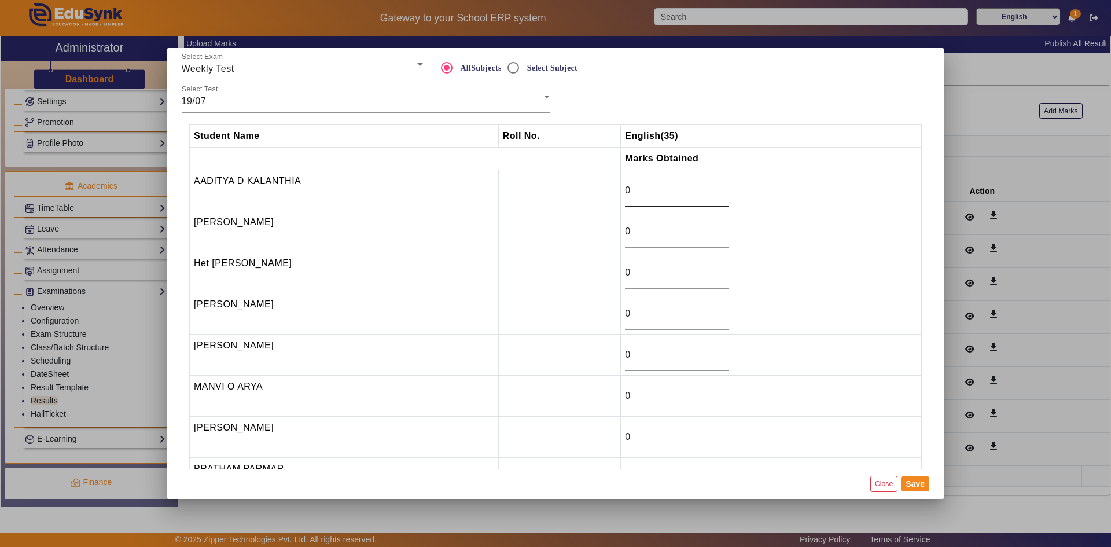
click at [641, 180] on div "0" at bounding box center [677, 190] width 104 height 32
drag, startPoint x: 632, startPoint y: 190, endPoint x: 614, endPoint y: 194, distance: 18.3
click at [615, 194] on tr "[PERSON_NAME] D KALANTHIA 0" at bounding box center [556, 190] width 732 height 41
drag, startPoint x: 632, startPoint y: 232, endPoint x: 616, endPoint y: 232, distance: 15.1
click at [616, 232] on tr "[PERSON_NAME] 0" at bounding box center [556, 231] width 732 height 41
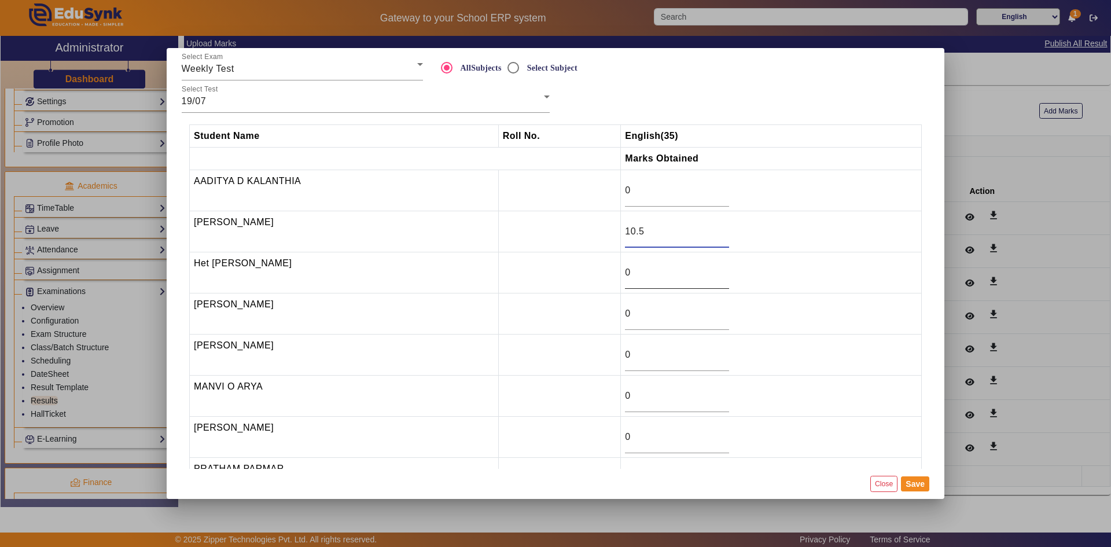
type input "10.5"
drag, startPoint x: 631, startPoint y: 271, endPoint x: 621, endPoint y: 272, distance: 9.9
click at [621, 272] on td "0" at bounding box center [771, 272] width 301 height 41
drag, startPoint x: 630, startPoint y: 304, endPoint x: 614, endPoint y: 313, distance: 18.9
click at [614, 313] on tr "HIRANSHI SONI 0" at bounding box center [556, 313] width 732 height 41
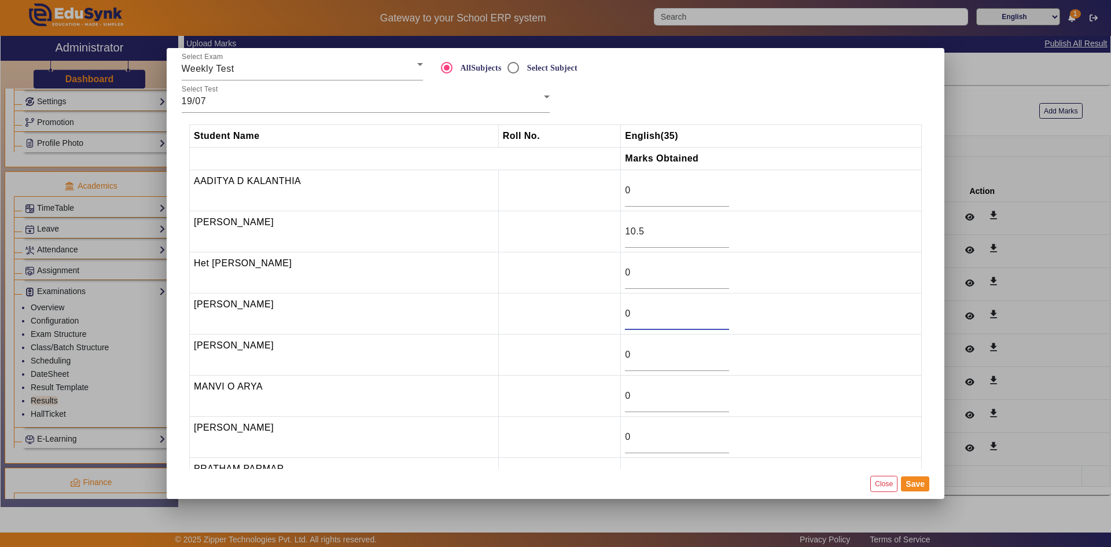
click at [625, 316] on input "0" at bounding box center [677, 314] width 104 height 14
type input "17"
drag, startPoint x: 634, startPoint y: 356, endPoint x: 605, endPoint y: 357, distance: 29.5
click at [605, 357] on tr "[PERSON_NAME] 0" at bounding box center [556, 355] width 732 height 41
type input "11.5"
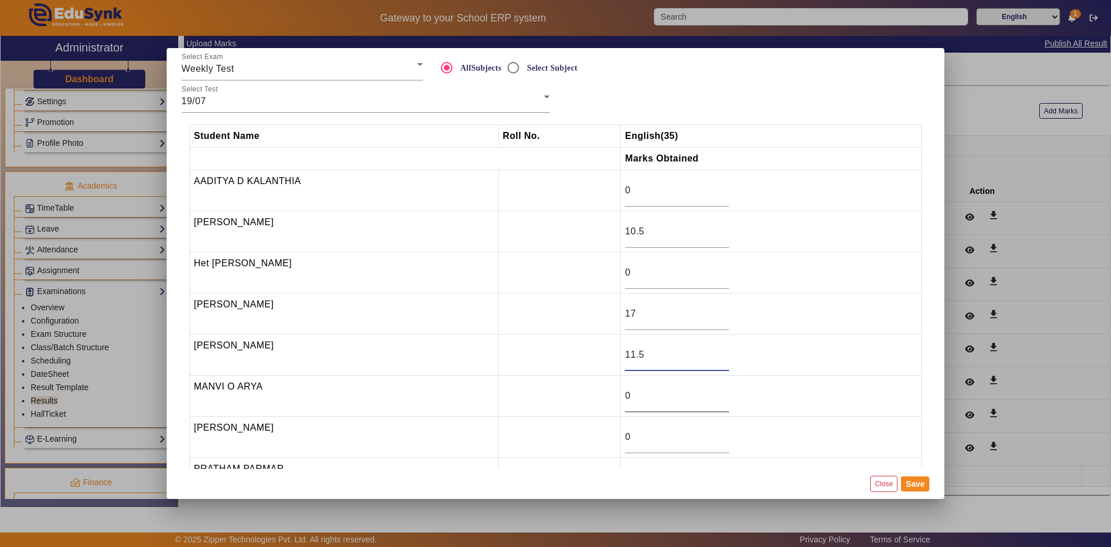
click at [627, 397] on input "0" at bounding box center [677, 396] width 104 height 14
drag, startPoint x: 627, startPoint y: 397, endPoint x: 613, endPoint y: 397, distance: 13.9
click at [613, 397] on tr "MANVI O ARYA 0" at bounding box center [556, 396] width 732 height 41
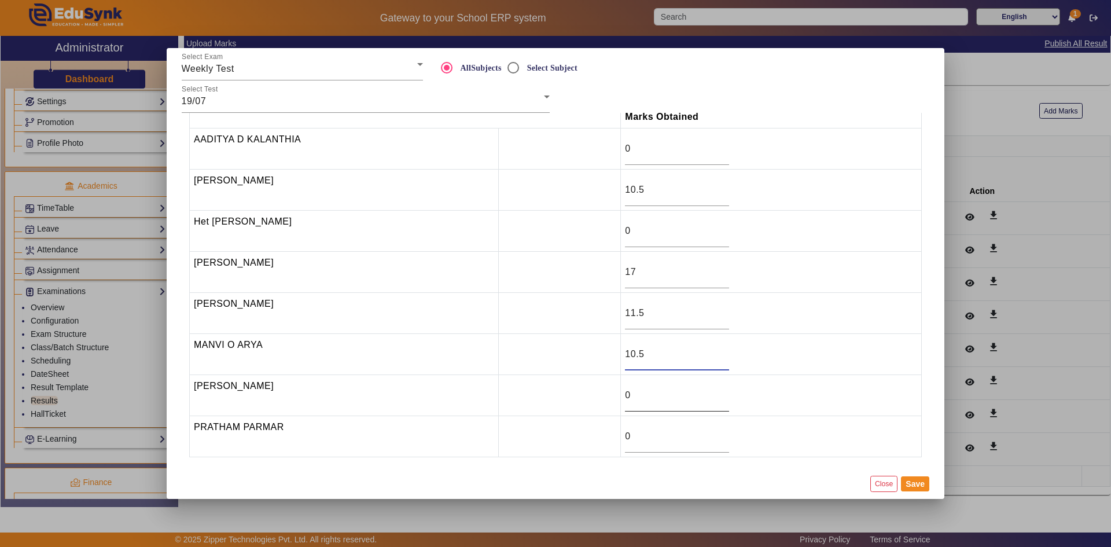
type input "10.5"
click at [650, 397] on input "0" at bounding box center [677, 395] width 104 height 14
click at [629, 428] on div "0" at bounding box center [677, 436] width 104 height 32
drag, startPoint x: 640, startPoint y: 401, endPoint x: 617, endPoint y: 397, distance: 22.8
click at [621, 397] on td "1" at bounding box center [771, 395] width 301 height 41
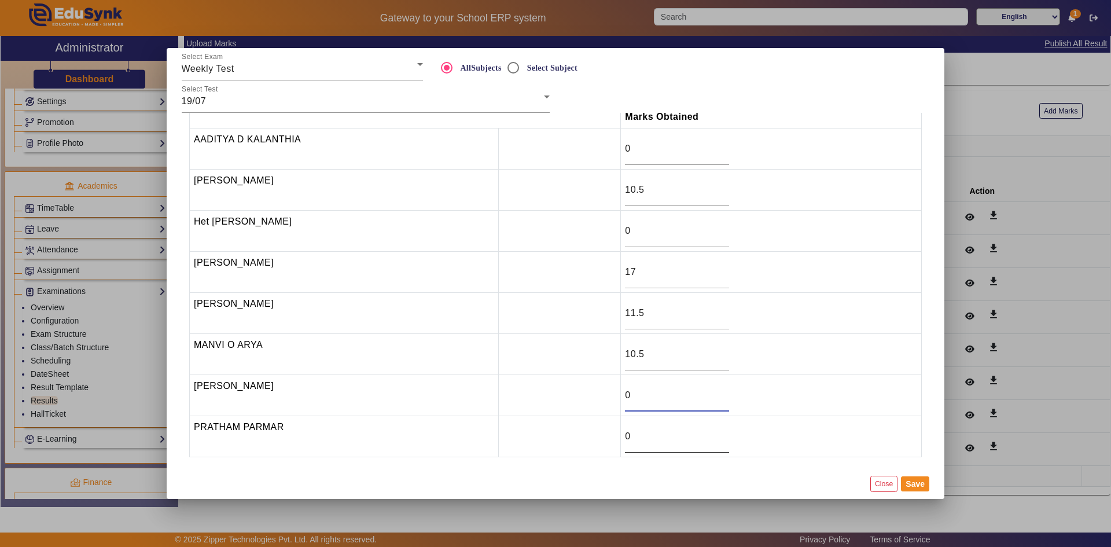
type input "0"
drag, startPoint x: 636, startPoint y: 436, endPoint x: 619, endPoint y: 440, distance: 17.1
click at [621, 440] on td "0" at bounding box center [771, 436] width 301 height 41
type input "15.5"
click at [915, 486] on button "Save" at bounding box center [915, 483] width 28 height 15
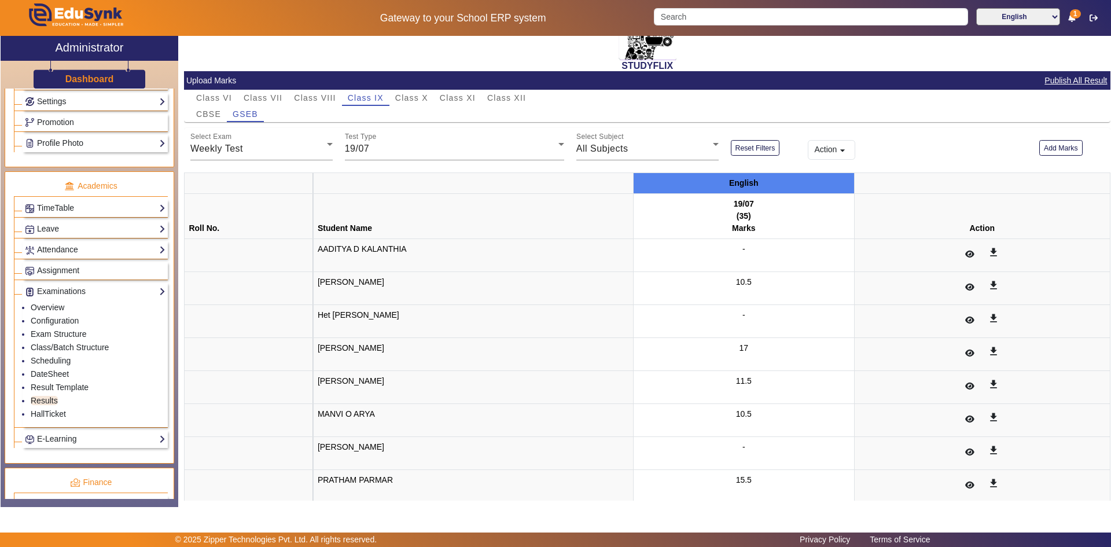
scroll to position [89, 0]
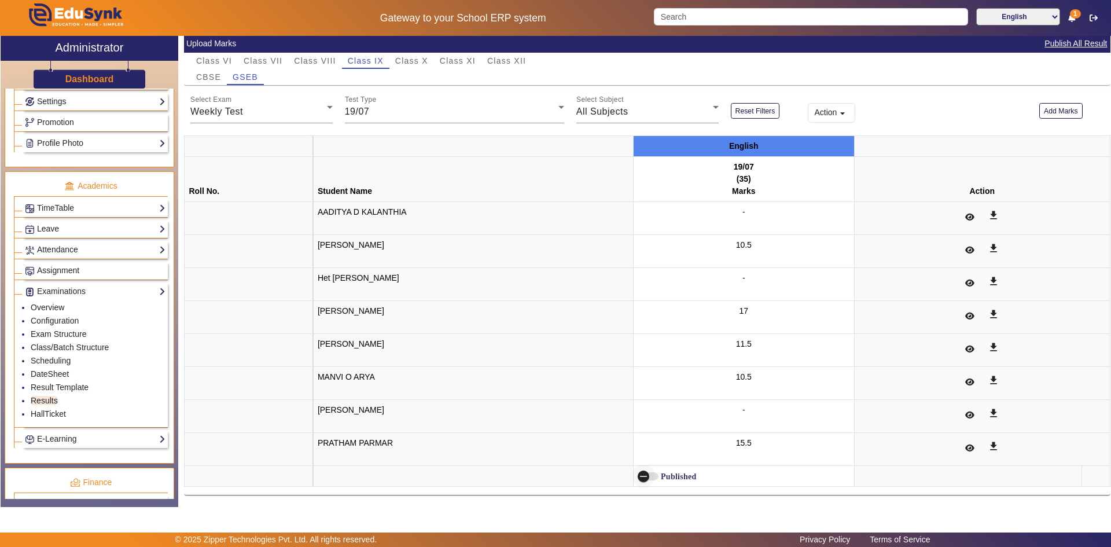
click at [644, 475] on icon "button" at bounding box center [643, 476] width 10 height 10
click at [385, 119] on div "Test Type 19/07" at bounding box center [454, 107] width 219 height 32
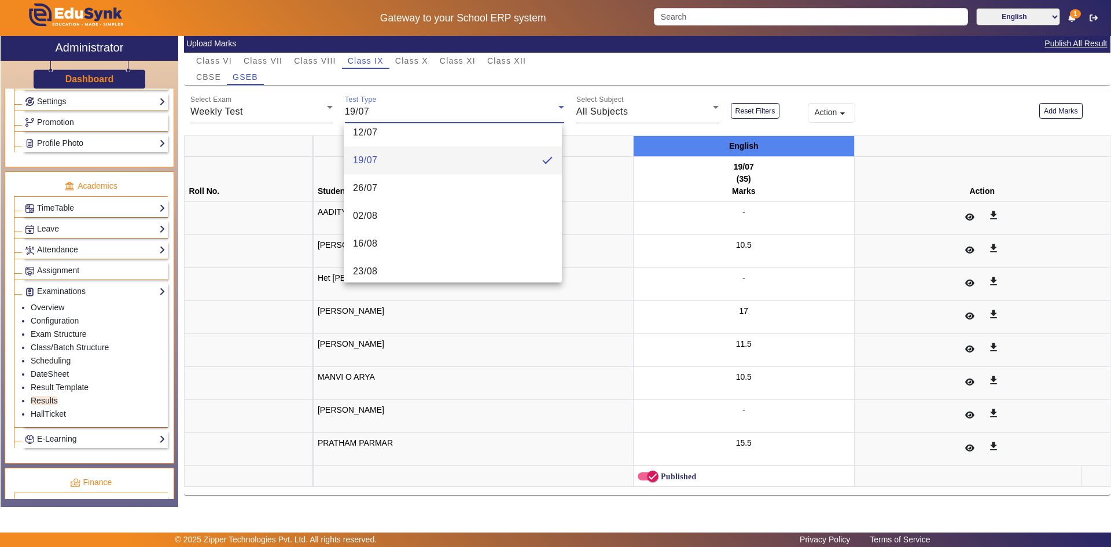
scroll to position [184, 0]
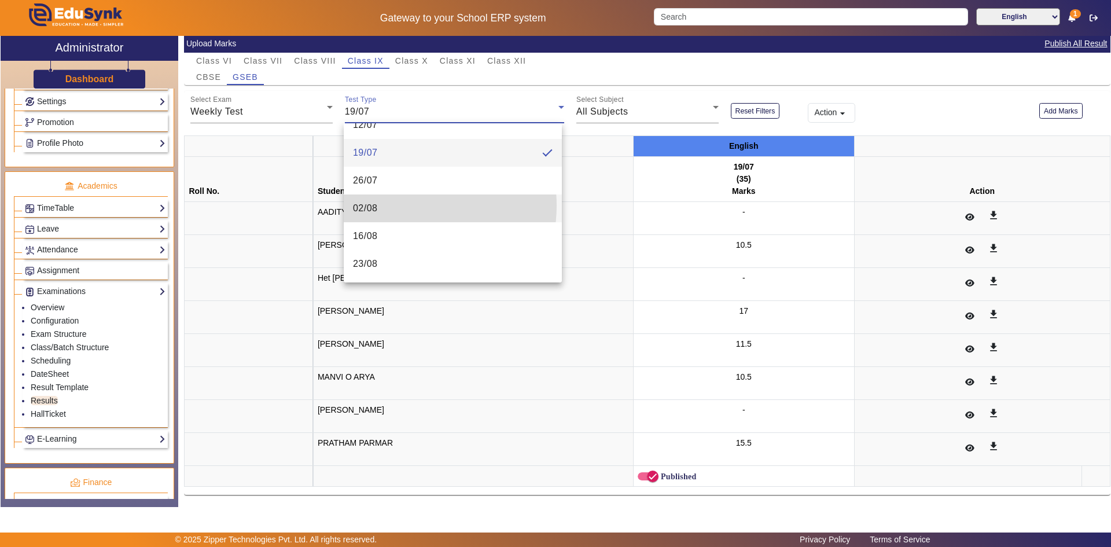
click at [399, 205] on mat-option "02/08" at bounding box center [453, 209] width 218 height 28
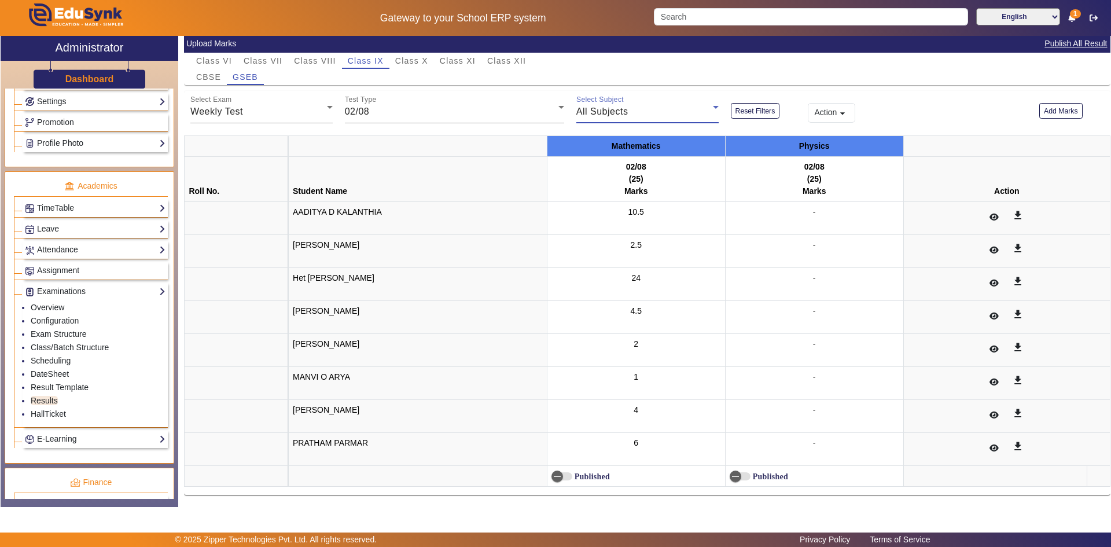
click at [636, 109] on div "All Subjects" at bounding box center [645, 112] width 137 height 14
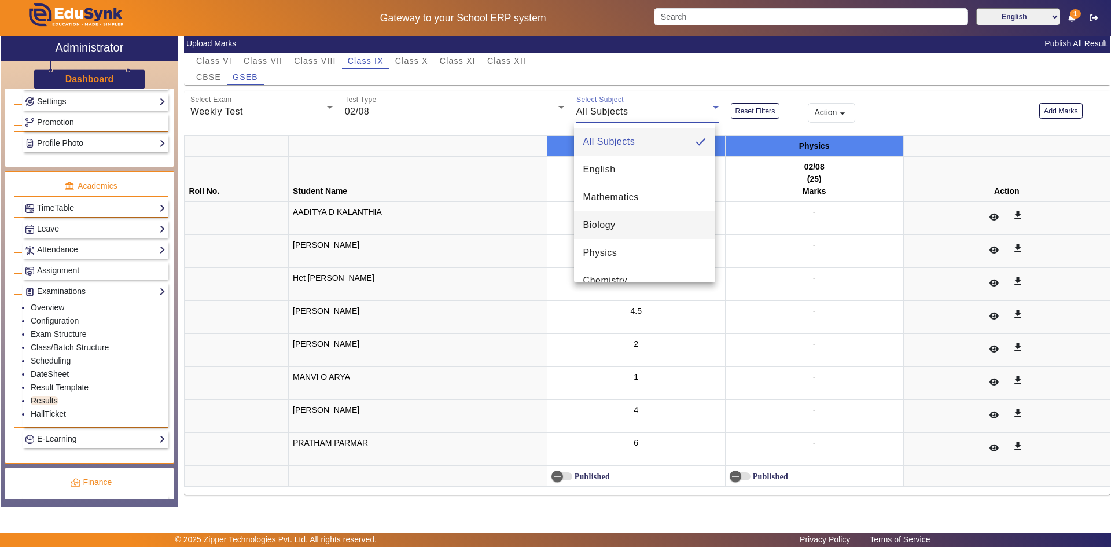
click at [615, 223] on span "Biology" at bounding box center [600, 225] width 32 height 14
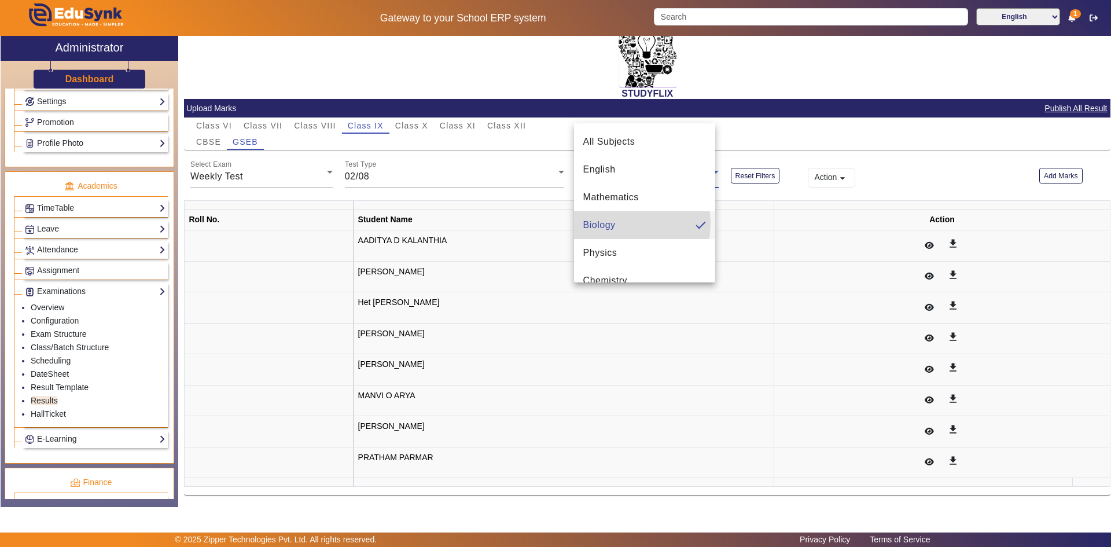
scroll to position [24, 0]
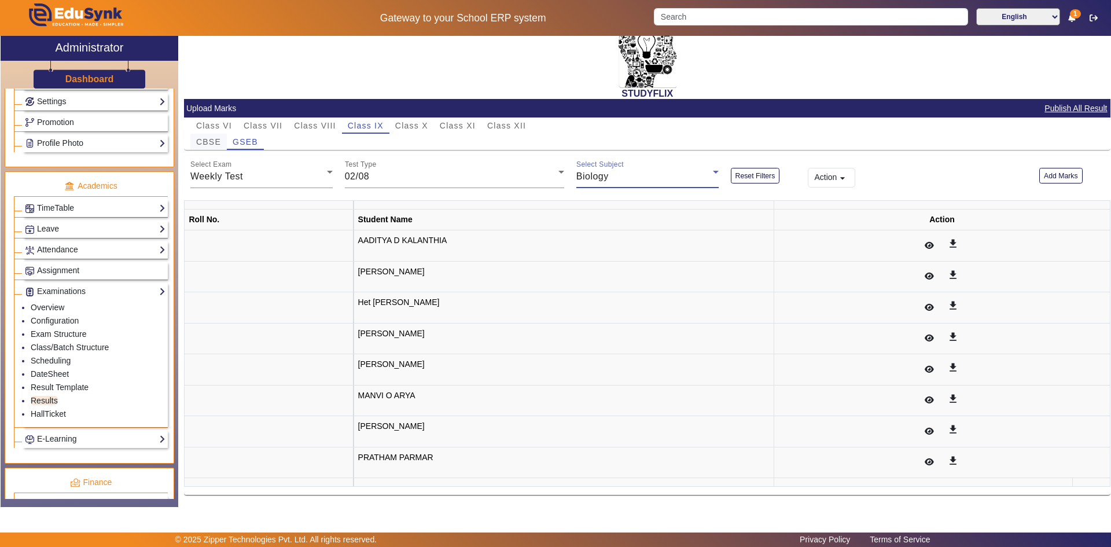
click at [216, 141] on span "CBSE" at bounding box center [208, 142] width 25 height 8
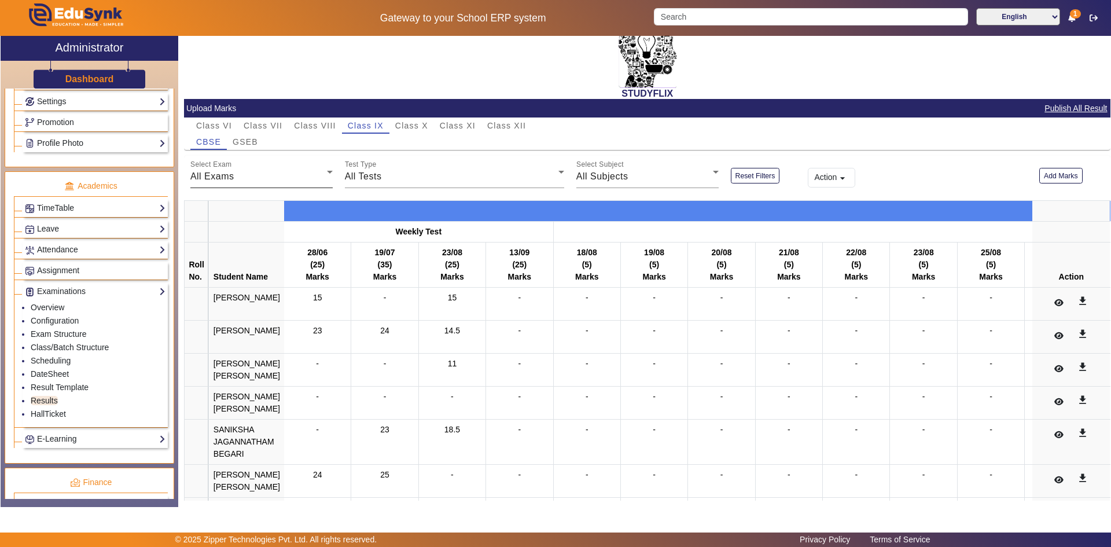
click at [271, 174] on div "All Exams" at bounding box center [258, 177] width 137 height 14
click at [392, 177] on div at bounding box center [555, 273] width 1111 height 547
click at [392, 177] on div "All Tests" at bounding box center [452, 177] width 214 height 14
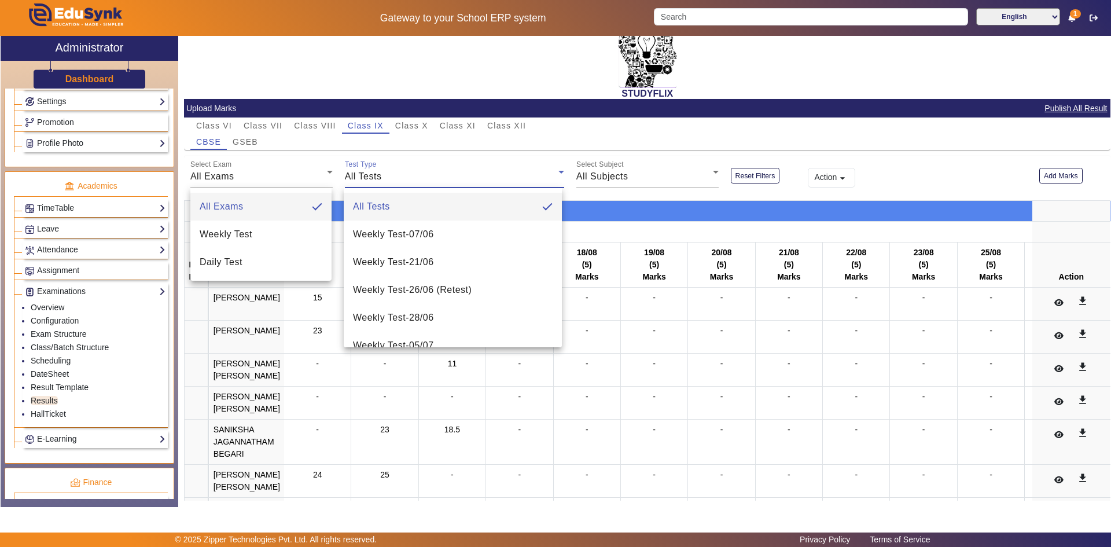
click at [392, 177] on div "All Tests" at bounding box center [452, 177] width 214 height 14
click at [637, 352] on div at bounding box center [555, 273] width 1111 height 547
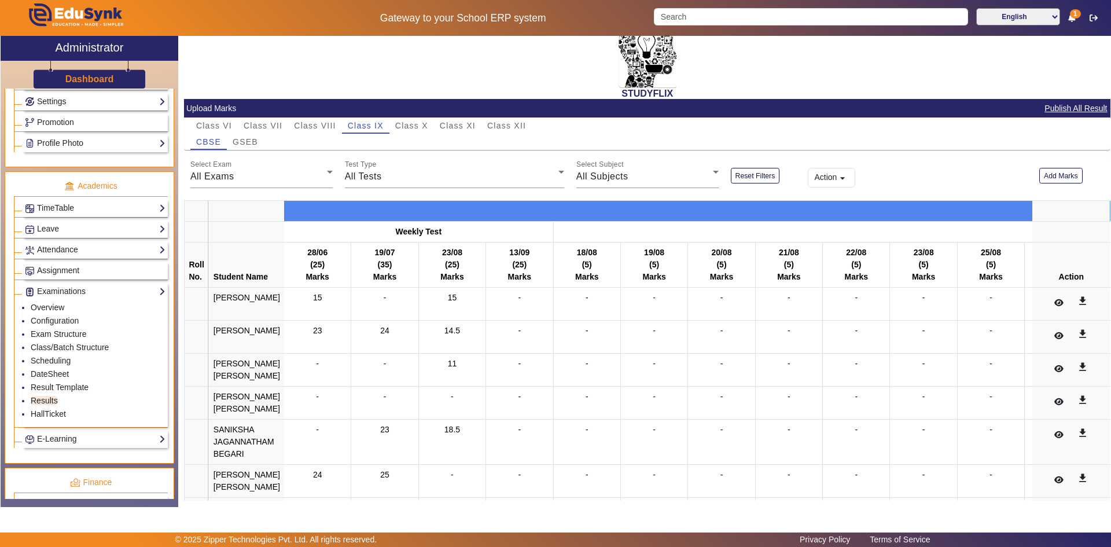
scroll to position [173, 0]
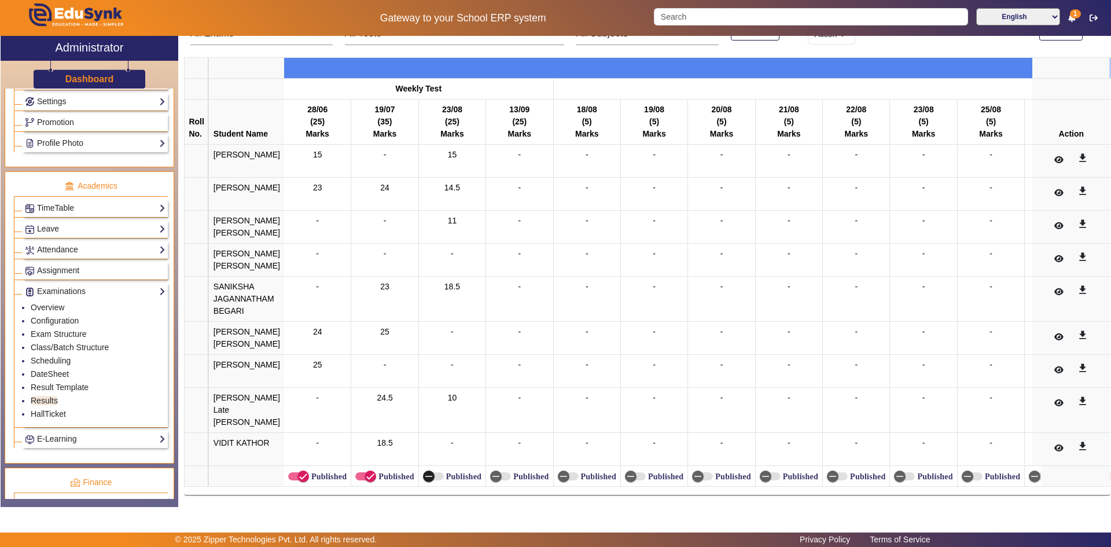
click at [424, 471] on icon "button" at bounding box center [429, 476] width 10 height 10
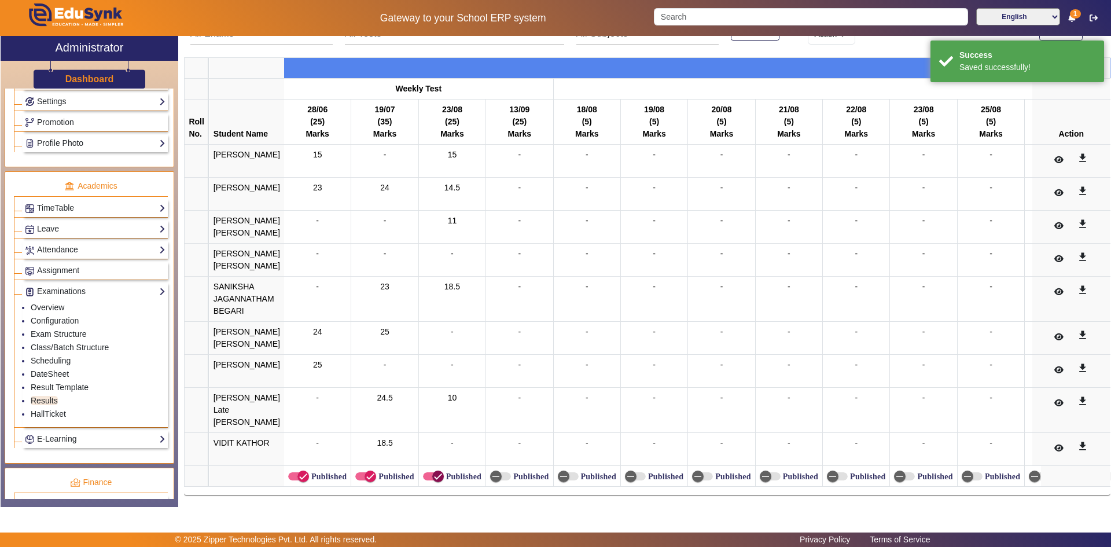
scroll to position [0, 0]
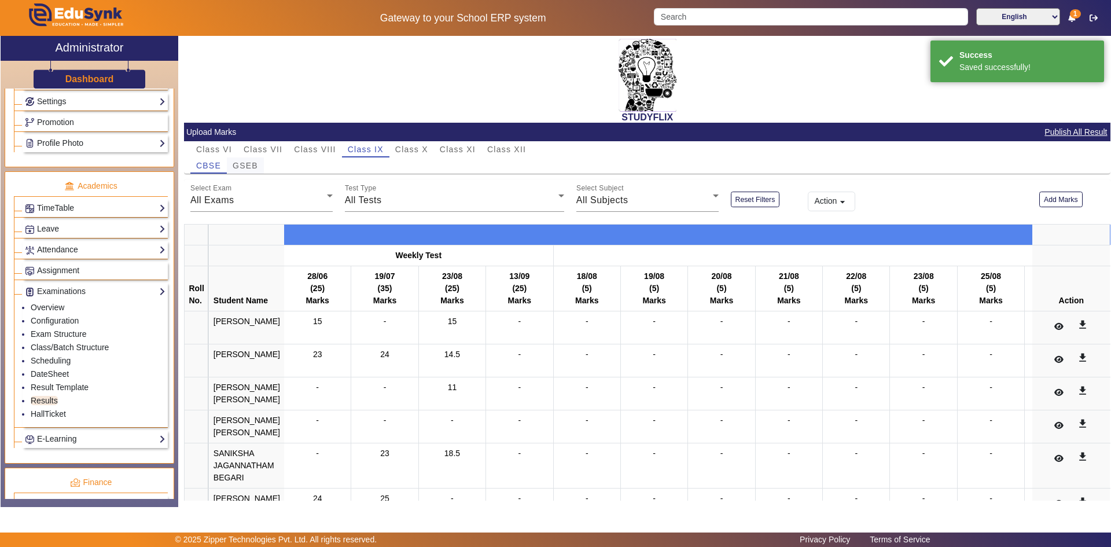
click at [252, 159] on span "GSEB" at bounding box center [245, 165] width 25 height 16
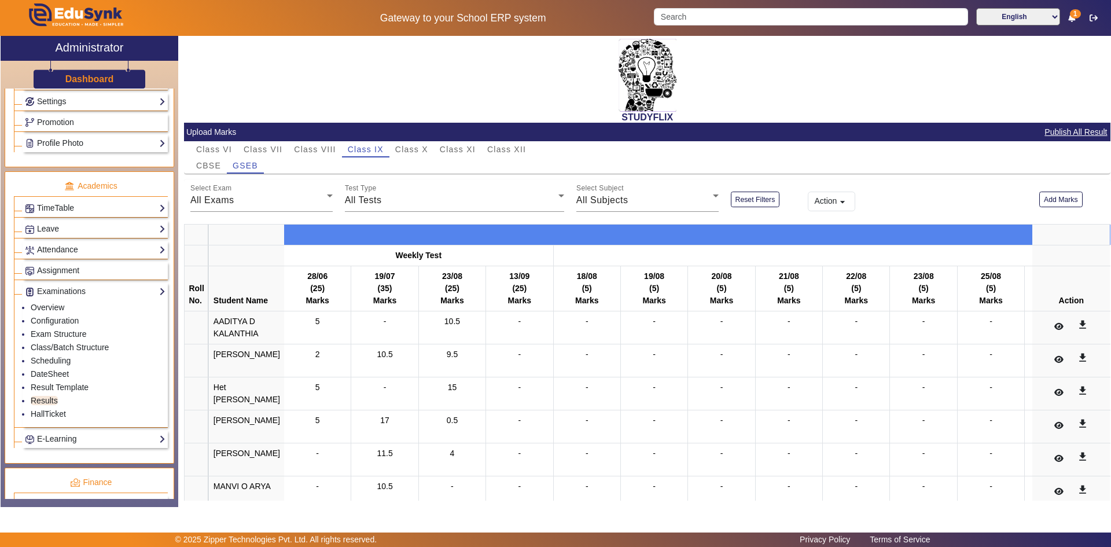
scroll to position [115, 0]
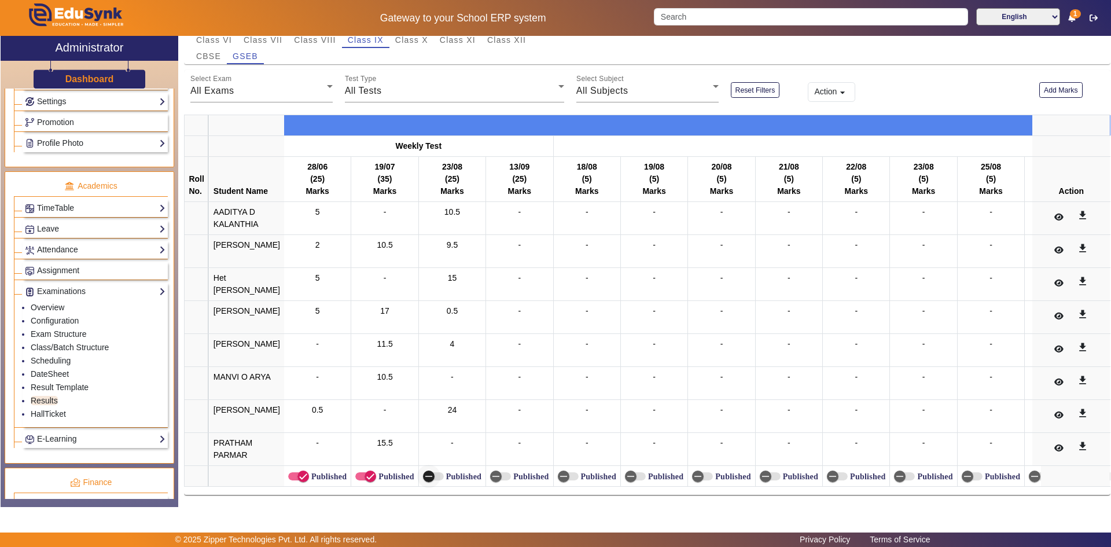
click at [423, 471] on span "button" at bounding box center [429, 477] width 12 height 12
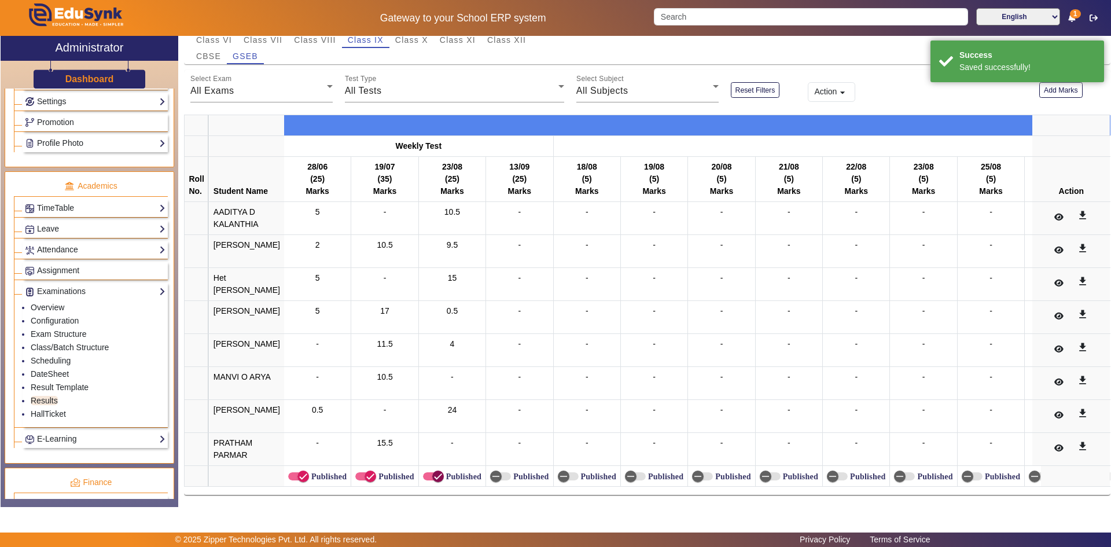
scroll to position [0, 0]
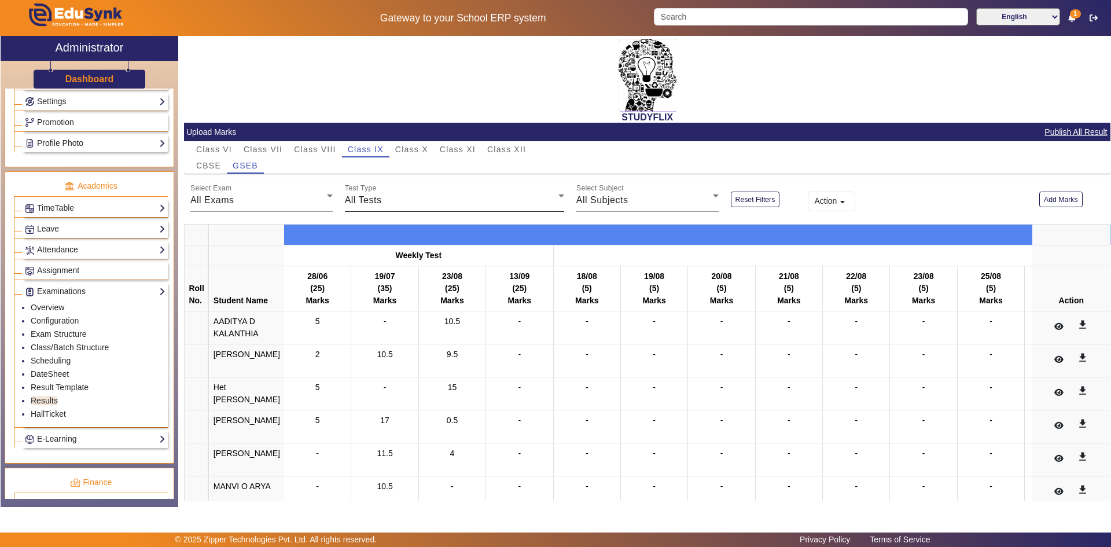
click at [203, 162] on span "CBSE" at bounding box center [208, 166] width 25 height 8
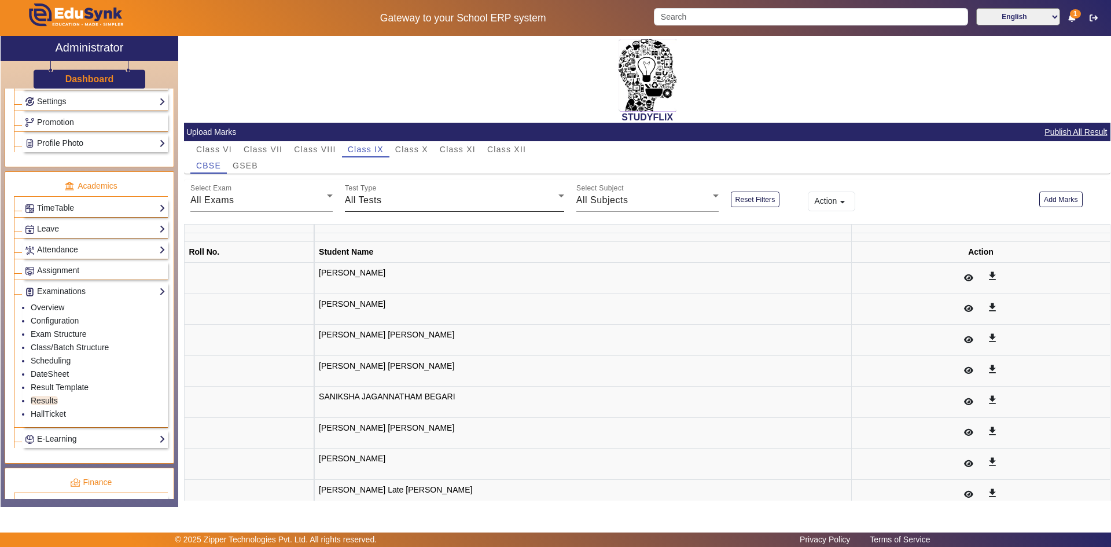
click at [369, 197] on span "All Tests" at bounding box center [363, 200] width 37 height 10
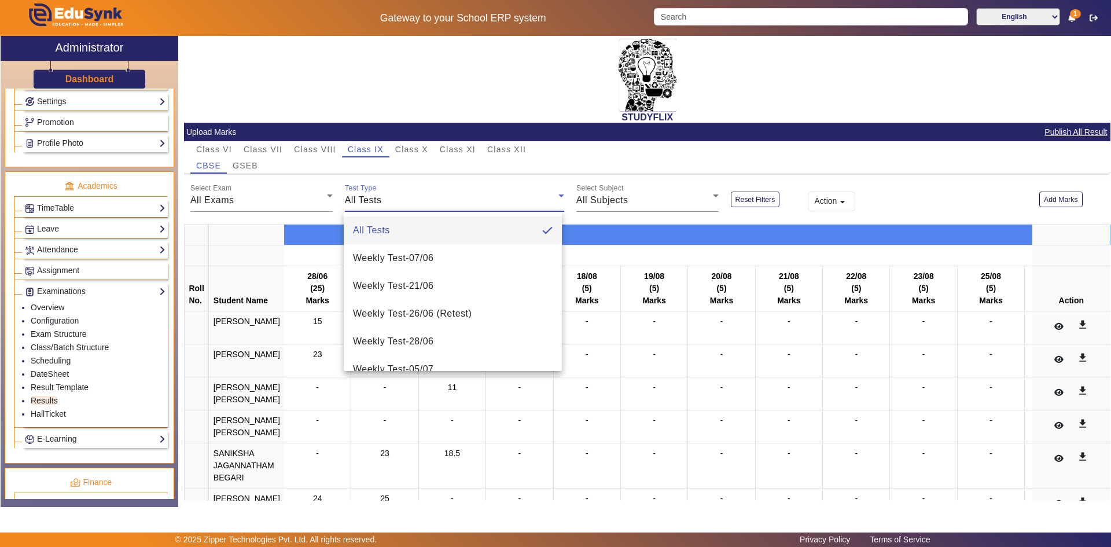
click at [368, 203] on body "Gateway to your School ERP system English हिंदी (Hindi) ಕನ್ನಡ (Kannada) தமிழ் (…" at bounding box center [555, 273] width 1111 height 547
click at [252, 199] on div at bounding box center [555, 273] width 1111 height 547
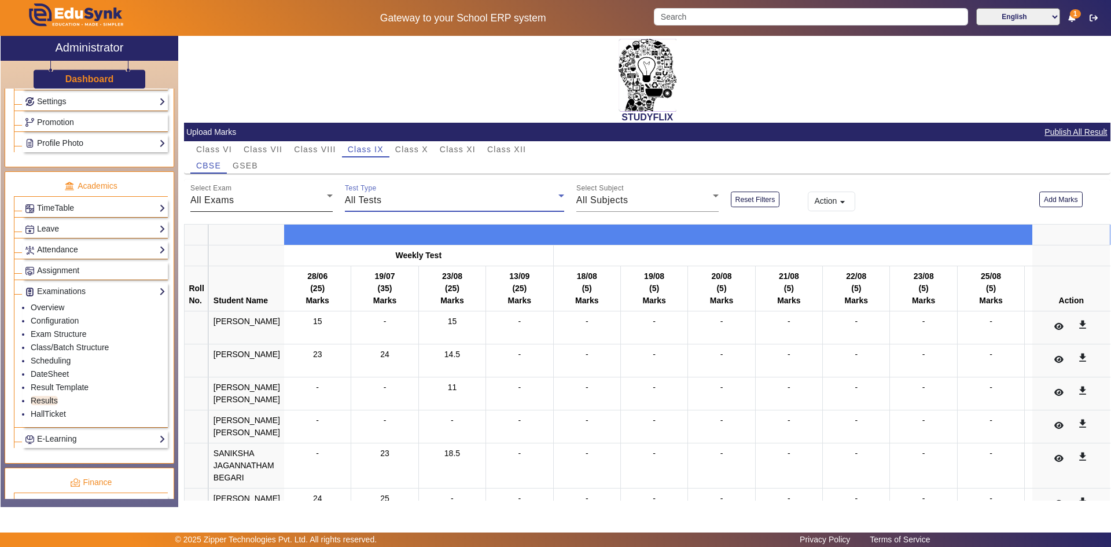
click at [333, 203] on div at bounding box center [333, 203] width 0 height 0
click at [266, 198] on div "All Exams" at bounding box center [258, 200] width 137 height 14
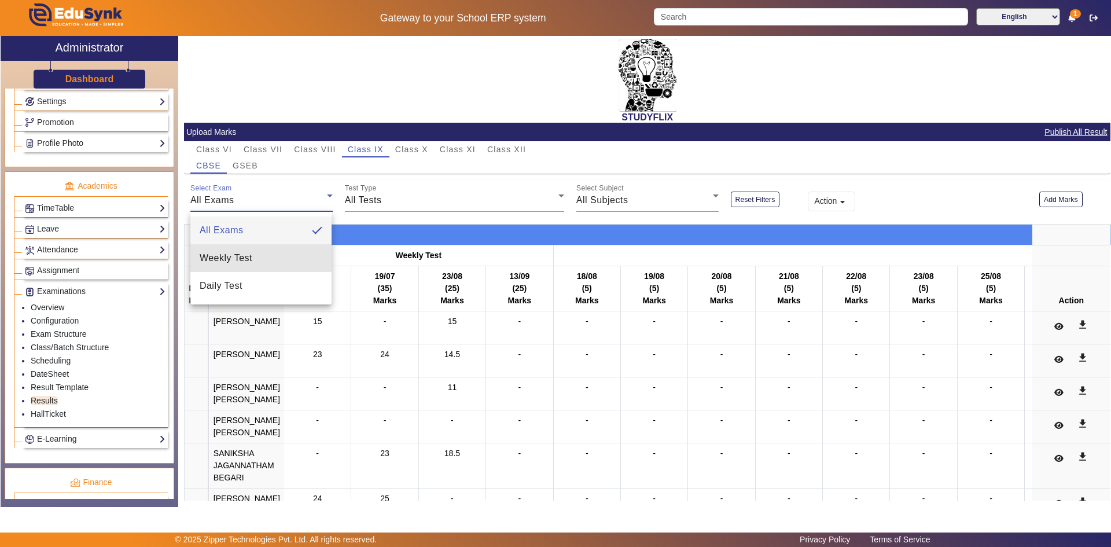
click at [255, 255] on mat-option "Weekly Test" at bounding box center [260, 258] width 141 height 28
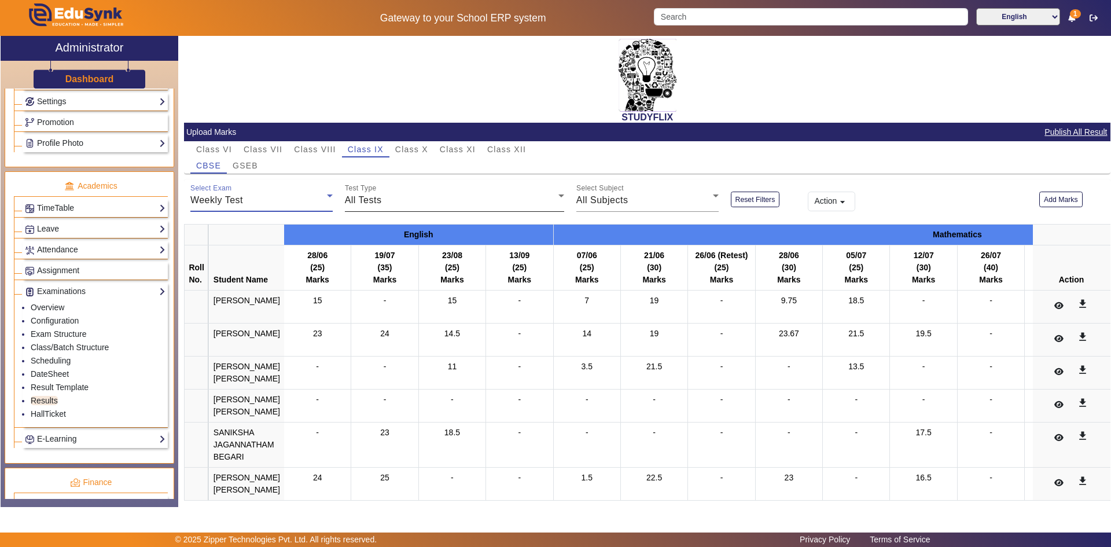
click at [389, 195] on div "All Tests" at bounding box center [452, 200] width 214 height 14
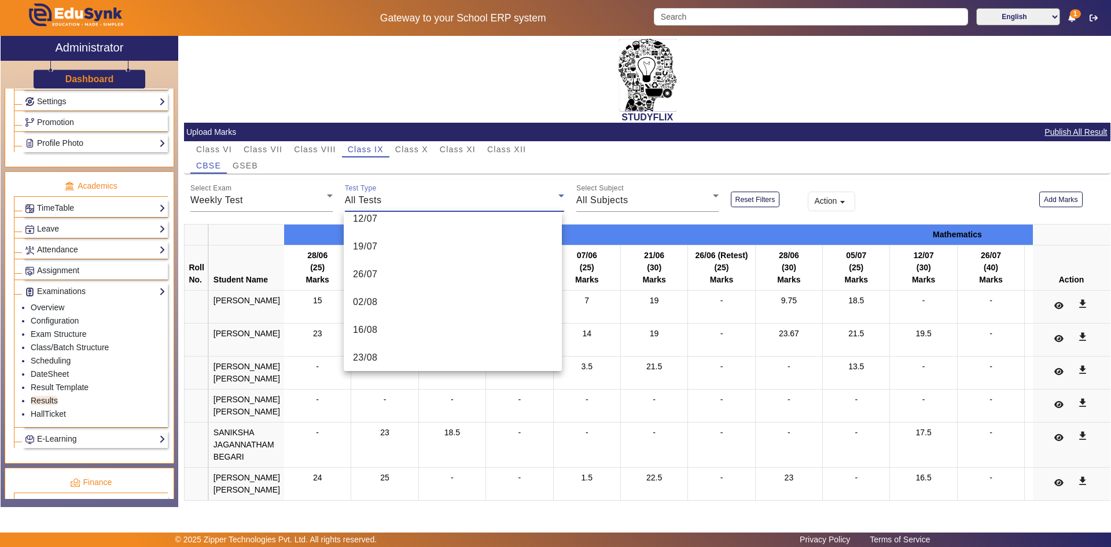
scroll to position [232, 0]
click at [384, 254] on mat-option "02/08" at bounding box center [453, 249] width 218 height 28
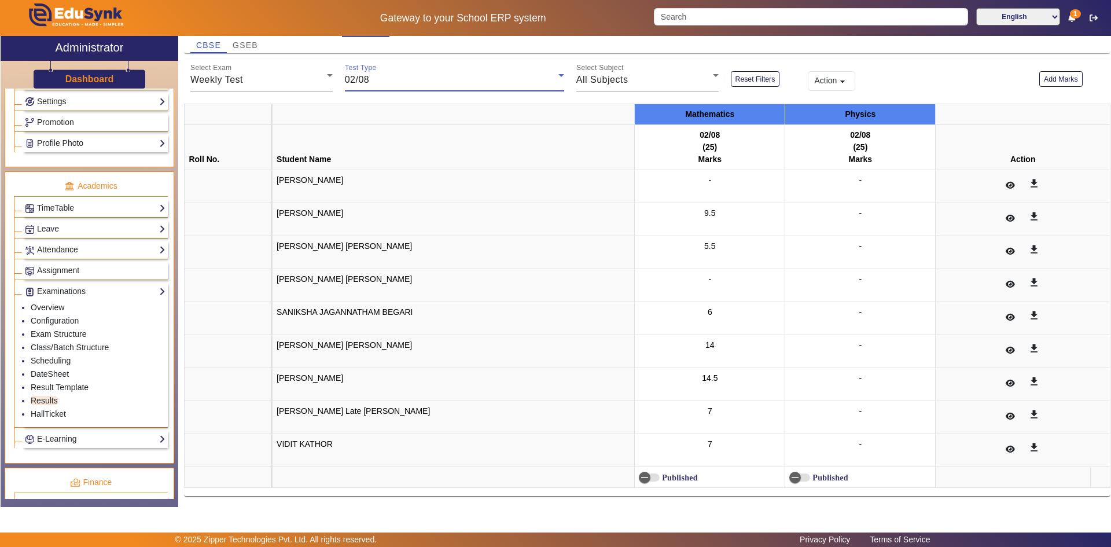
scroll to position [122, 0]
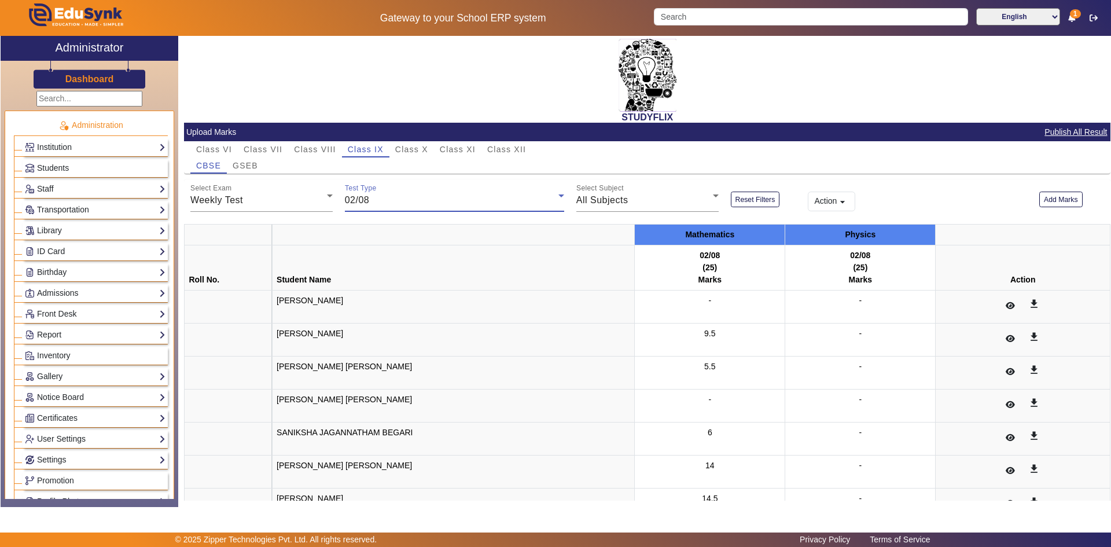
scroll to position [122, 0]
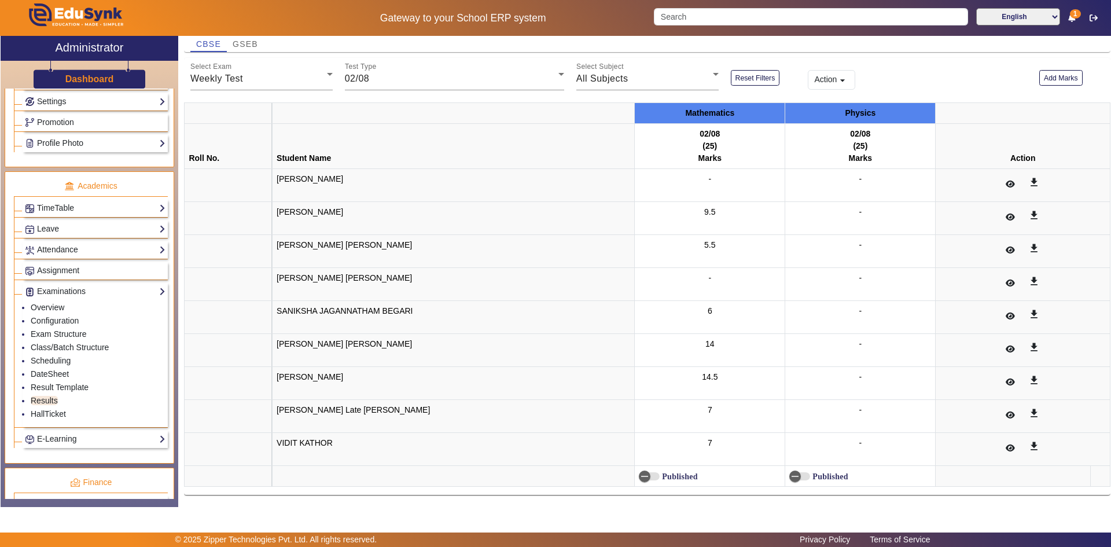
click at [750, 312] on div "6" at bounding box center [710, 317] width 142 height 24
drag, startPoint x: 860, startPoint y: 139, endPoint x: 841, endPoint y: 139, distance: 18.5
click at [842, 139] on th "02/08 (25) Marks" at bounding box center [861, 146] width 151 height 45
click at [845, 155] on div "Marks" at bounding box center [861, 158] width 142 height 12
click at [421, 85] on div "02/08" at bounding box center [452, 79] width 214 height 14
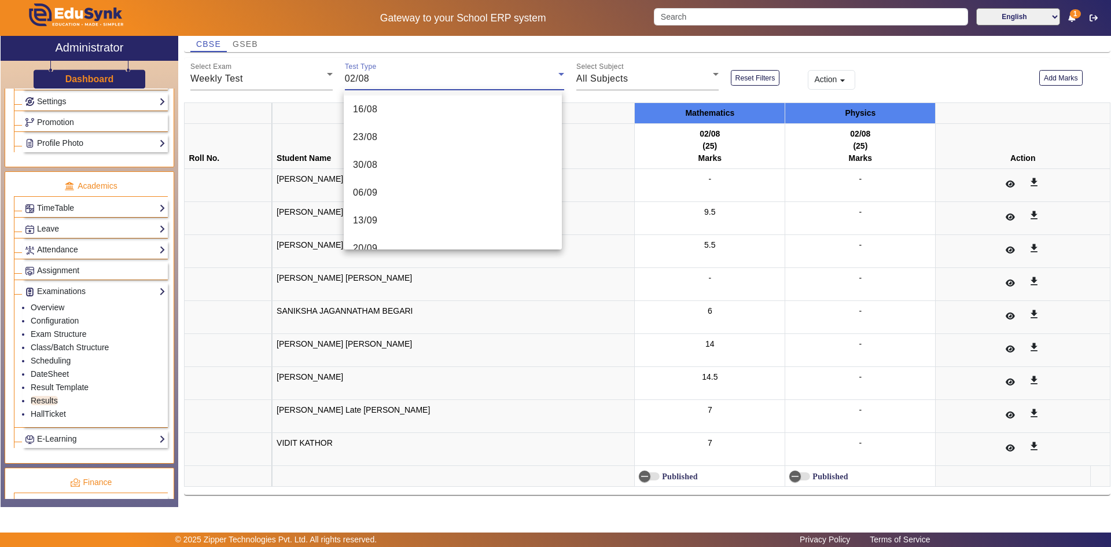
scroll to position [295, 0]
click at [434, 208] on mat-option "13/09" at bounding box center [453, 203] width 218 height 28
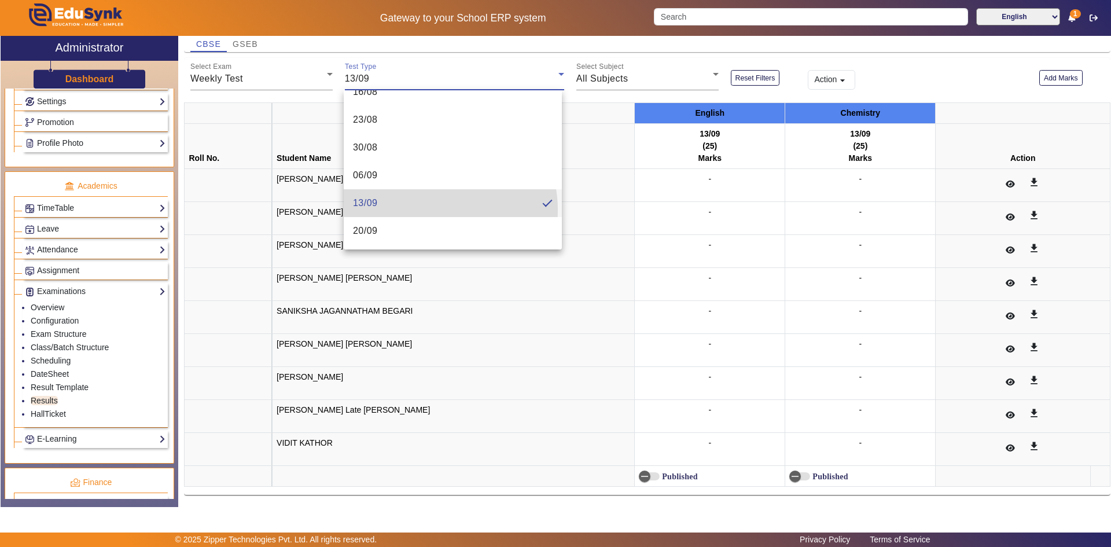
click at [435, 208] on td "[PERSON_NAME]" at bounding box center [454, 218] width 362 height 33
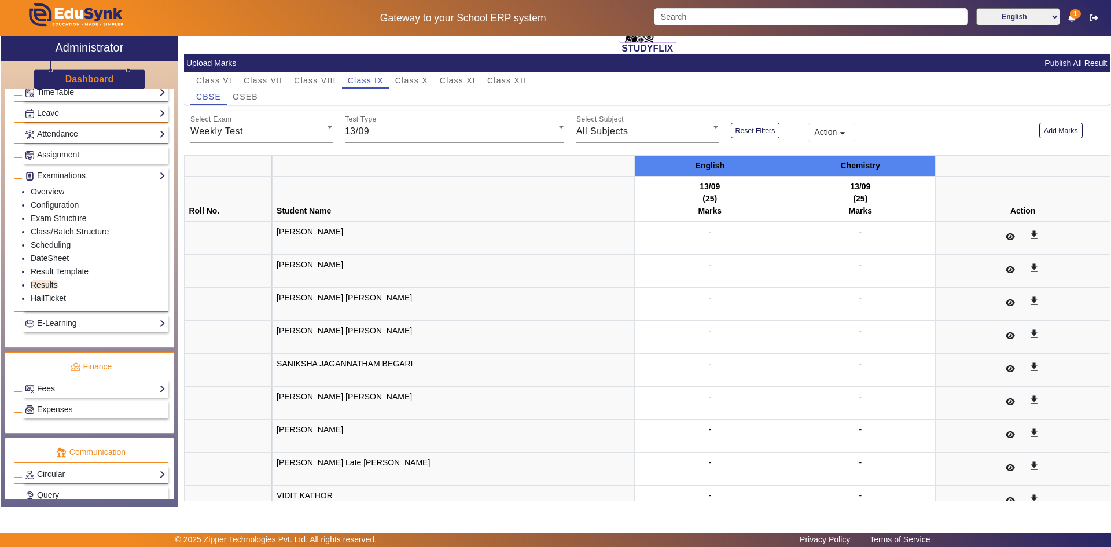
scroll to position [0, 0]
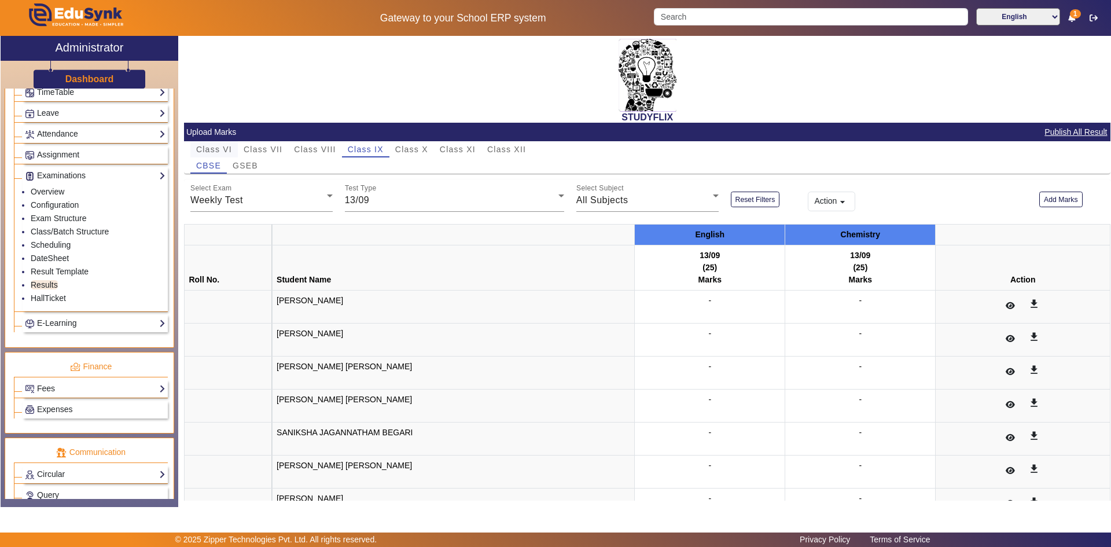
click at [225, 145] on span "Class VI" at bounding box center [214, 149] width 36 height 8
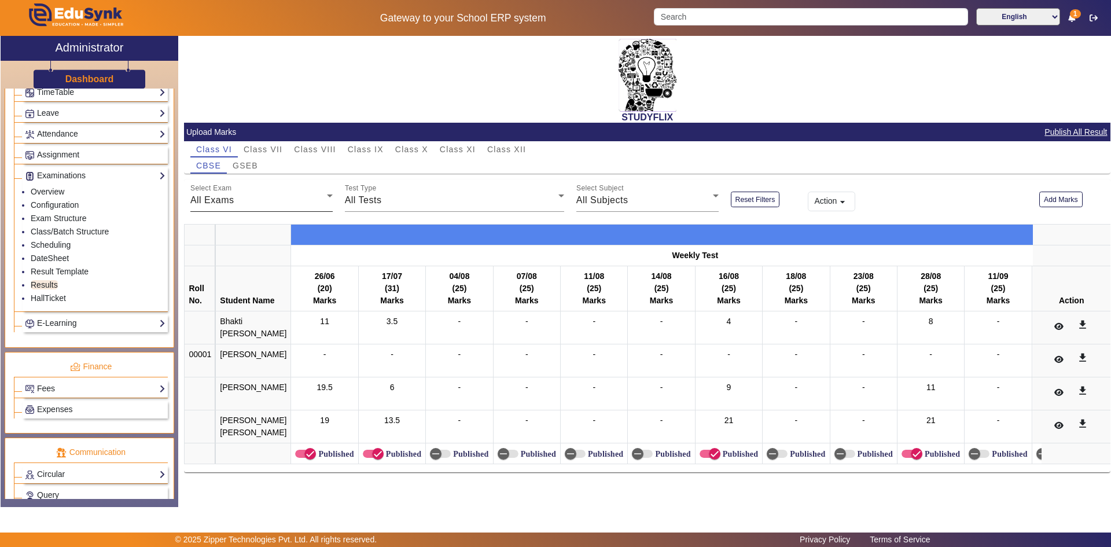
click at [249, 195] on div "All Exams" at bounding box center [258, 200] width 137 height 14
click at [247, 287] on mat-option "Daily Test" at bounding box center [260, 286] width 141 height 28
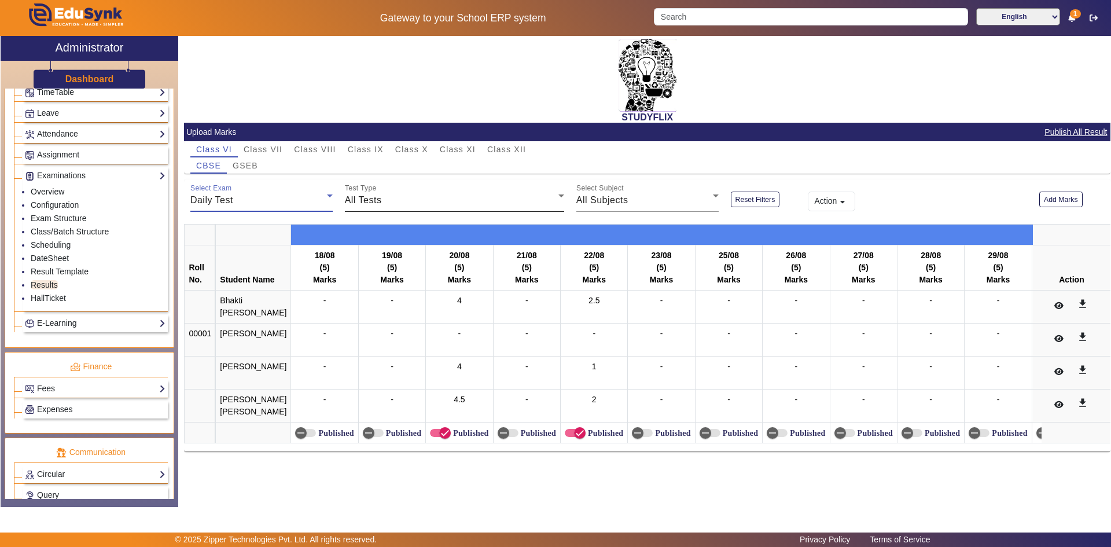
click at [469, 203] on div "All Tests" at bounding box center [452, 200] width 214 height 14
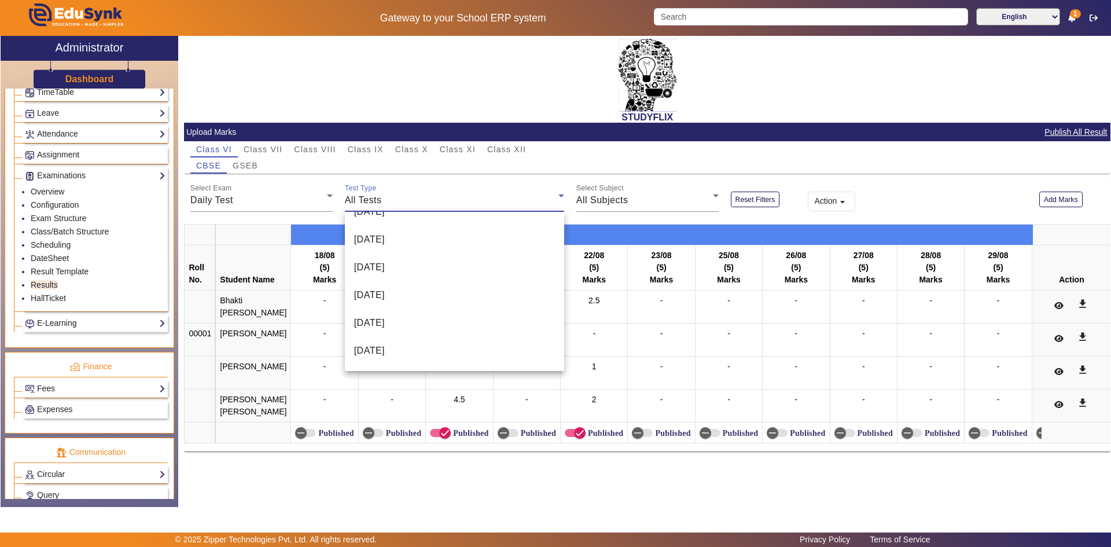
scroll to position [739, 0]
click at [385, 276] on span "[DATE]" at bounding box center [369, 269] width 31 height 14
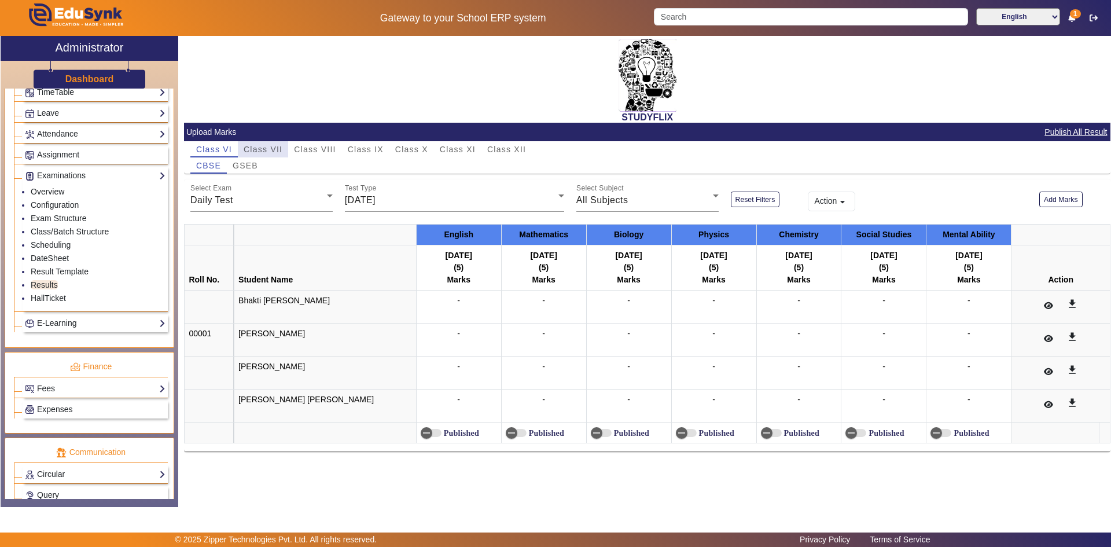
click at [265, 149] on span "Class VII" at bounding box center [263, 149] width 39 height 8
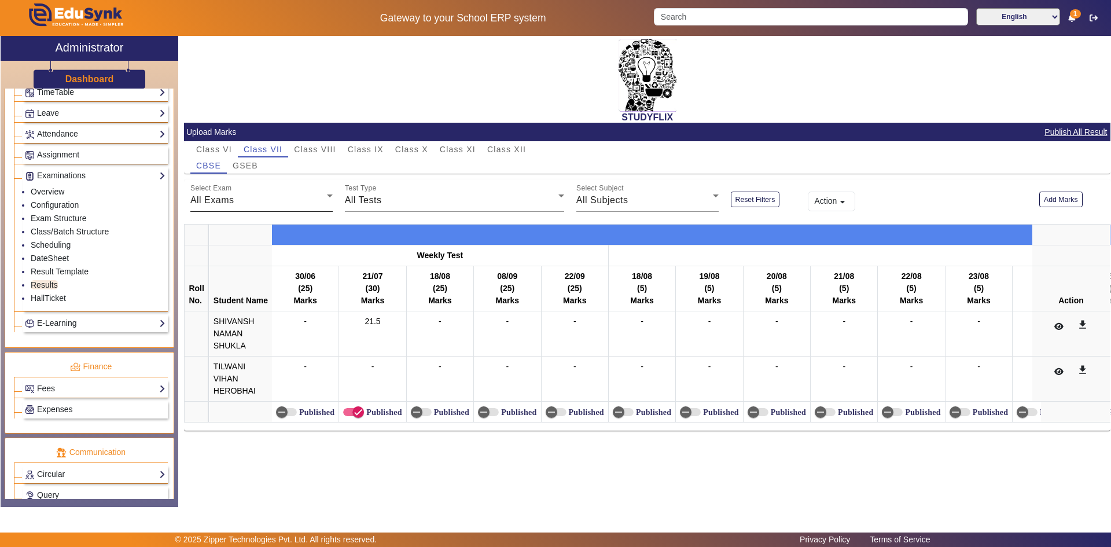
click at [248, 201] on div "All Exams" at bounding box center [258, 200] width 137 height 14
click at [244, 274] on mat-option "Daily Test" at bounding box center [261, 286] width 142 height 28
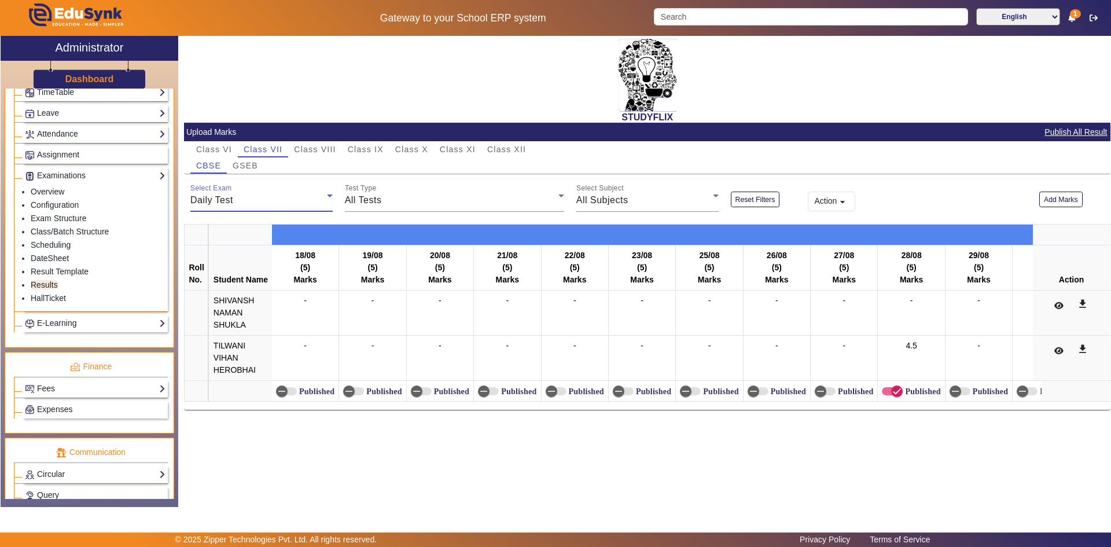
click at [238, 199] on div "Daily Test" at bounding box center [258, 200] width 137 height 14
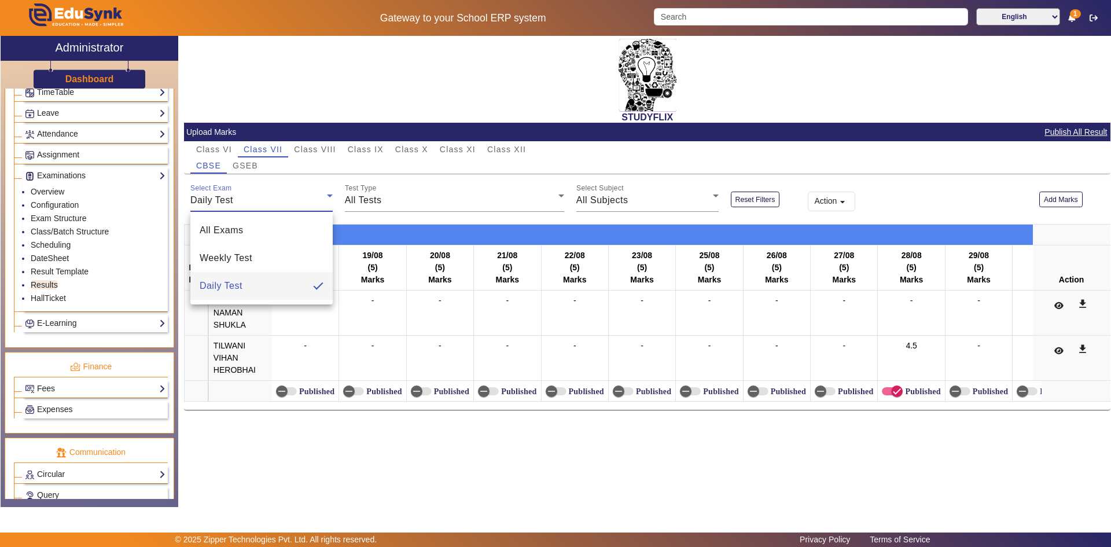
click at [225, 145] on div at bounding box center [555, 273] width 1111 height 547
